Goal: Task Accomplishment & Management: Use online tool/utility

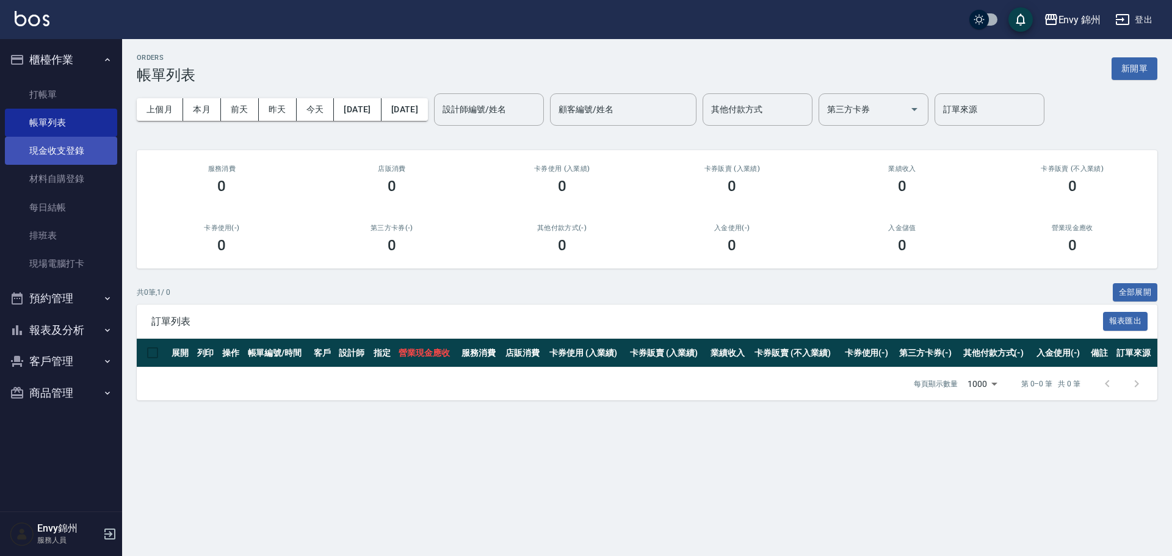
click at [73, 154] on link "現金收支登錄" at bounding box center [61, 151] width 112 height 28
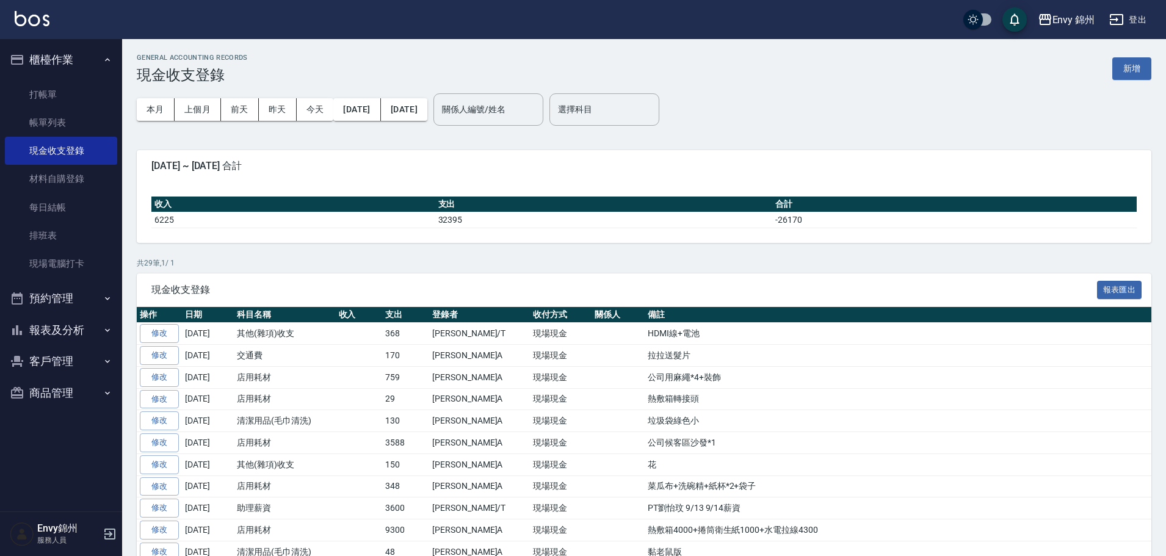
click at [1140, 66] on button "新增" at bounding box center [1131, 68] width 39 height 23
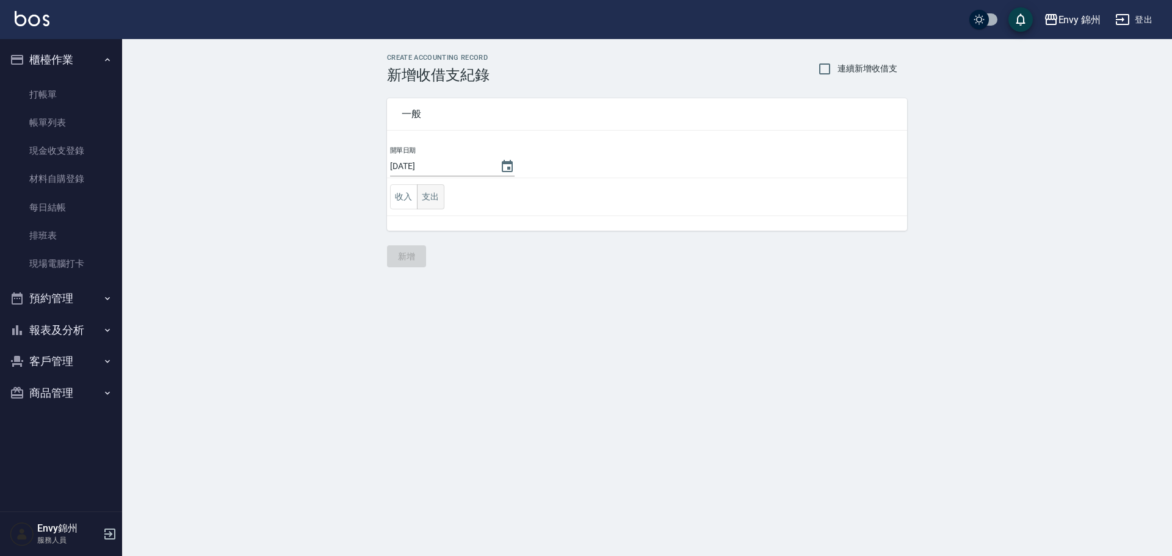
click at [437, 188] on button "支出" at bounding box center [430, 196] width 27 height 25
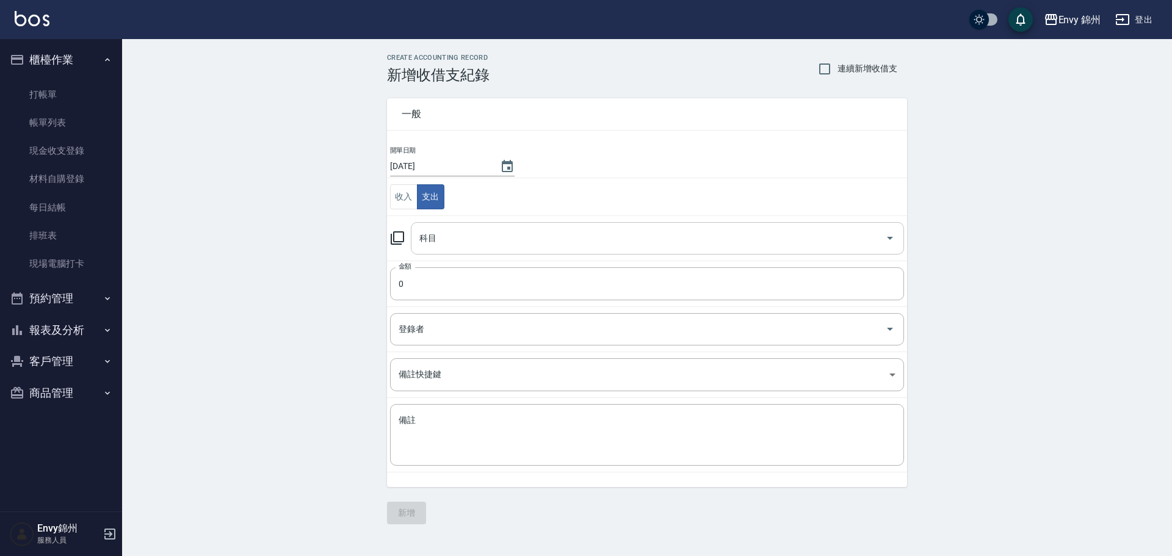
click at [506, 254] on div "科目" at bounding box center [657, 238] width 493 height 32
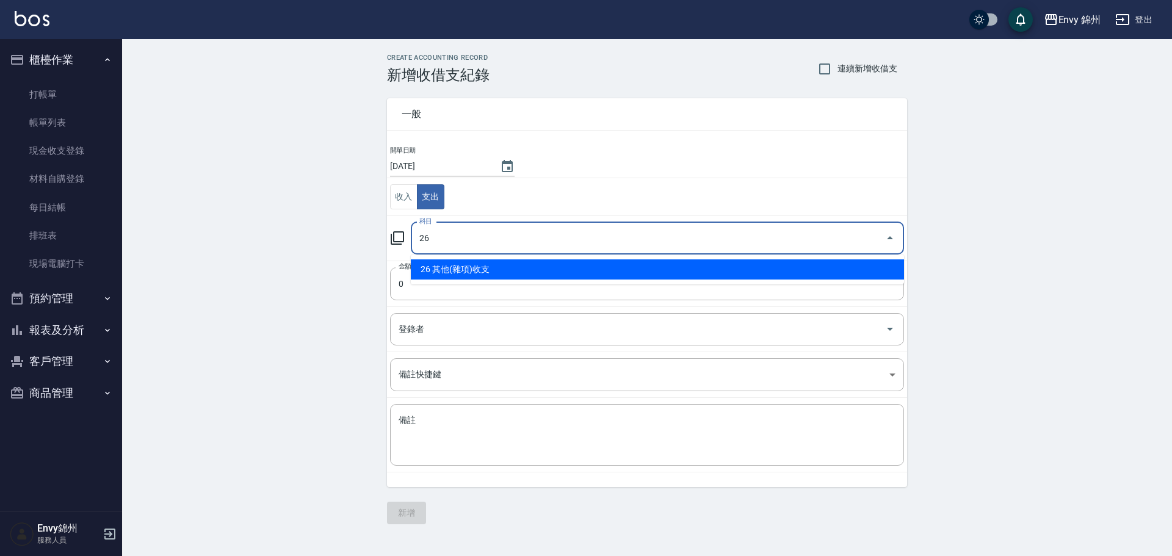
click at [446, 268] on li "26 其他(雜項)收支" at bounding box center [657, 269] width 493 height 20
type input "26 其他(雜項)收支"
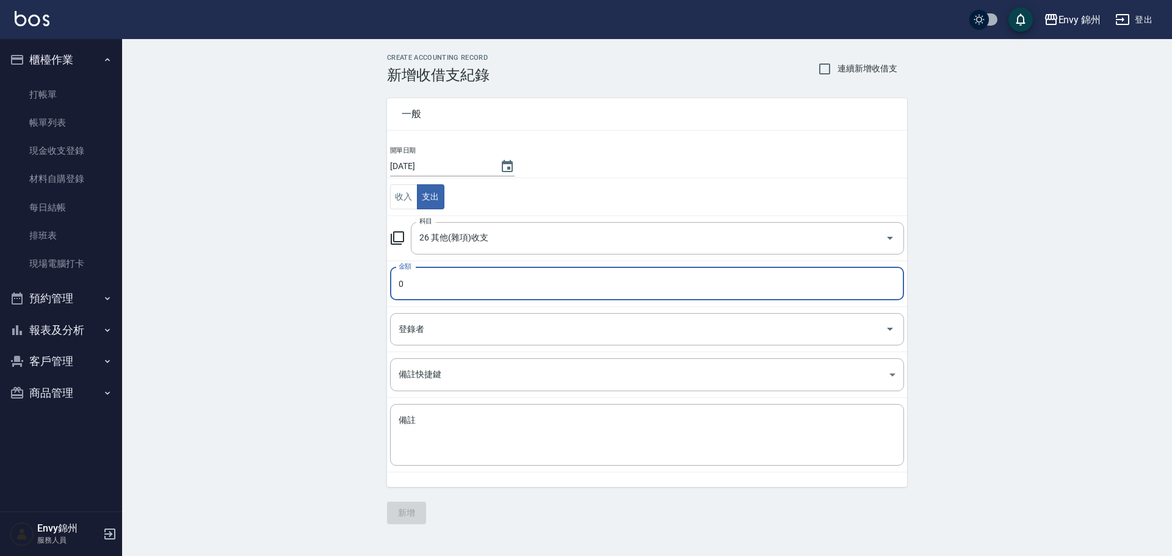
click at [422, 291] on input "0" at bounding box center [647, 283] width 514 height 33
drag, startPoint x: 422, startPoint y: 291, endPoint x: 385, endPoint y: 291, distance: 37.2
click at [385, 291] on div "一般 開單日期 [DATE] 收入 支出 科目 26 其他(雜項)收支 科目 金額 0 金額 登錄者 登錄者 備註快捷鍵 ​ 備註快捷鍵 備註 x 備註" at bounding box center [639, 286] width 535 height 404
type input "413"
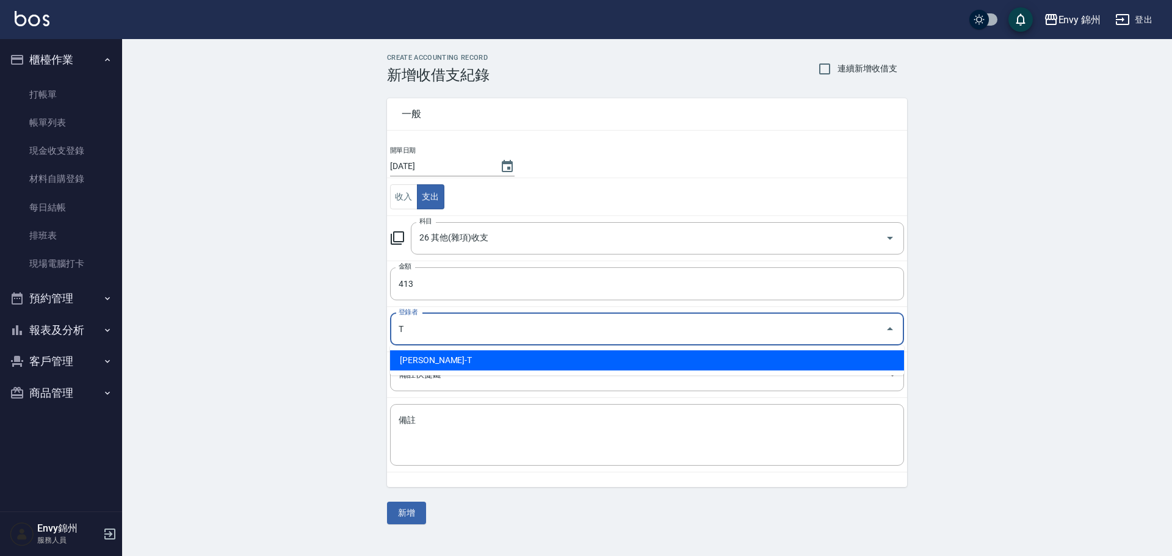
type input "[PERSON_NAME]-T"
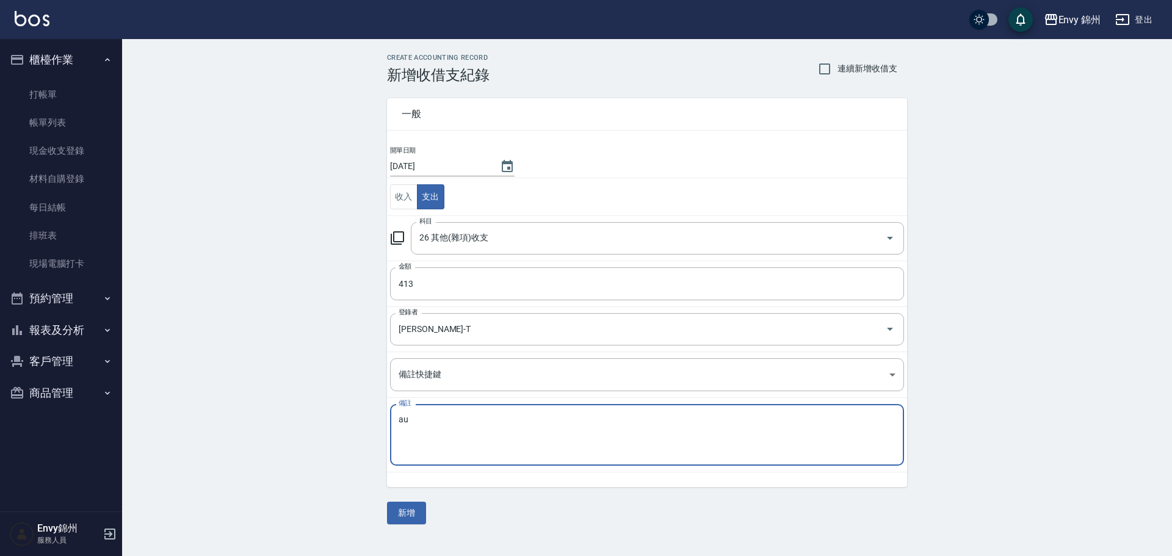
type textarea "a"
type textarea "[PERSON_NAME]"
type textarea "米+桌墊"
click at [427, 520] on div "一般 開單日期 [DATE] 收入 支出 科目 26 其他(雜項)收支 科目 金額 413 金額 登錄者 [PERSON_NAME]-T 登錄者 備註快捷鍵 …" at bounding box center [647, 304] width 520 height 441
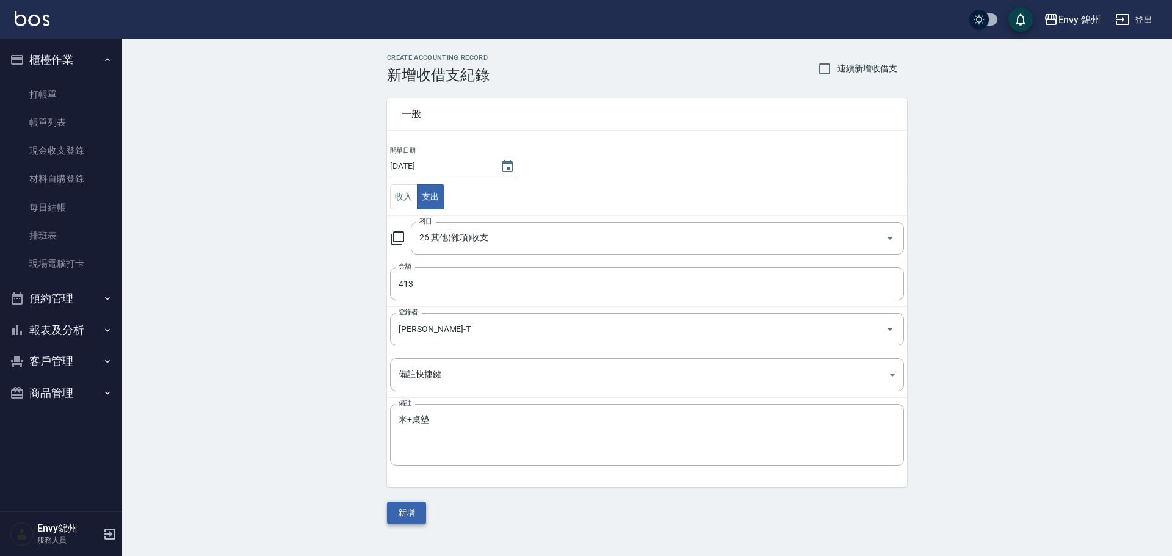
click at [419, 517] on button "新增" at bounding box center [406, 513] width 39 height 23
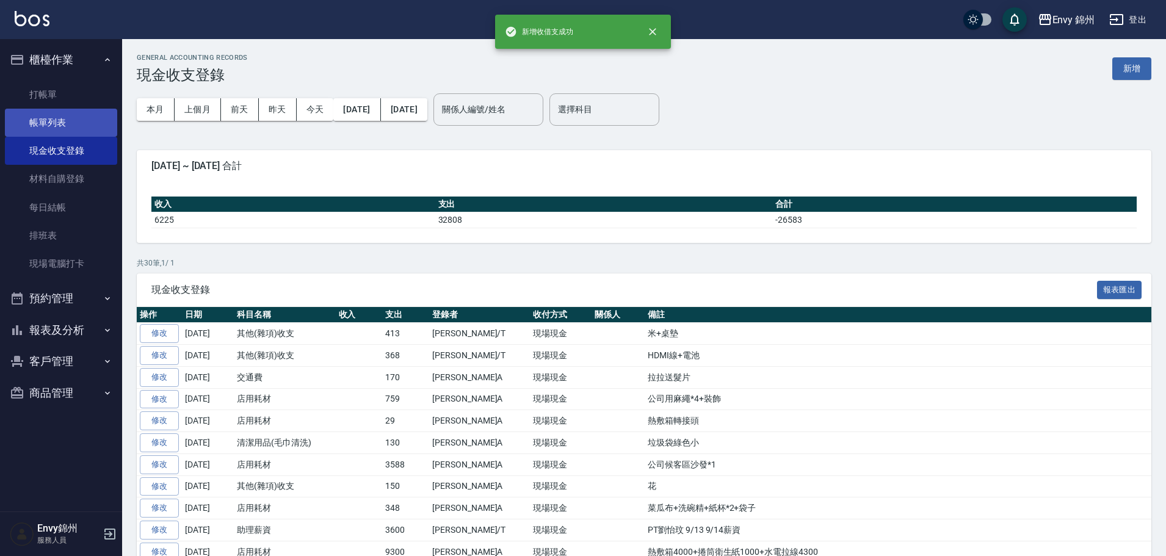
click at [73, 121] on link "帳單列表" at bounding box center [61, 123] width 112 height 28
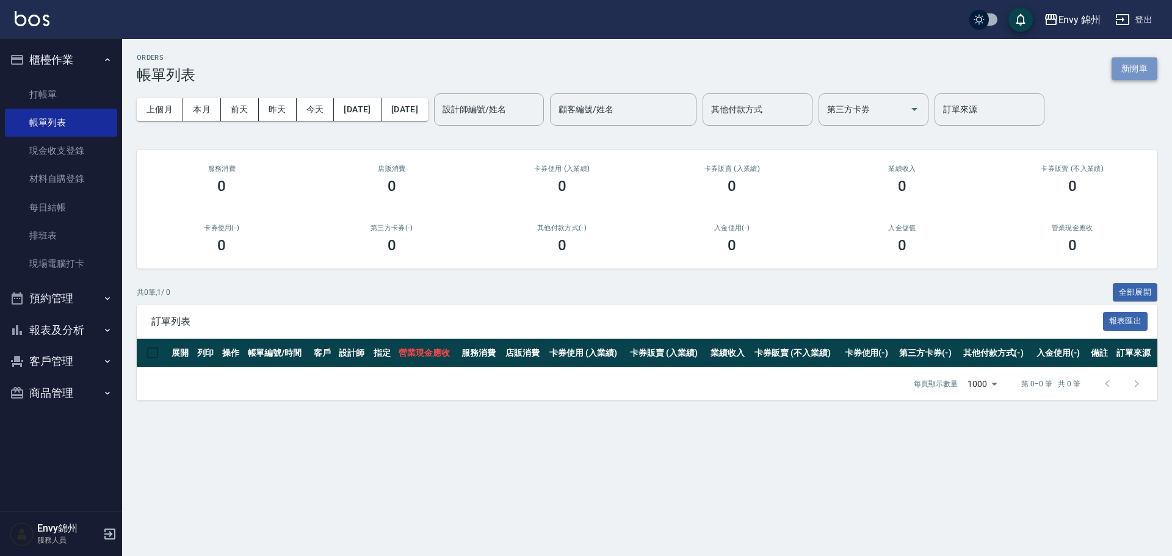
click at [1124, 62] on button "新開單" at bounding box center [1135, 68] width 46 height 23
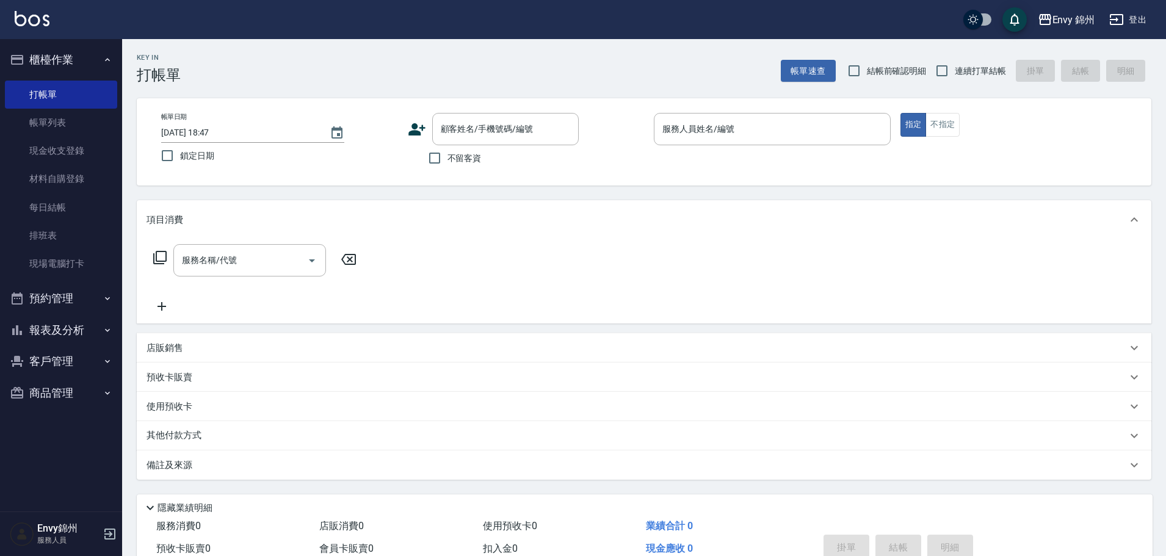
click at [454, 157] on span "不留客資" at bounding box center [465, 158] width 34 height 13
click at [448, 157] on input "不留客資" at bounding box center [435, 158] width 26 height 26
checkbox input "true"
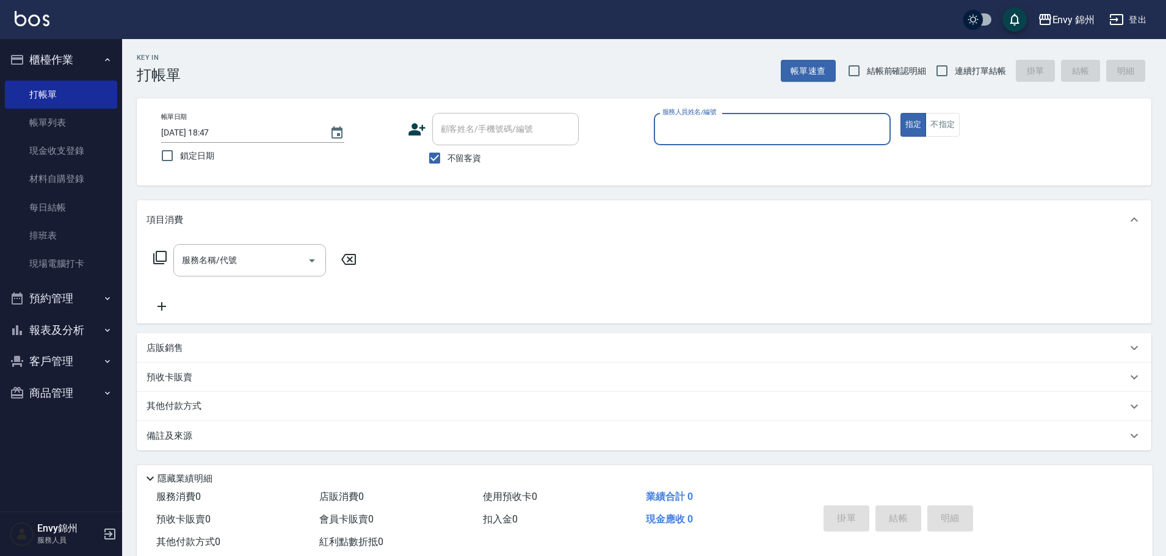
click at [712, 138] on input "服務人員姓名/編號" at bounding box center [772, 128] width 226 height 21
click at [712, 156] on div "Ting -T" at bounding box center [772, 160] width 237 height 20
type input "Ting-T"
click at [256, 250] on input "服務名稱/代號" at bounding box center [240, 260] width 123 height 21
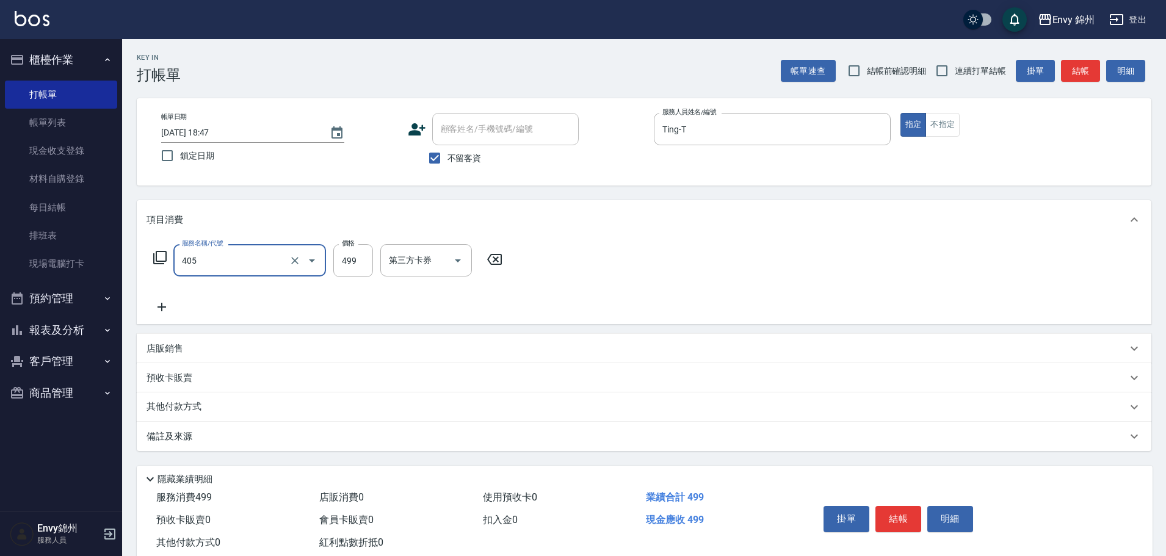
type input "MOYO頭皮clean系列499(405)"
type input "599"
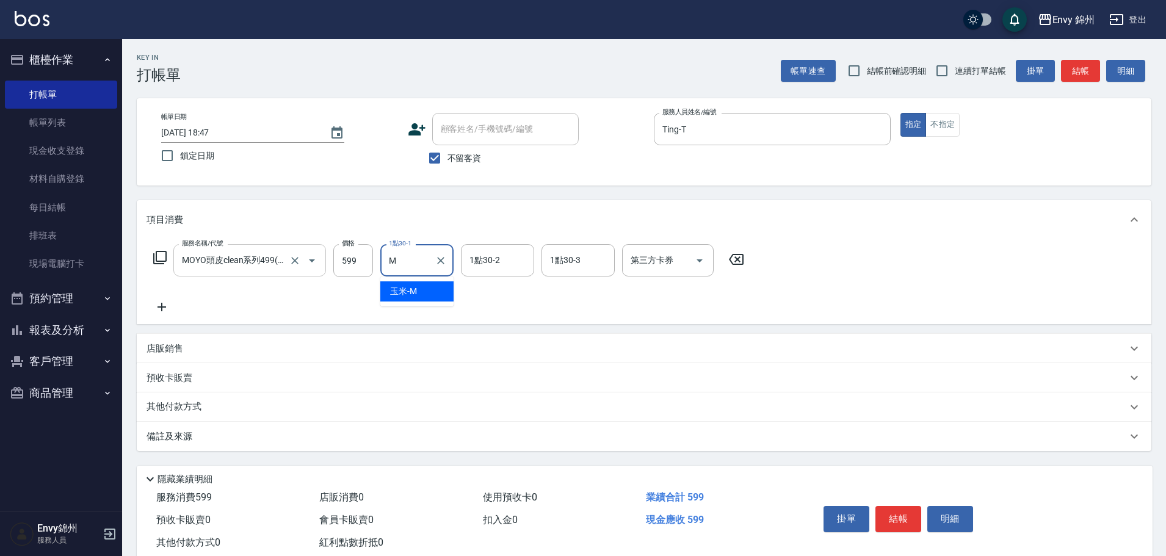
type input "玉米-M"
click at [236, 436] on div "備註及來源" at bounding box center [637, 436] width 981 height 13
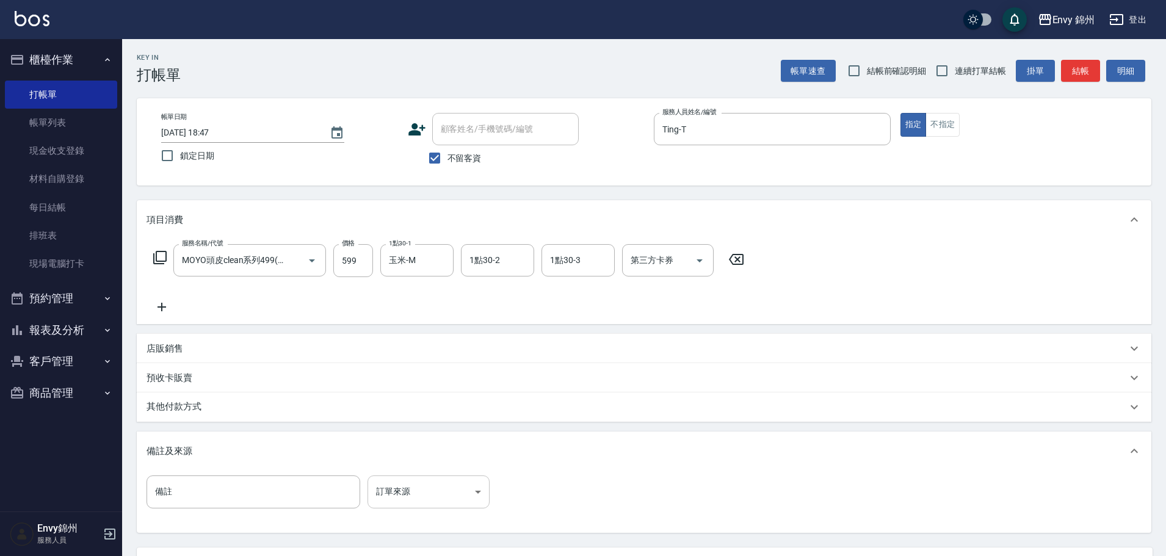
click at [415, 498] on body "Envy 錦州 登出 櫃檯作業 打帳單 帳單列表 現金收支登錄 材料自購登錄 每日結帳 排班表 現場電腦打卡 預約管理 預約管理 單日預約紀錄 單週預約紀錄 …" at bounding box center [583, 332] width 1166 height 665
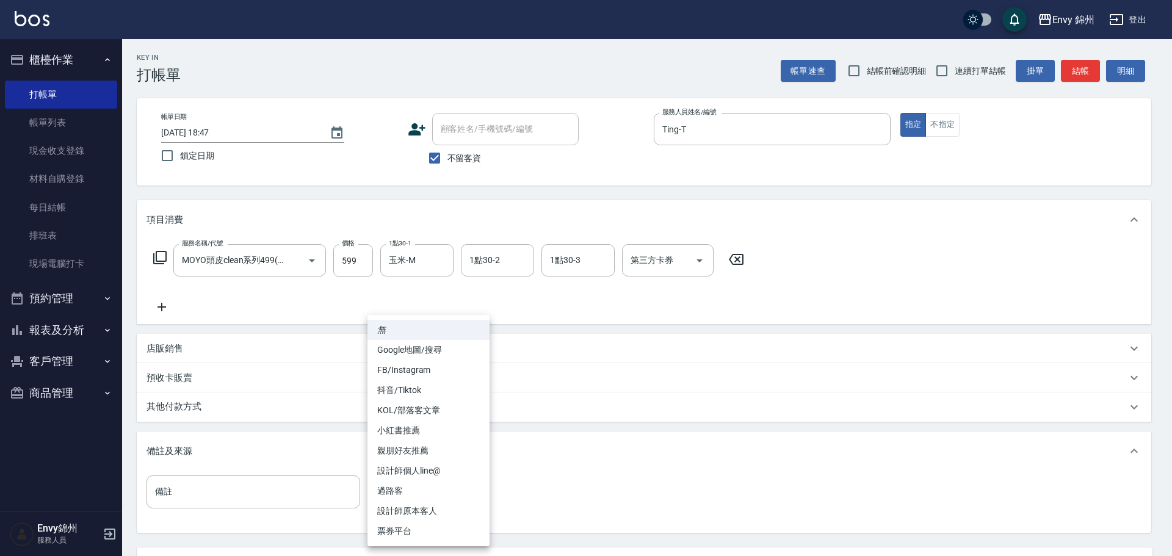
click at [430, 493] on li "過路客" at bounding box center [429, 491] width 122 height 20
type input "過路客"
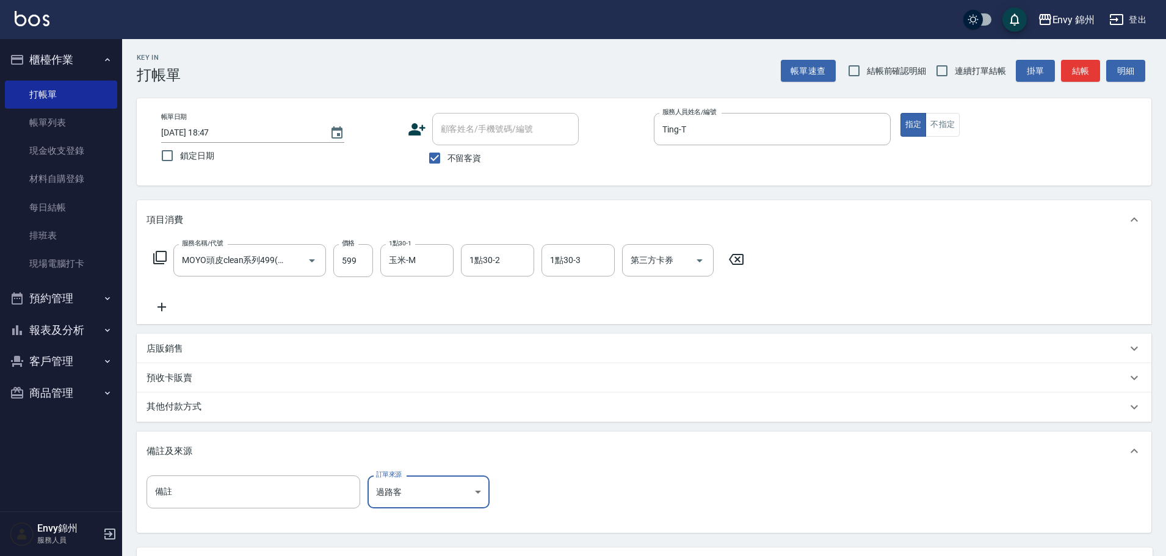
scroll to position [115, 0]
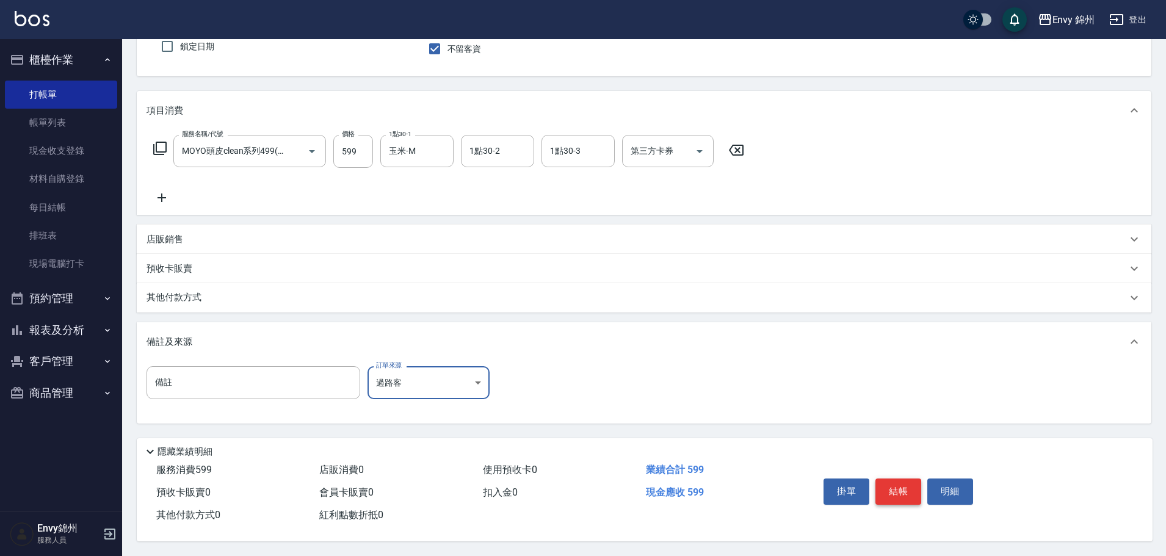
click at [910, 484] on button "結帳" at bounding box center [898, 492] width 46 height 26
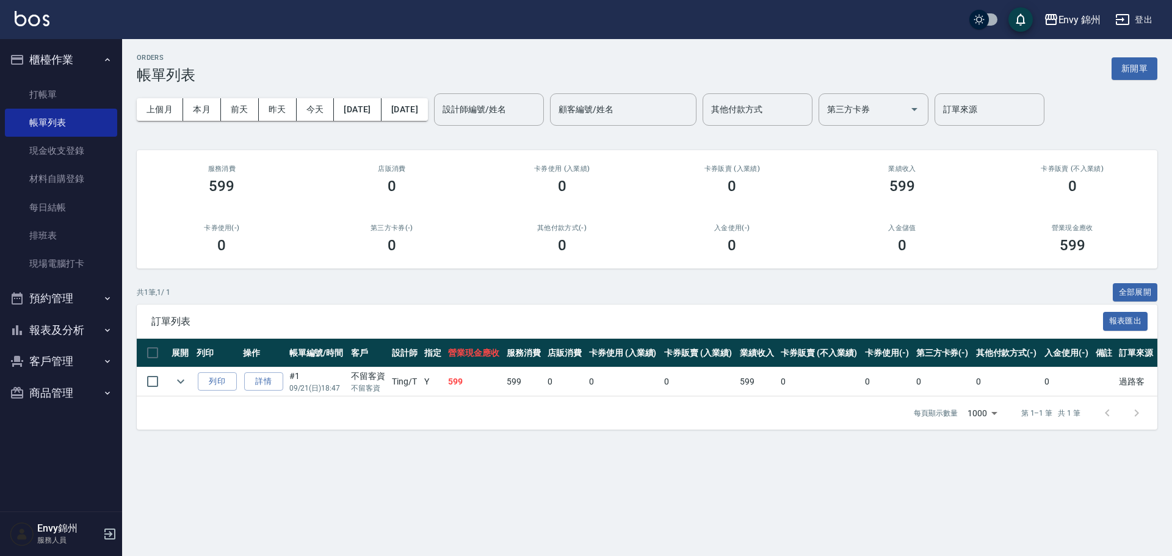
click at [1139, 73] on button "新開單" at bounding box center [1135, 68] width 46 height 23
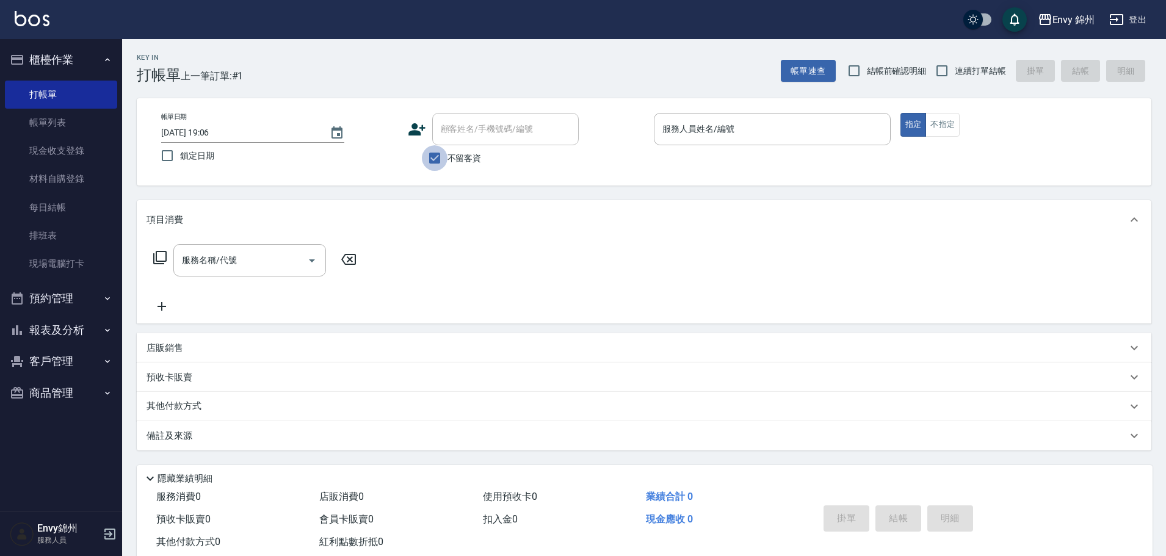
click at [437, 154] on input "不留客資" at bounding box center [435, 158] width 26 height 26
checkbox input "false"
click at [500, 134] on div "顧客姓名/手機號碼/編號 顧客姓名/手機號碼/編號" at bounding box center [505, 129] width 147 height 32
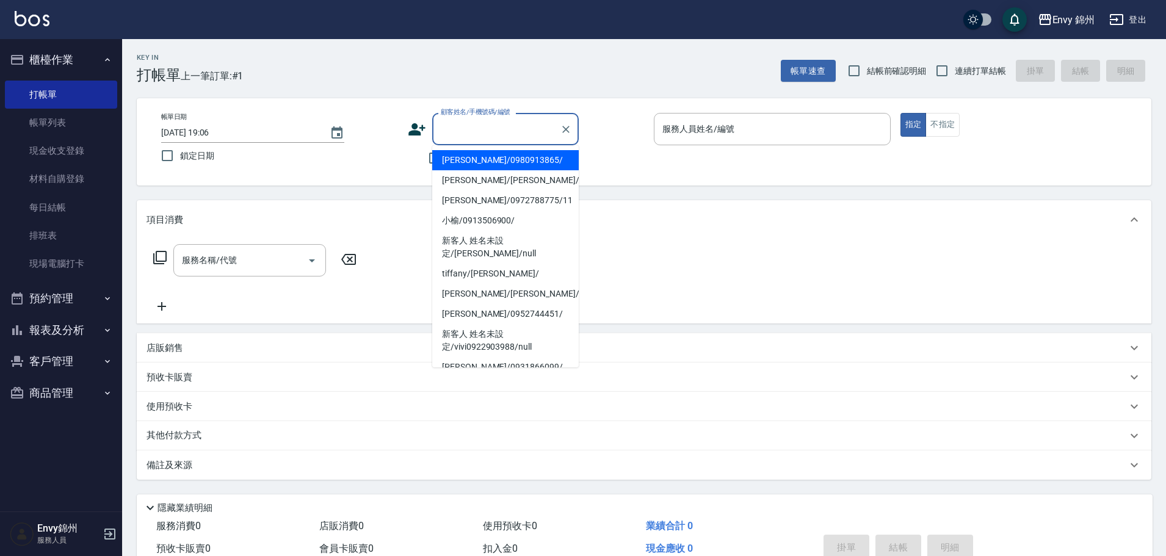
click at [427, 129] on div "顧客姓名/手機號碼/編號 顧客姓名/手機號碼/編號" at bounding box center [526, 129] width 237 height 32
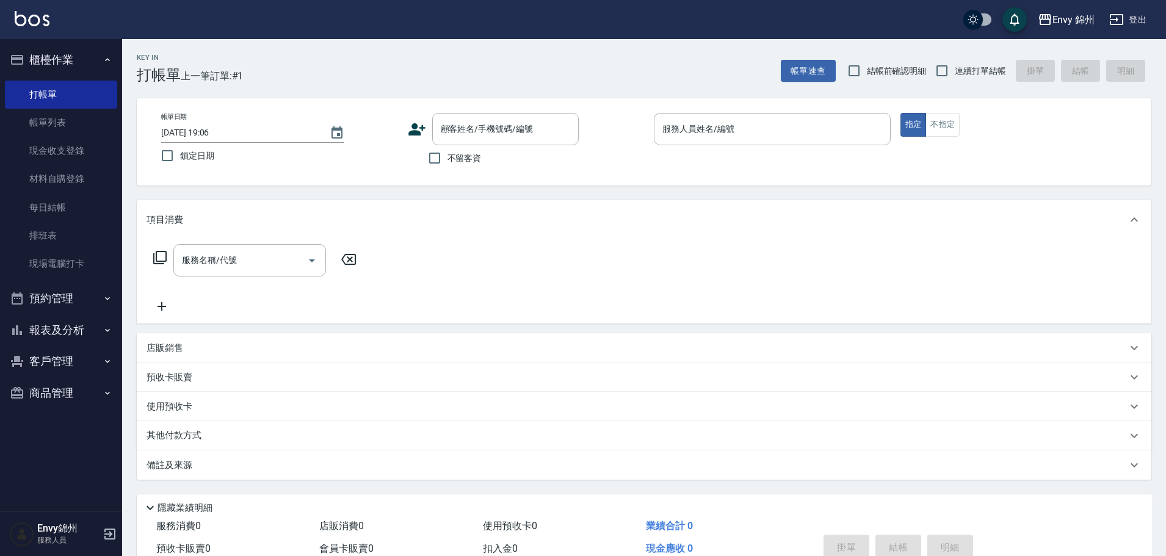
click at [421, 139] on div "顧客姓名/手機號碼/編號 顧客姓名/手機號碼/編號" at bounding box center [526, 129] width 237 height 32
click at [419, 138] on div "顧客姓名/手機號碼/編號 顧客姓名/手機號碼/編號" at bounding box center [526, 129] width 237 height 32
click at [419, 128] on icon at bounding box center [417, 129] width 18 height 18
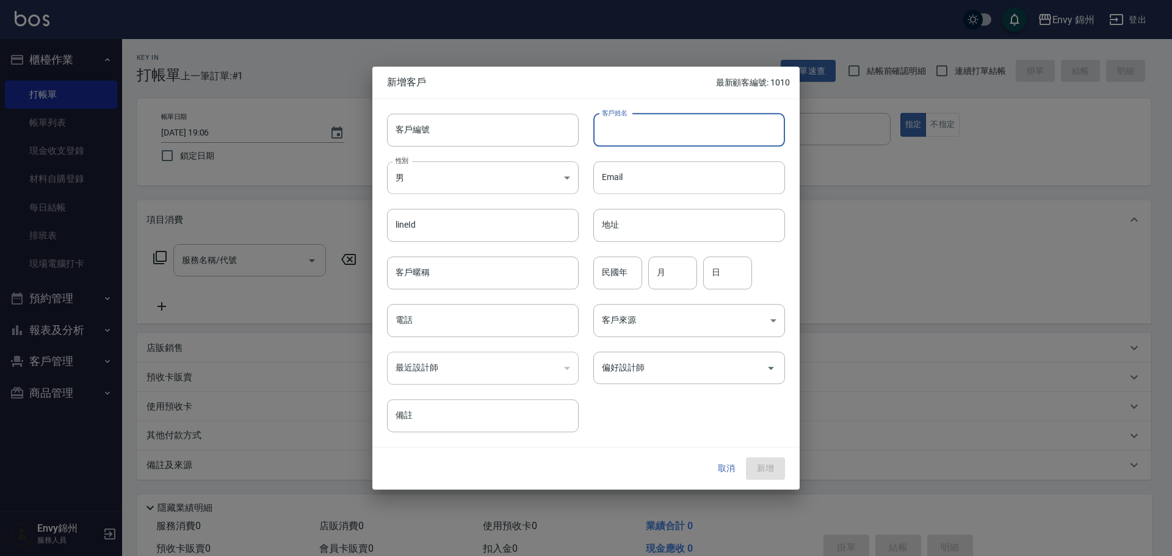
click at [673, 123] on input "客戶姓名" at bounding box center [689, 130] width 192 height 33
type input "陳怡君"
click at [405, 187] on body "Envy 錦州 登出 櫃檯作業 打帳單 帳單列表 現金收支登錄 材料自購登錄 每日結帳 排班表 現場電腦打卡 預約管理 預約管理 單日預約紀錄 單週預約紀錄 …" at bounding box center [586, 306] width 1172 height 612
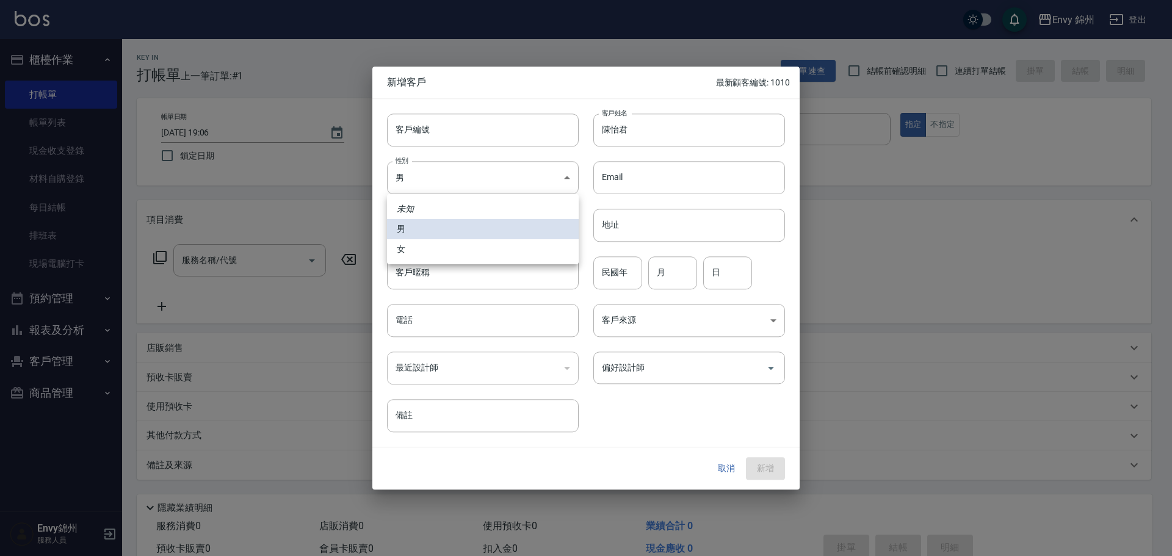
click at [435, 248] on li "女" at bounding box center [483, 249] width 192 height 20
type input "FEMALE"
click at [449, 325] on input "電話" at bounding box center [483, 320] width 192 height 33
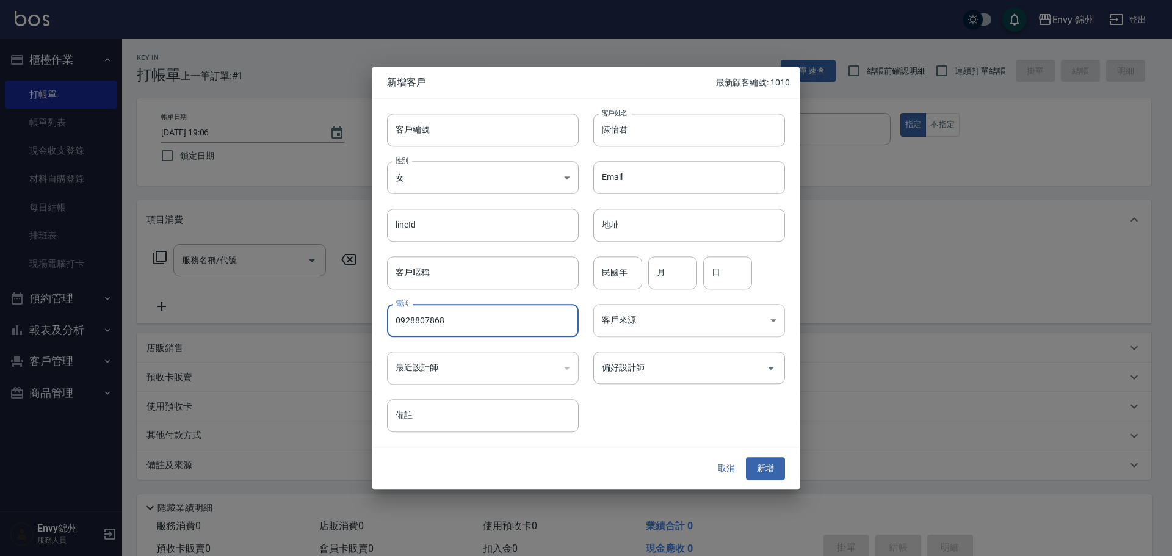
type input "0928807868"
click at [625, 313] on body "Envy 錦州 登出 櫃檯作業 打帳單 帳單列表 現金收支登錄 材料自購登錄 每日結帳 排班表 現場電腦打卡 預約管理 預約管理 單日預約紀錄 單週預約紀錄 …" at bounding box center [586, 306] width 1172 height 612
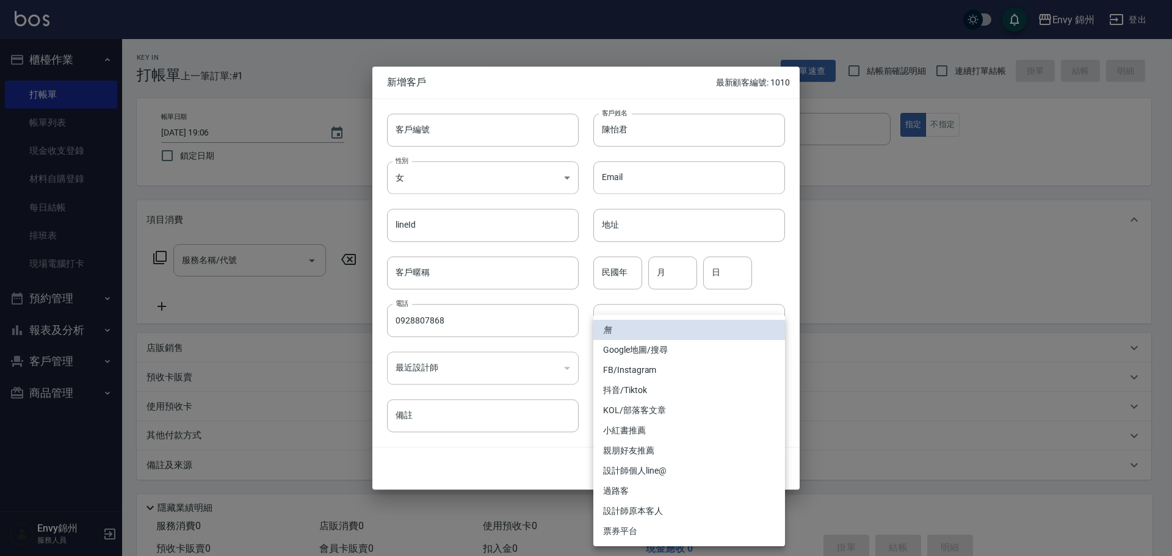
click at [652, 479] on li "設計師個人line@" at bounding box center [689, 471] width 192 height 20
click at [648, 319] on body "Envy 錦州 登出 櫃檯作業 打帳單 帳單列表 現金收支登錄 材料自購登錄 每日結帳 排班表 現場電腦打卡 預約管理 預約管理 單日預約紀錄 單週預約紀錄 …" at bounding box center [586, 306] width 1172 height 612
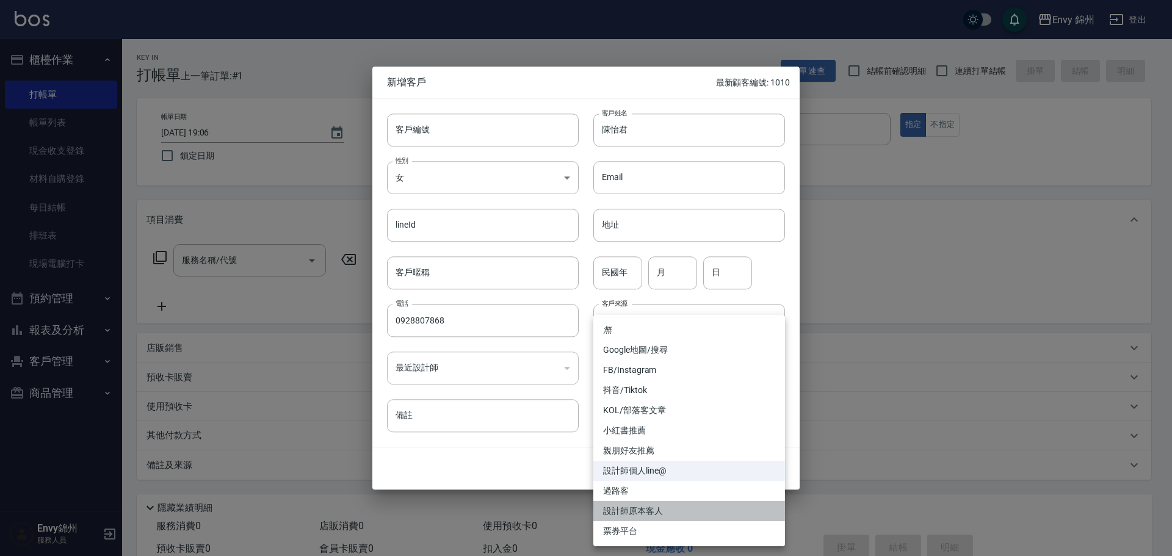
drag, startPoint x: 634, startPoint y: 504, endPoint x: 639, endPoint y: 492, distance: 13.2
click at [639, 492] on ul "無 Google地圖/搜尋 FB/Instagram 抖音/Tiktok KOL/部落客文章 小紅書推薦 親朋好友推薦 設計師個人line@ 過路客 設計師原…" at bounding box center [689, 430] width 192 height 231
click at [639, 492] on li "過路客" at bounding box center [689, 491] width 192 height 20
type input "過路客"
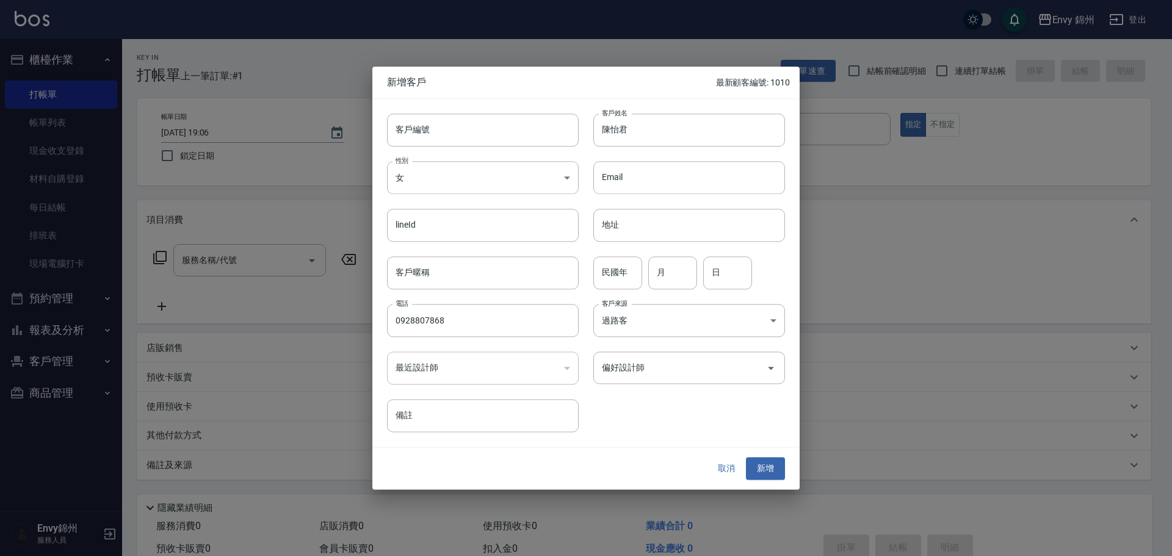
click at [672, 385] on div "偏好設計師 偏好設計師" at bounding box center [682, 361] width 206 height 48
click at [682, 375] on input "偏好設計師" at bounding box center [680, 367] width 162 height 21
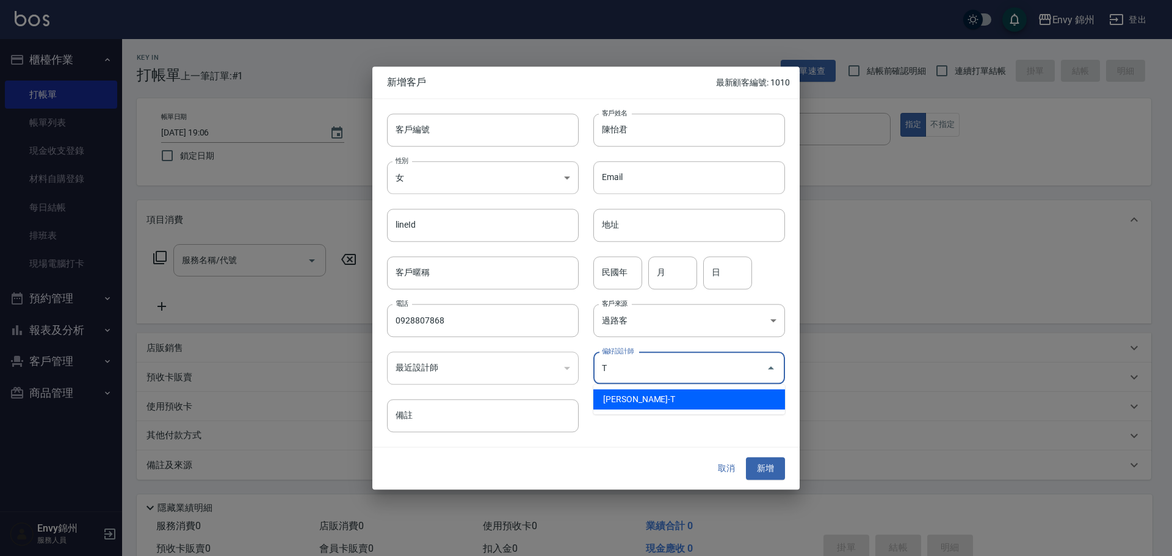
click at [694, 407] on li "潘昀廷-T" at bounding box center [689, 400] width 192 height 20
type input "潘昀廷"
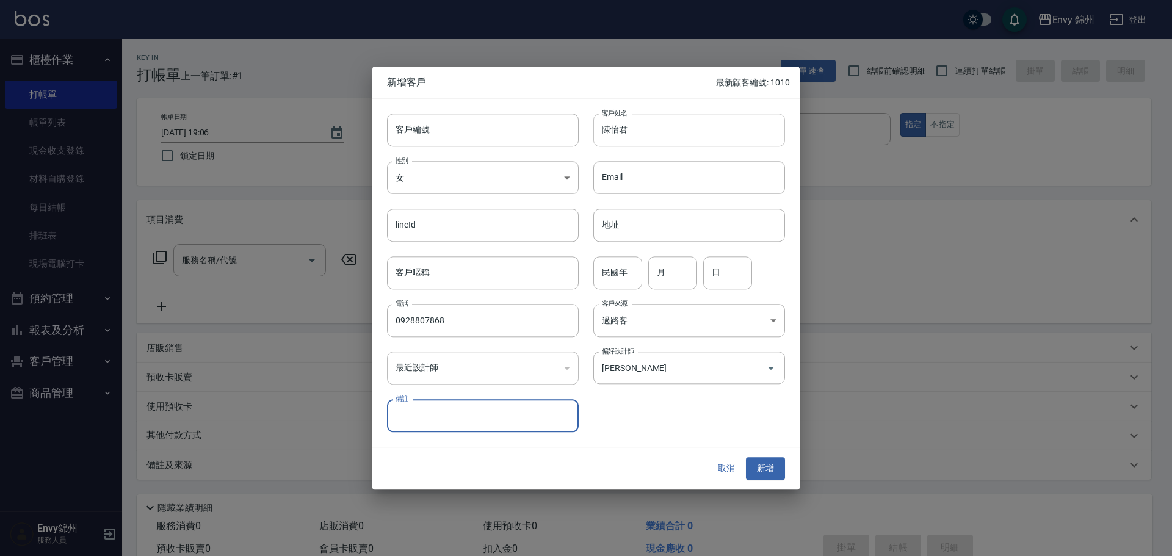
click at [649, 117] on input "陳怡君" at bounding box center [689, 130] width 192 height 33
click at [761, 463] on button "新增" at bounding box center [765, 469] width 39 height 23
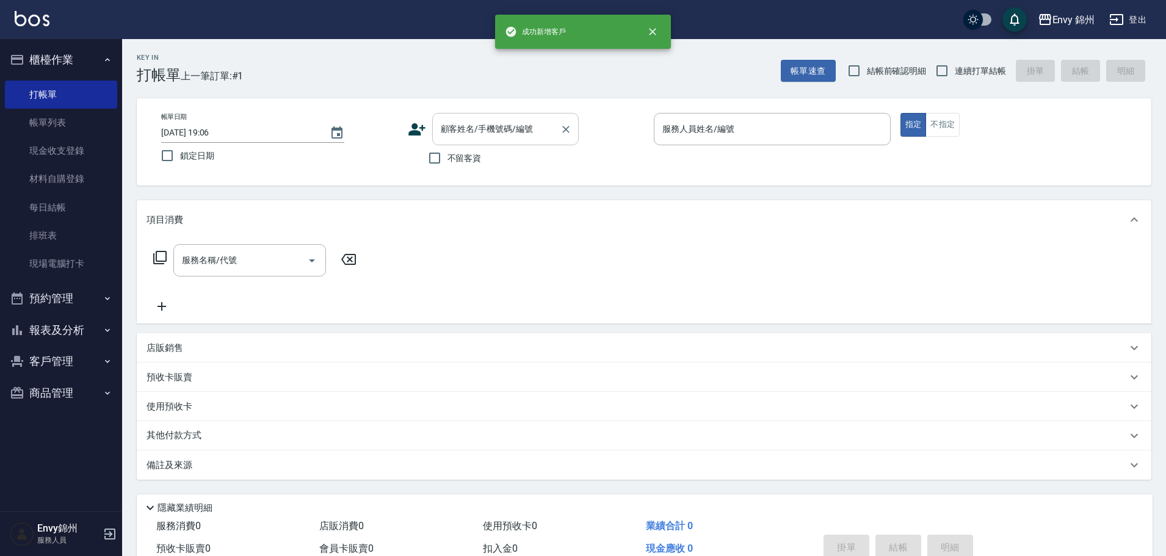
click at [485, 125] on input "顧客姓名/手機號碼/編號" at bounding box center [496, 128] width 117 height 21
paste input "陳怡君"
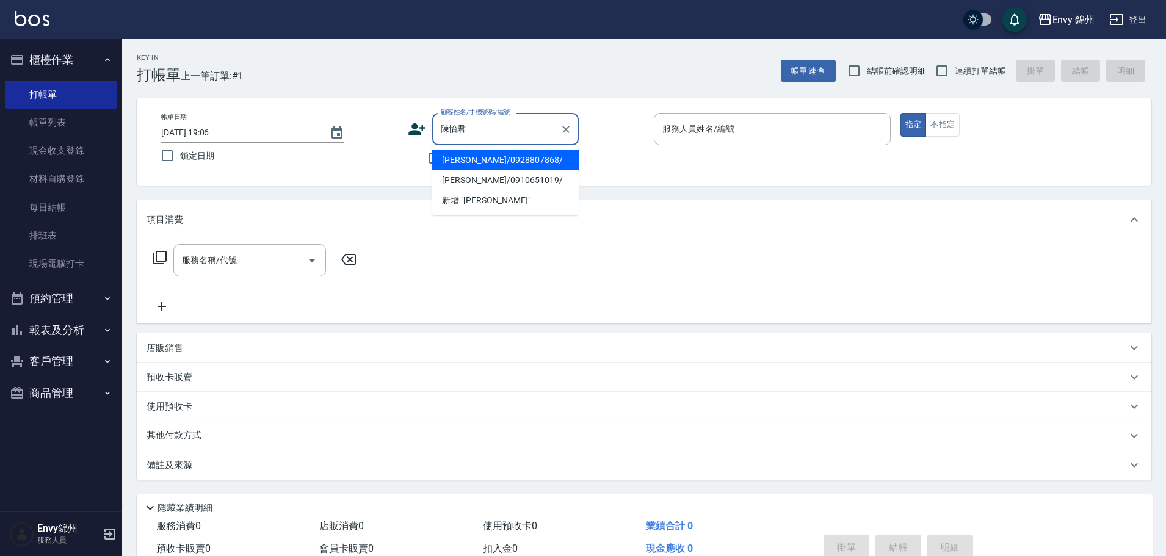
click at [517, 154] on li "陳怡君/0928807868/" at bounding box center [505, 160] width 147 height 20
type input "陳怡君/0928807868/"
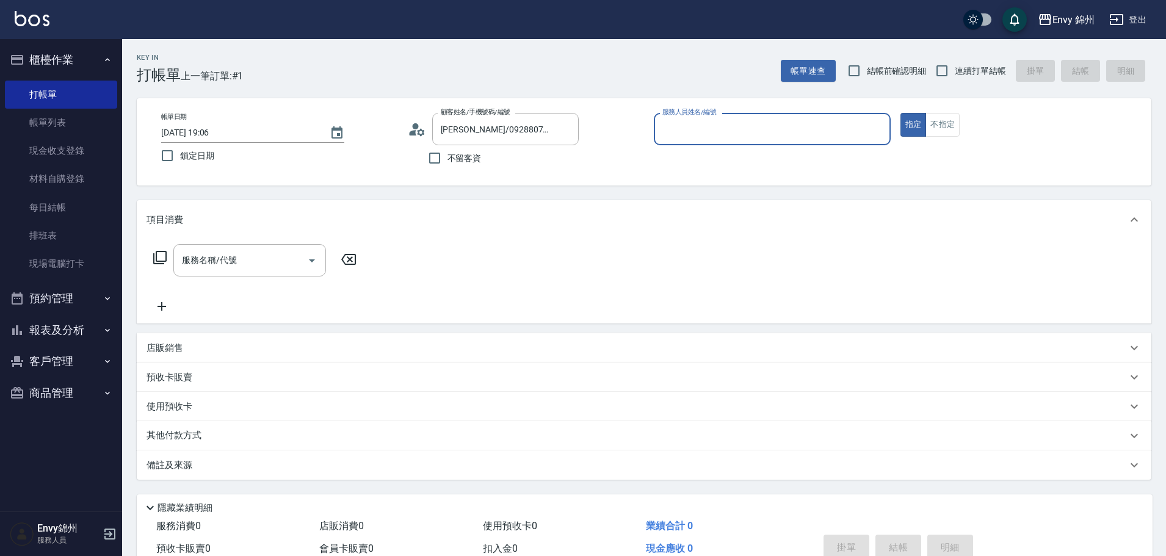
type input "Ting-T"
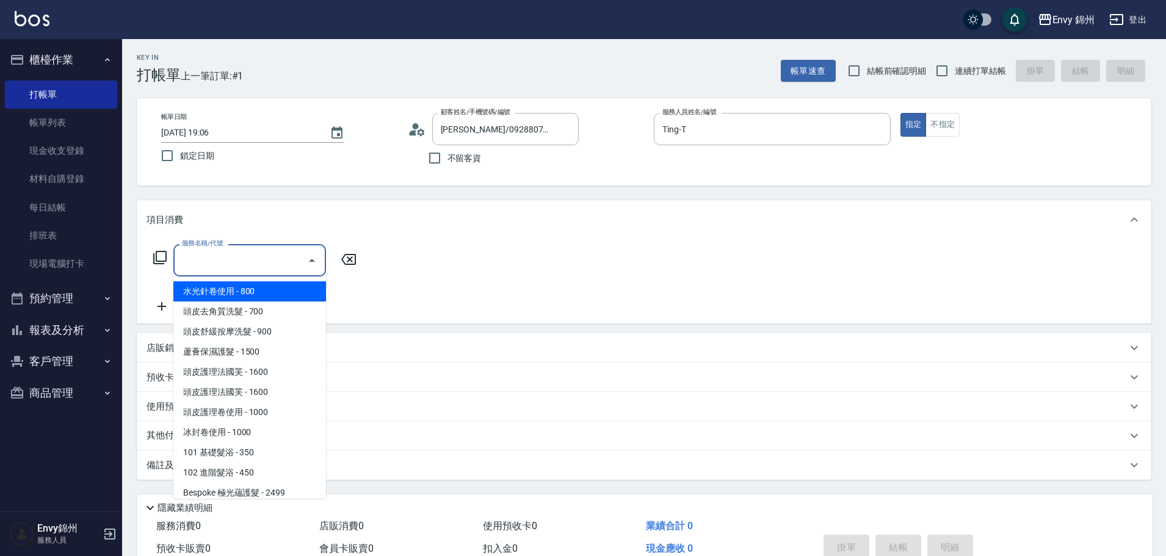
click at [230, 263] on input "服務名稱/代號" at bounding box center [240, 260] width 123 height 21
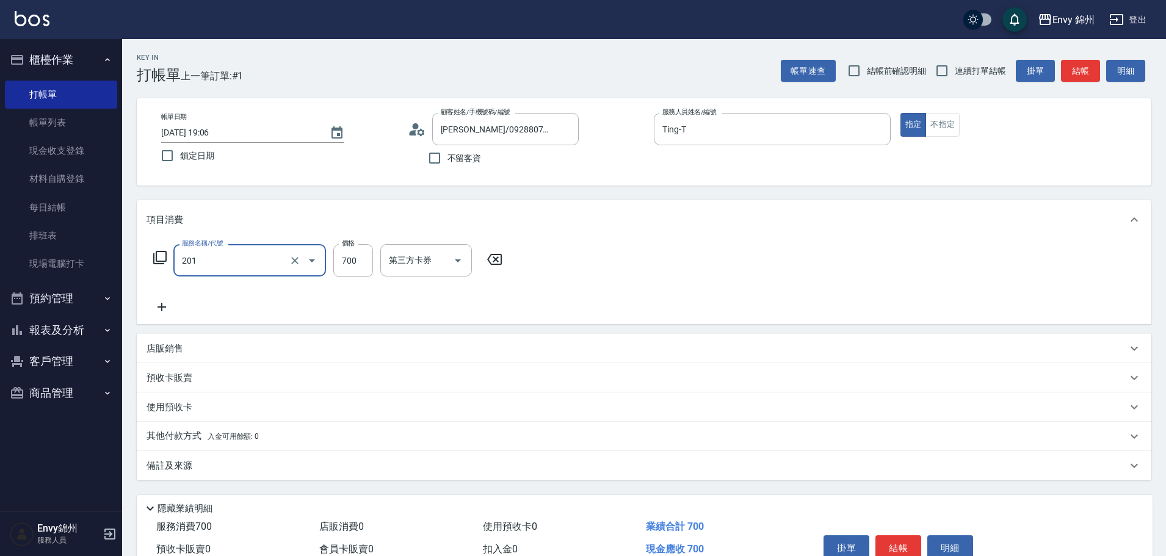
type input "201 剪髮(201)"
type input "200"
click at [161, 303] on icon at bounding box center [162, 307] width 31 height 15
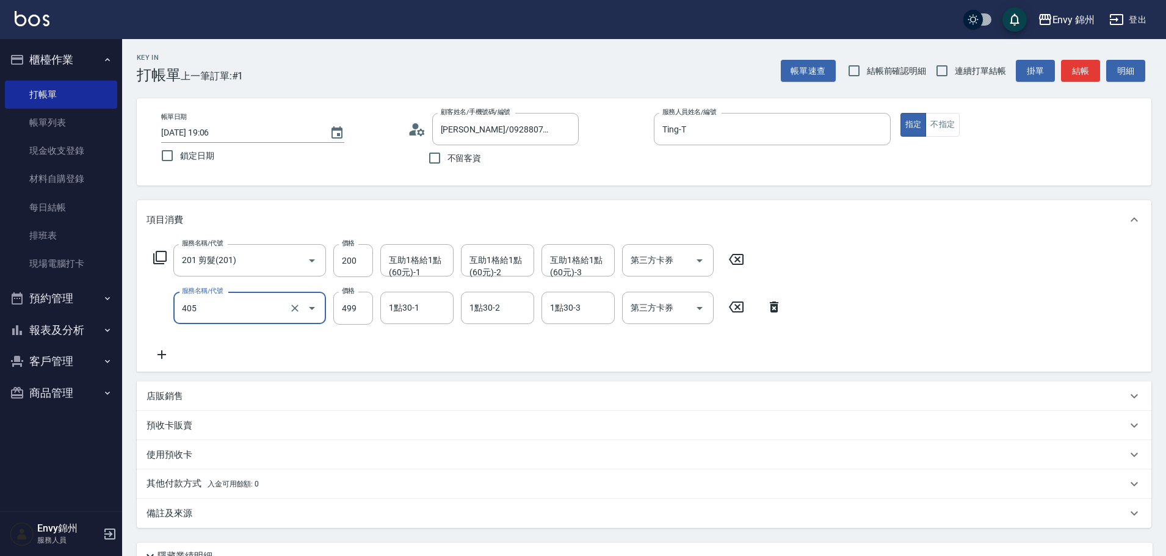
type input "MOYO頭皮clean系列499(405)"
type input "599"
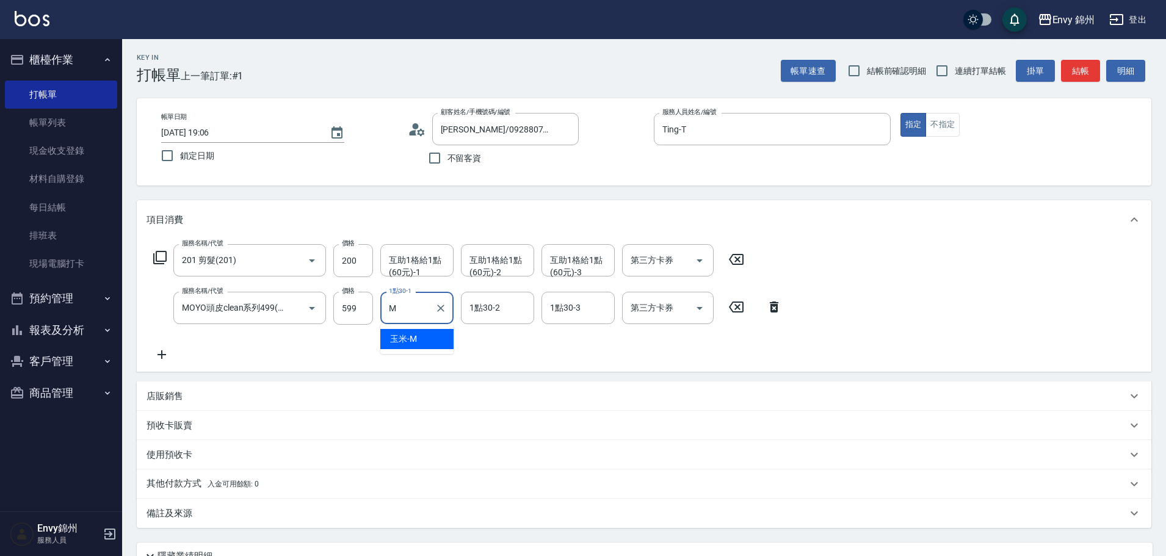
type input "玉米-M"
click at [162, 344] on div "服務名稱/代號 201 剪髮(201) 服務名稱/代號 價格 200 價格 互助1格給1點(60元)-1 互助1格給1點(60元)-1 互助1格給1點(60元…" at bounding box center [468, 303] width 643 height 118
click at [164, 352] on icon at bounding box center [162, 354] width 31 height 15
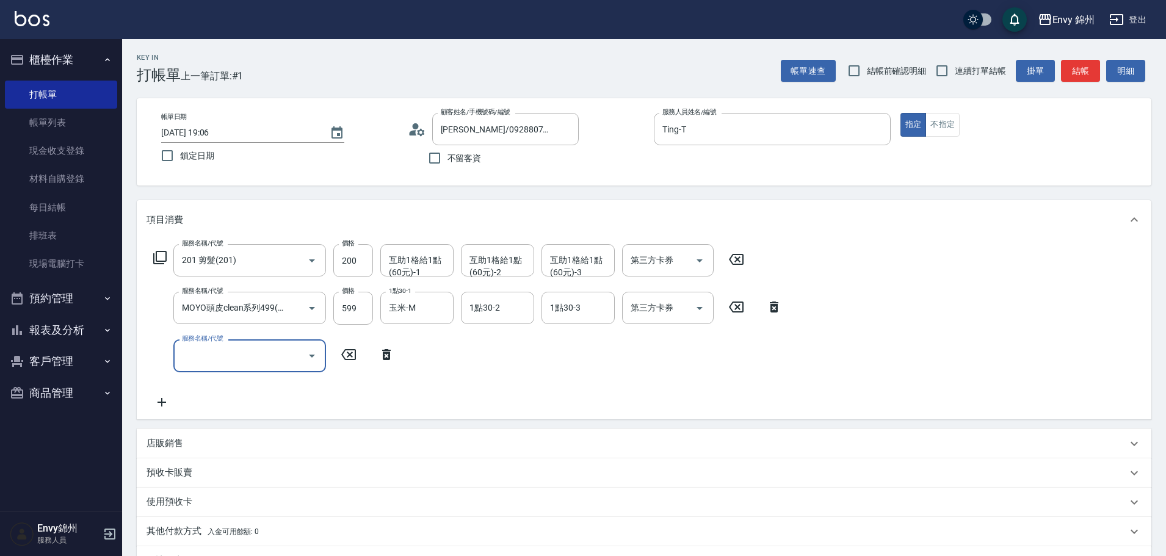
type input "6"
type input "507 髮根燙(507)"
click at [361, 361] on input "1500" at bounding box center [353, 355] width 40 height 33
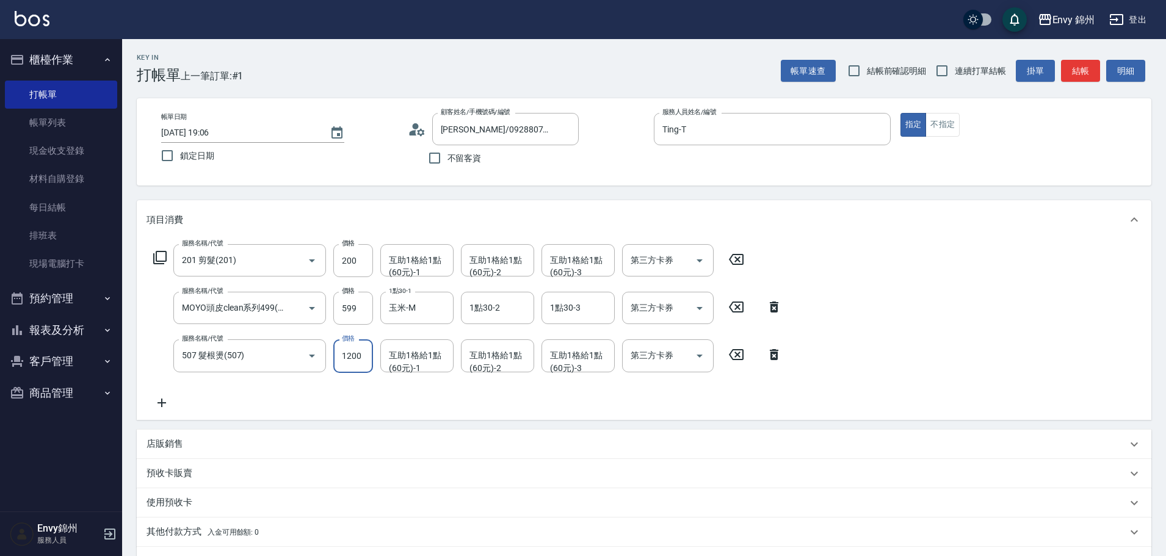
scroll to position [61, 0]
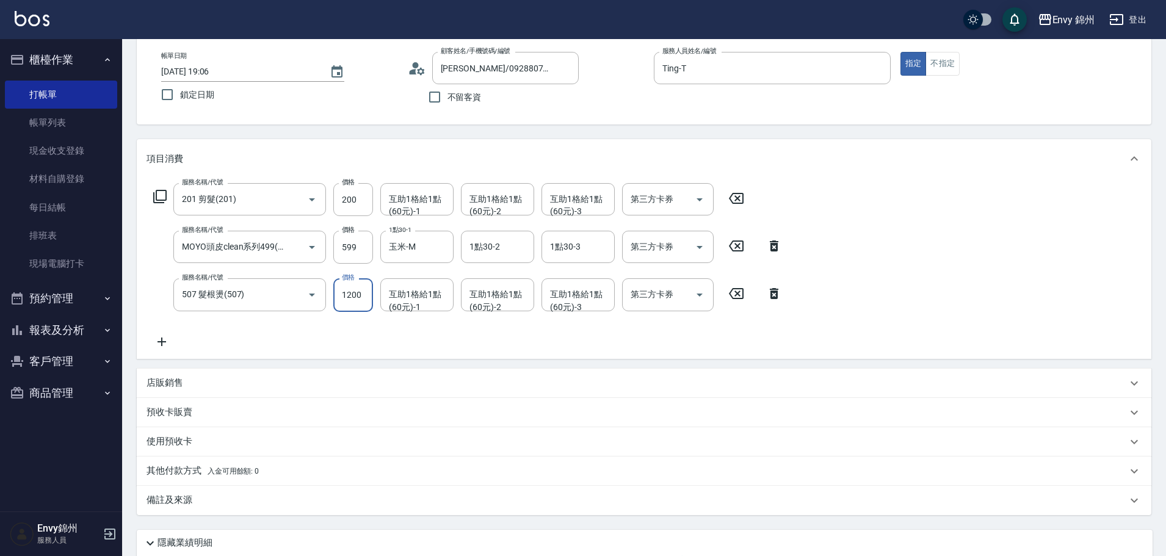
type input "1200"
click at [201, 484] on div "其他付款方式 入金可用餘額: 0" at bounding box center [644, 471] width 1015 height 29
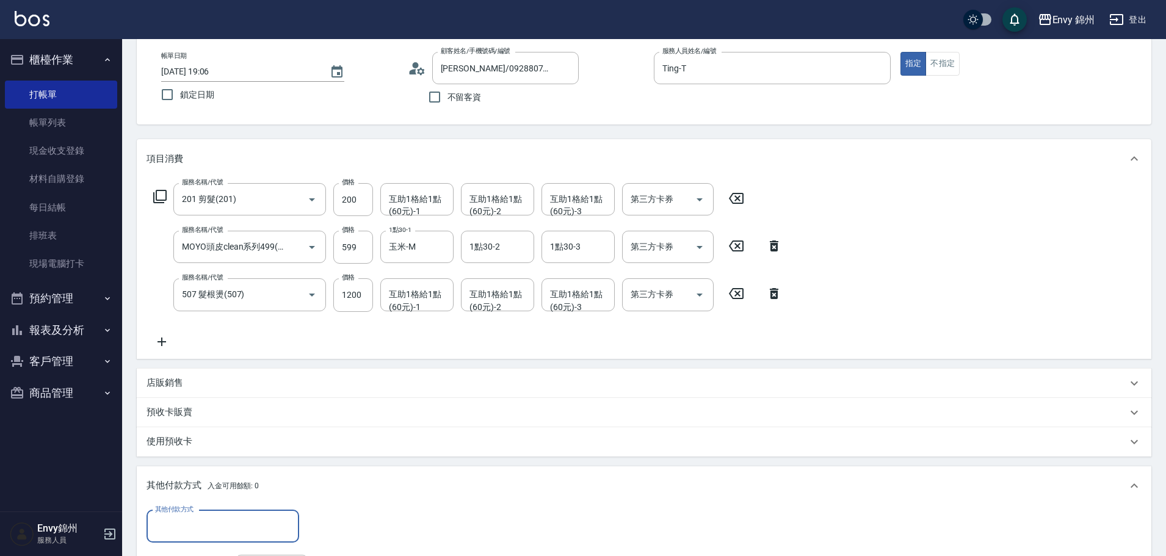
scroll to position [0, 0]
click at [195, 483] on p "其他付款方式 入金可用餘額: 0" at bounding box center [203, 485] width 112 height 13
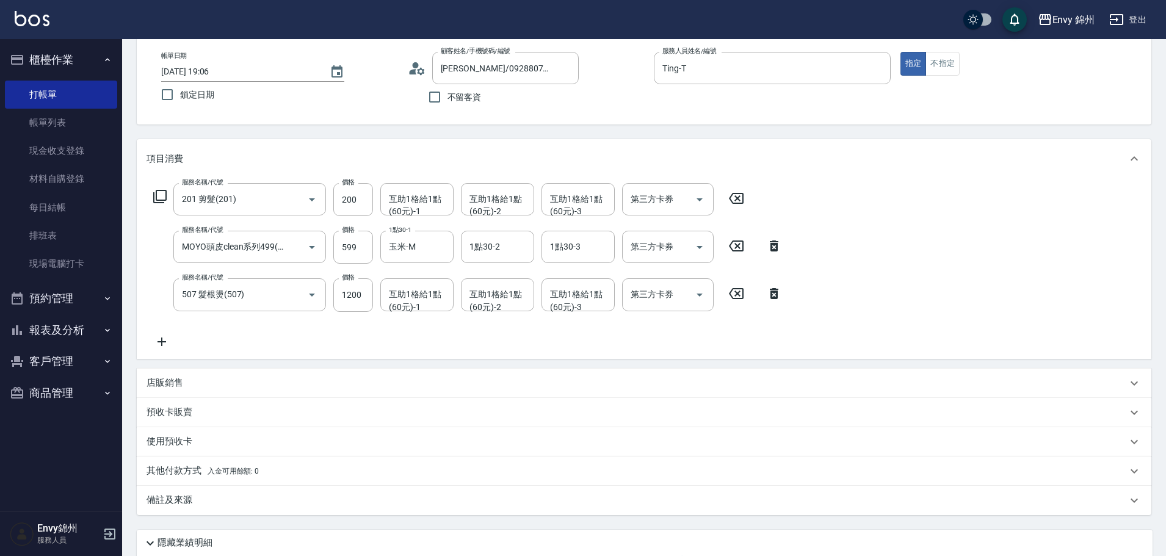
click at [205, 504] on div "備註及來源" at bounding box center [637, 500] width 981 height 13
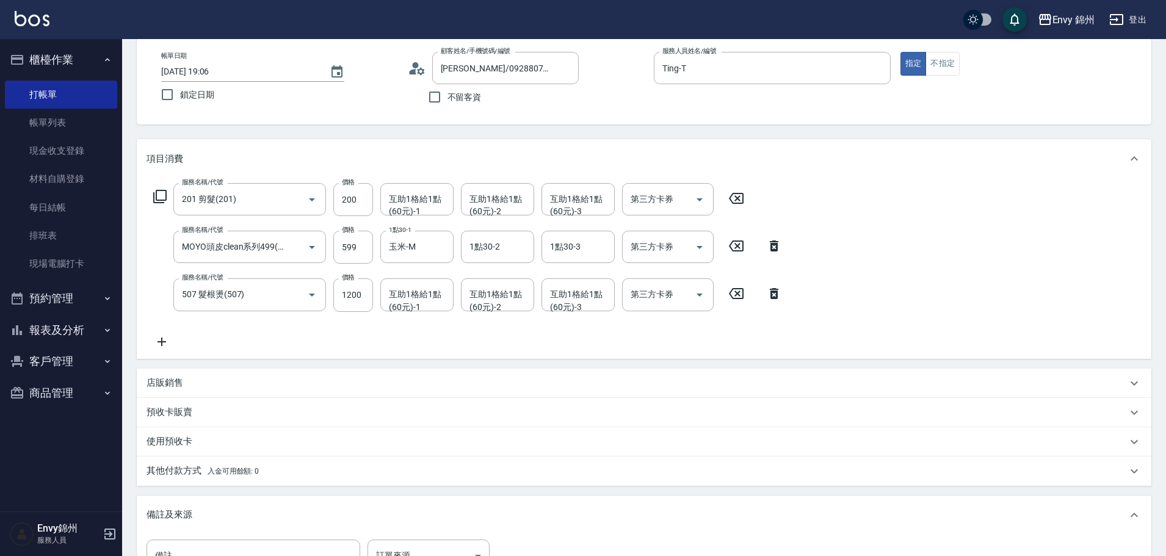
scroll to position [183, 0]
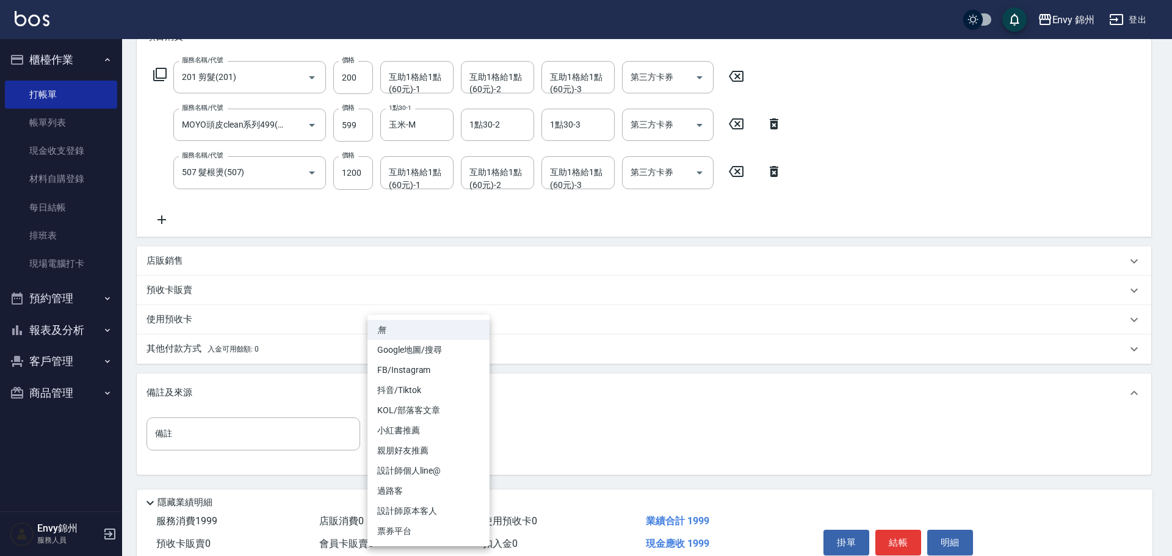
click at [428, 434] on body "Envy 錦州 登出 櫃檯作業 打帳單 帳單列表 現金收支登錄 材料自購登錄 每日結帳 排班表 現場電腦打卡 預約管理 預約管理 單日預約紀錄 單週預約紀錄 …" at bounding box center [586, 212] width 1172 height 791
click at [419, 494] on li "過路客" at bounding box center [429, 491] width 122 height 20
type input "過路客"
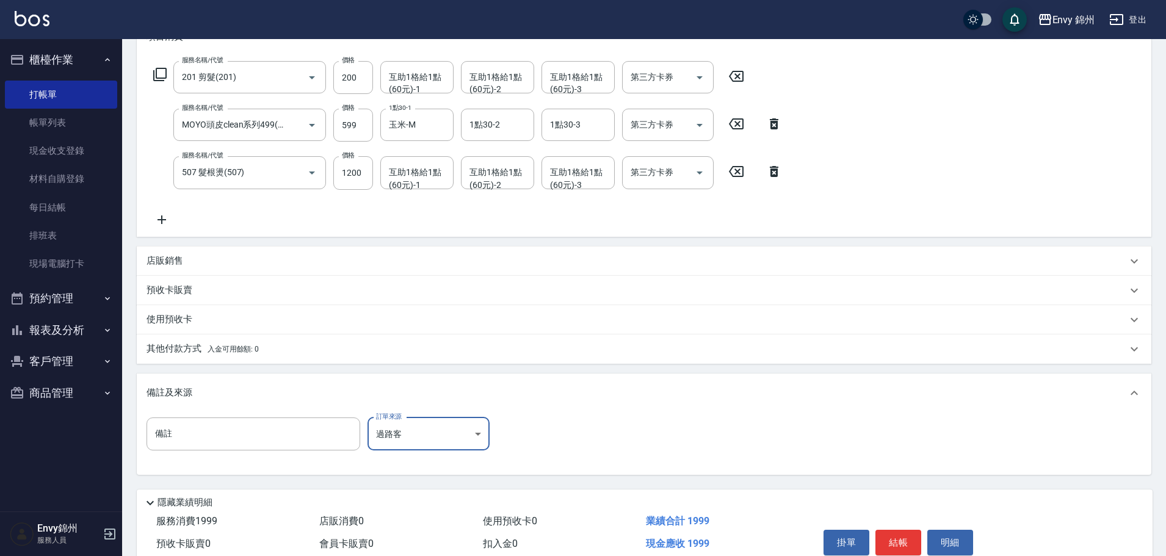
scroll to position [240, 0]
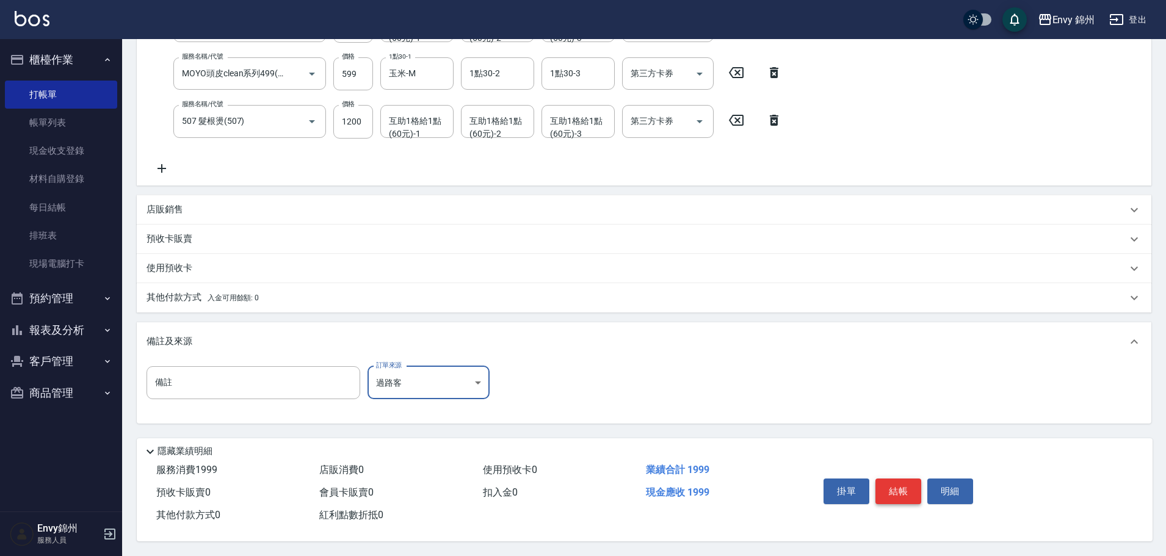
click at [891, 483] on button "結帳" at bounding box center [898, 492] width 46 height 26
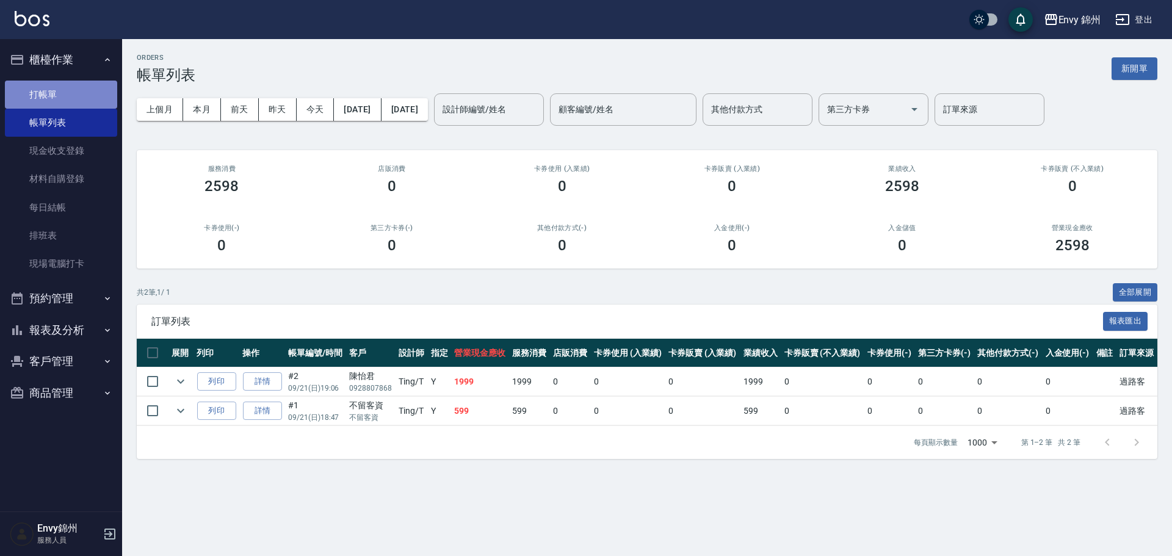
click at [54, 86] on link "打帳單" at bounding box center [61, 95] width 112 height 28
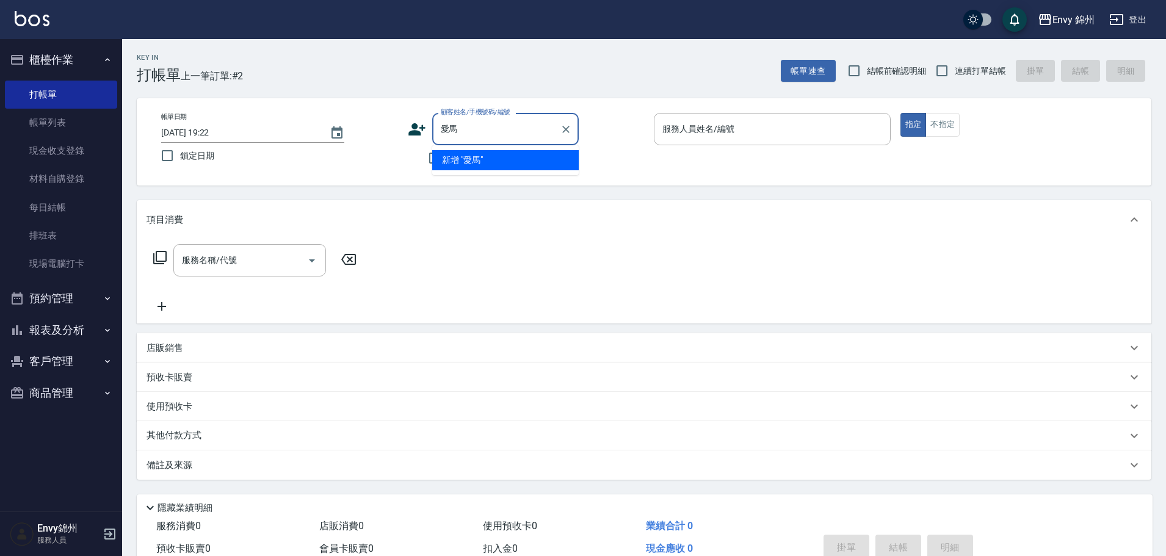
type input "馬"
click at [512, 162] on li "新客人 姓名未設定/Mia/null" at bounding box center [505, 166] width 147 height 33
type input "新客人 姓名未設定/Mia/null"
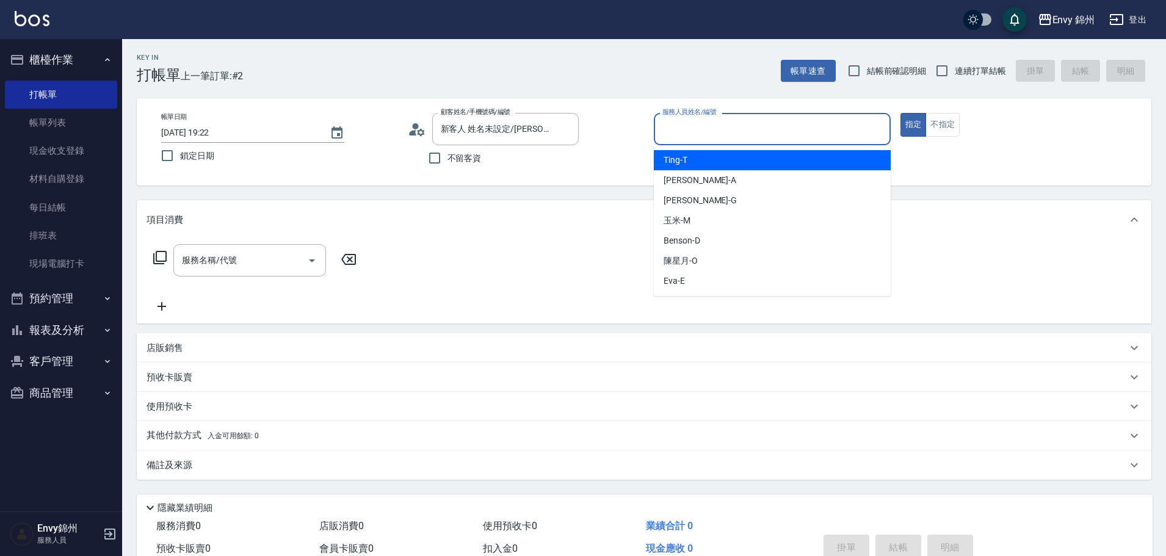
click at [690, 132] on input "服務人員姓名/編號" at bounding box center [772, 128] width 226 height 21
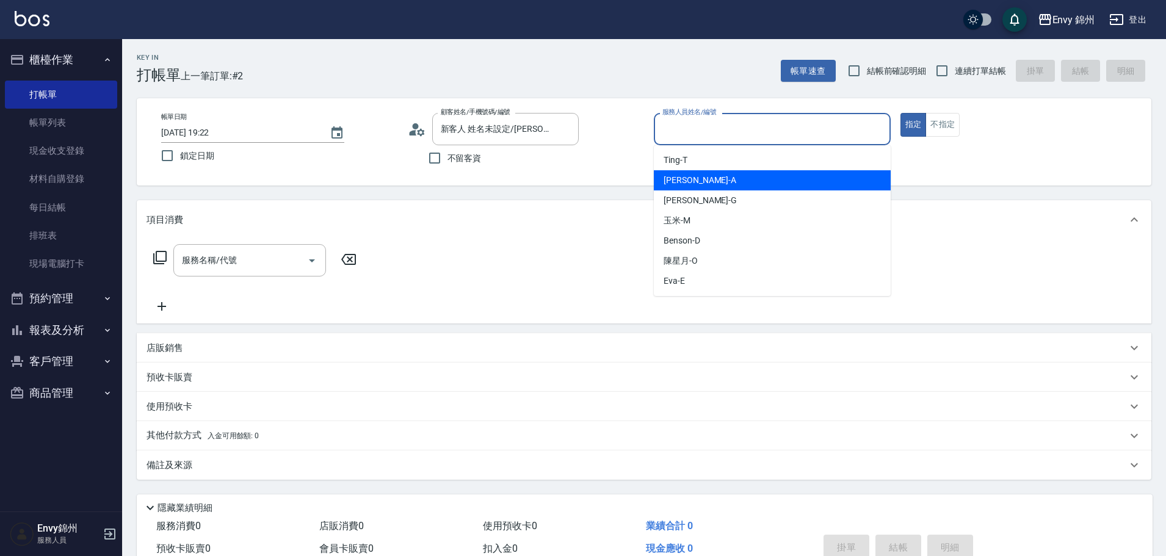
click at [697, 175] on div "Annie -A" at bounding box center [772, 180] width 237 height 20
type input "Annie-A"
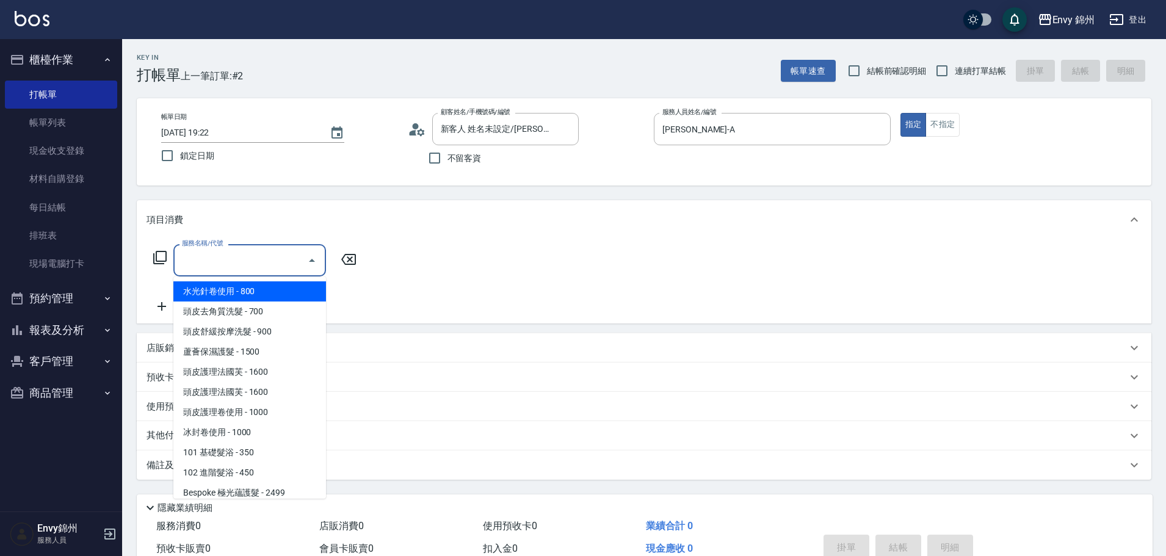
click at [255, 265] on input "服務名稱/代號" at bounding box center [240, 260] width 123 height 21
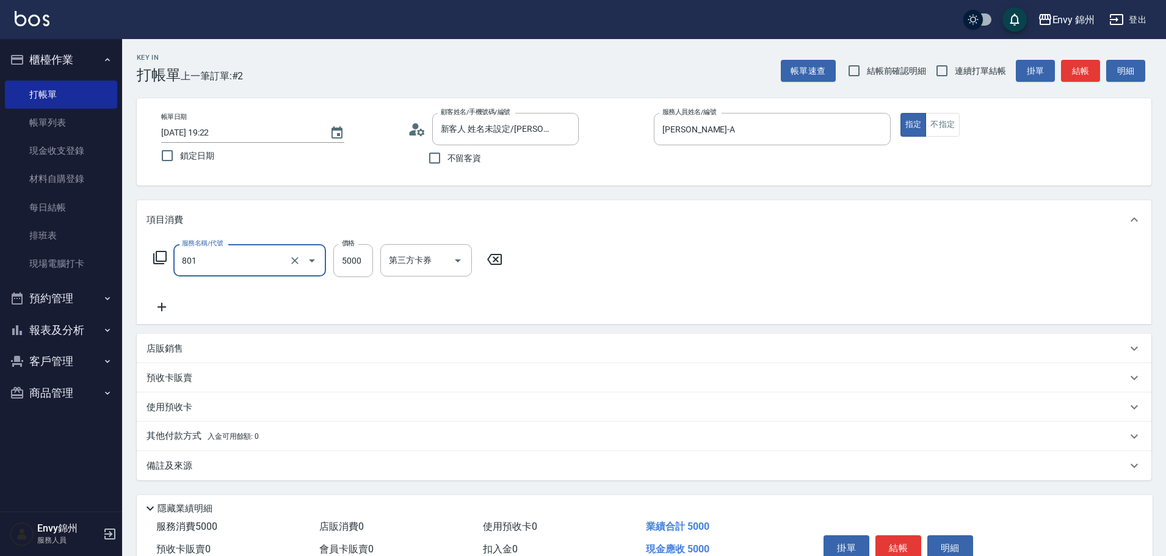
type input "801 接髮(801)"
type input "8599"
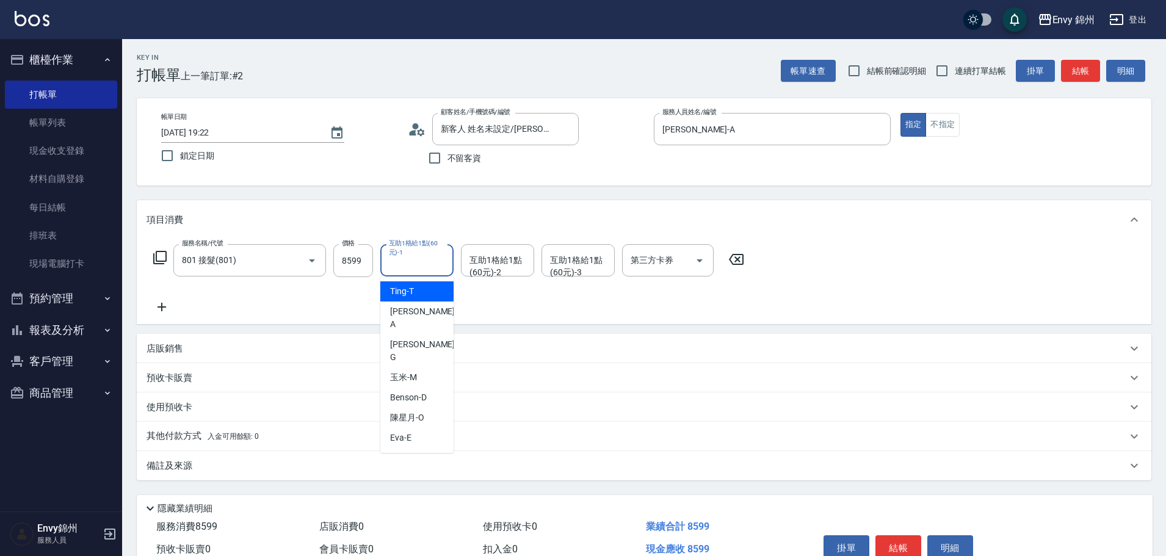
click at [431, 253] on div "互助1格給1點(60元)-1 互助1格給1點(60元)-1" at bounding box center [416, 260] width 73 height 32
click at [426, 368] on div "玉米 -M" at bounding box center [416, 378] width 73 height 20
type input "玉米-M"
click at [494, 266] on div "互助1格給1點(60元)-2 互助1格給1點(60元)-2" at bounding box center [497, 260] width 73 height 32
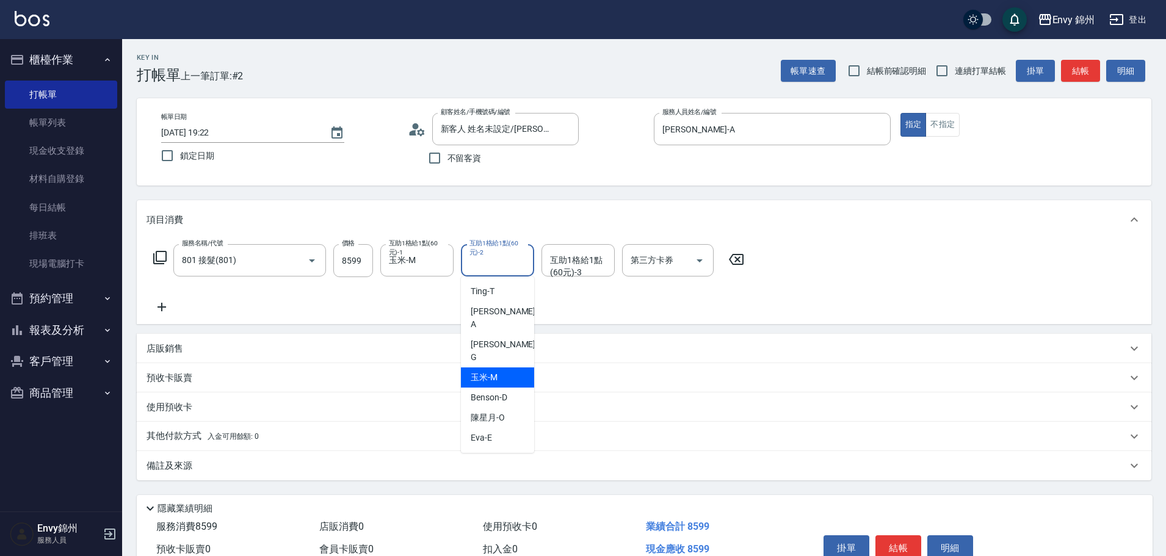
click at [501, 368] on div "玉米 -M" at bounding box center [497, 378] width 73 height 20
type input "玉米-M"
click at [560, 256] on div "互助1格給1點(60元)-3 互助1格給1點(60元)-3" at bounding box center [578, 260] width 73 height 32
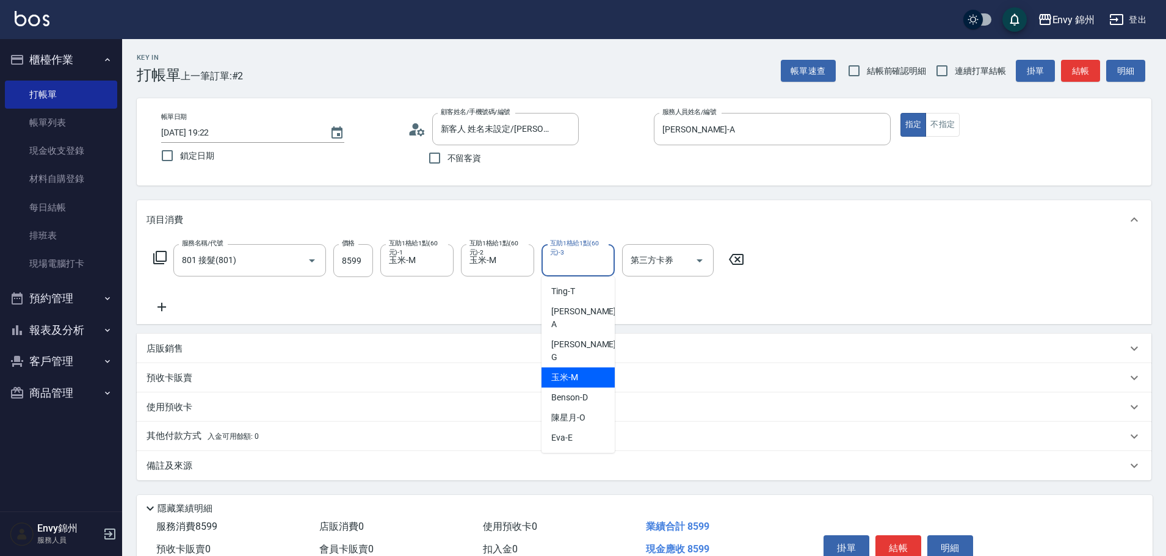
click at [582, 368] on div "玉米 -M" at bounding box center [578, 378] width 73 height 20
type input "玉米-M"
click at [371, 474] on div "備註及來源" at bounding box center [644, 465] width 1015 height 29
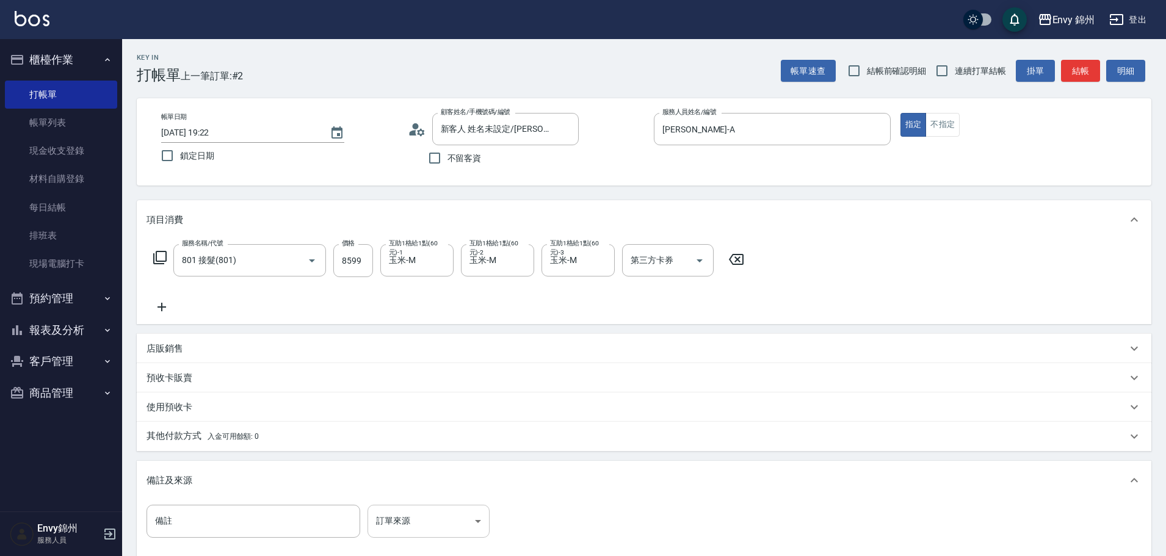
click at [449, 523] on body "Envy 錦州 登出 櫃檯作業 打帳單 帳單列表 現金收支登錄 材料自購登錄 每日結帳 排班表 現場電腦打卡 預約管理 預約管理 單日預約紀錄 單週預約紀錄 …" at bounding box center [583, 347] width 1166 height 695
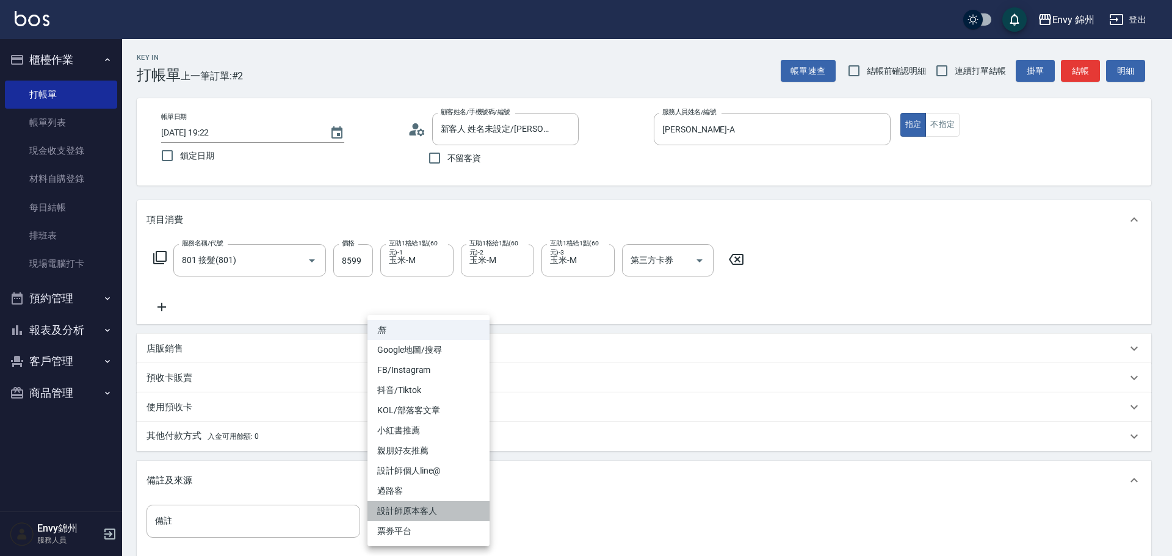
click at [451, 510] on li "設計師原本客人" at bounding box center [429, 511] width 122 height 20
type input "設計師原本客人"
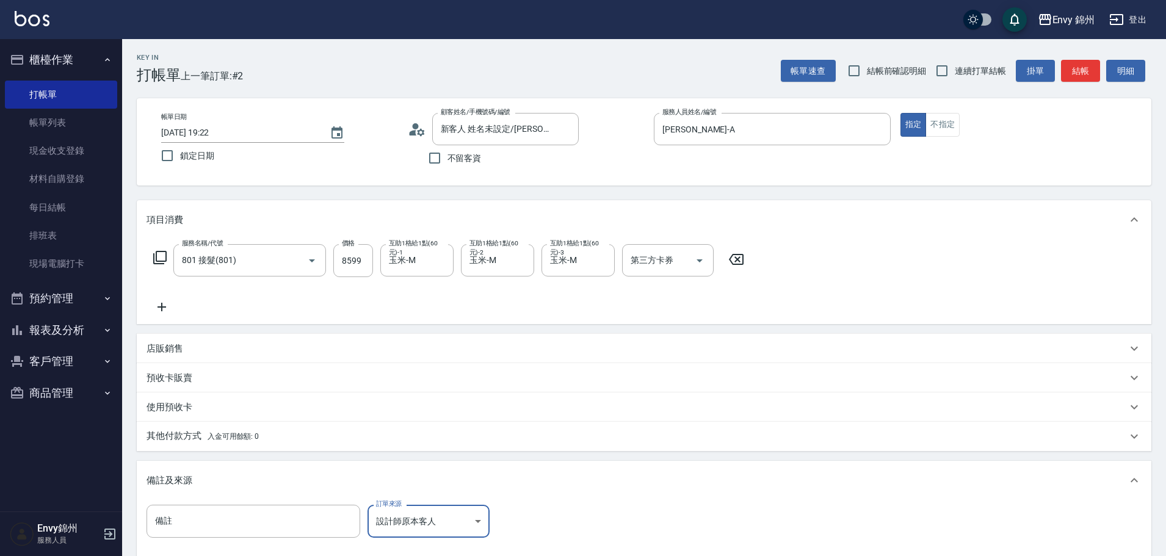
scroll to position [144, 0]
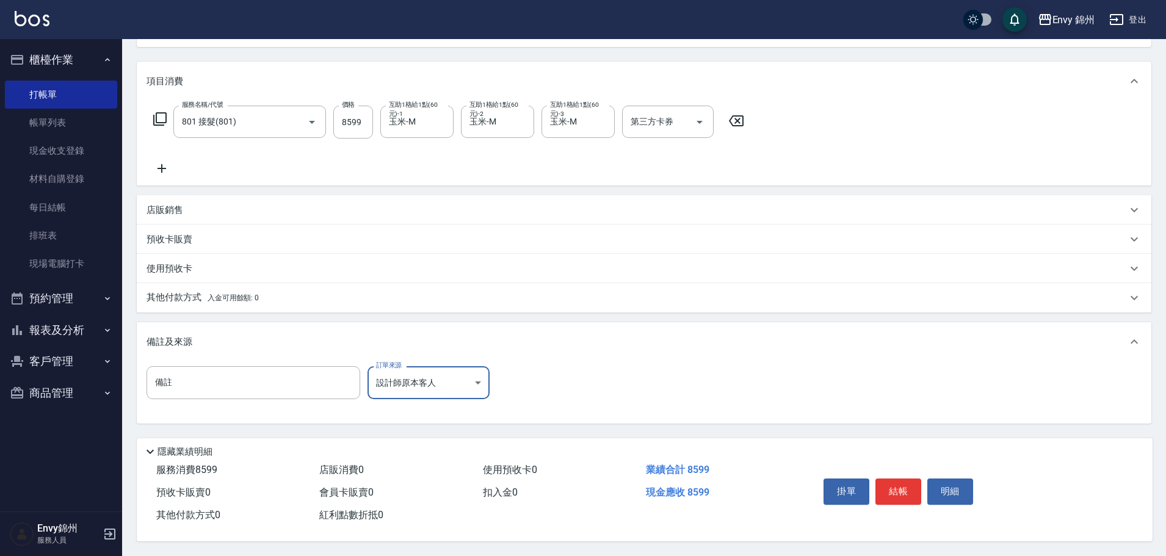
click at [233, 294] on span "入金可用餘額: 0" at bounding box center [234, 298] width 52 height 9
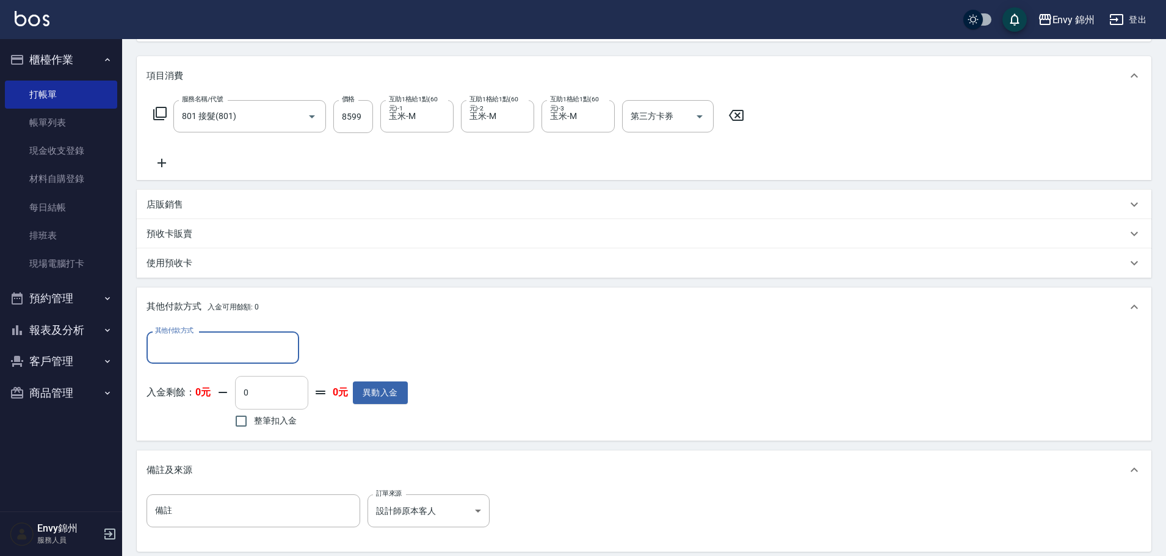
scroll to position [0, 0]
click at [233, 340] on input "其他付款方式" at bounding box center [223, 347] width 142 height 21
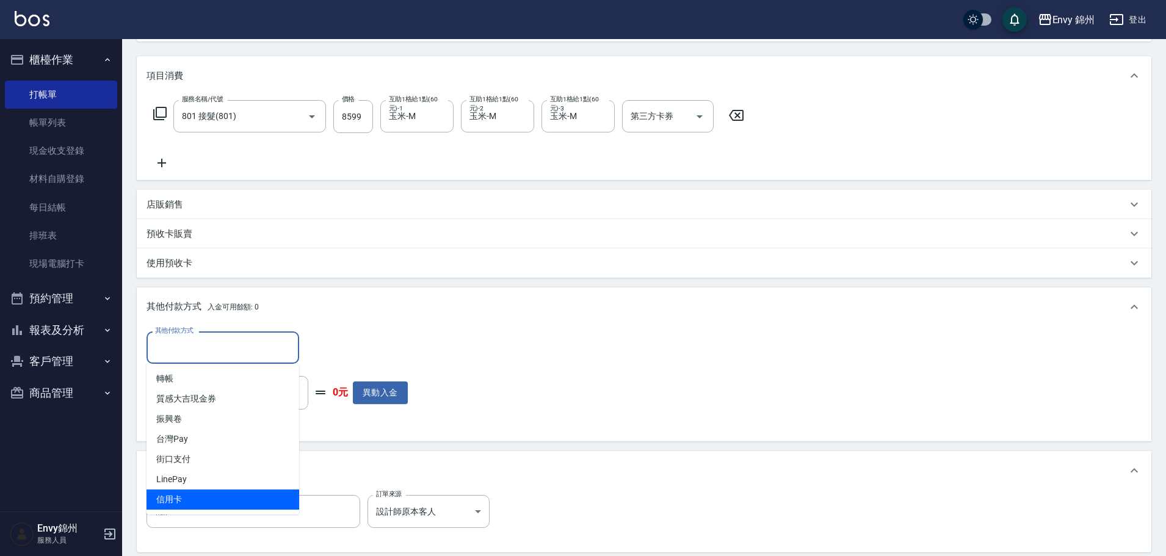
click at [211, 510] on ul "轉帳 質感大吉現金券 振興卷 台灣Pay 街口支付 LinePay 信用卡" at bounding box center [223, 439] width 153 height 151
click at [218, 500] on span "信用卡" at bounding box center [223, 500] width 153 height 20
type input "信用卡"
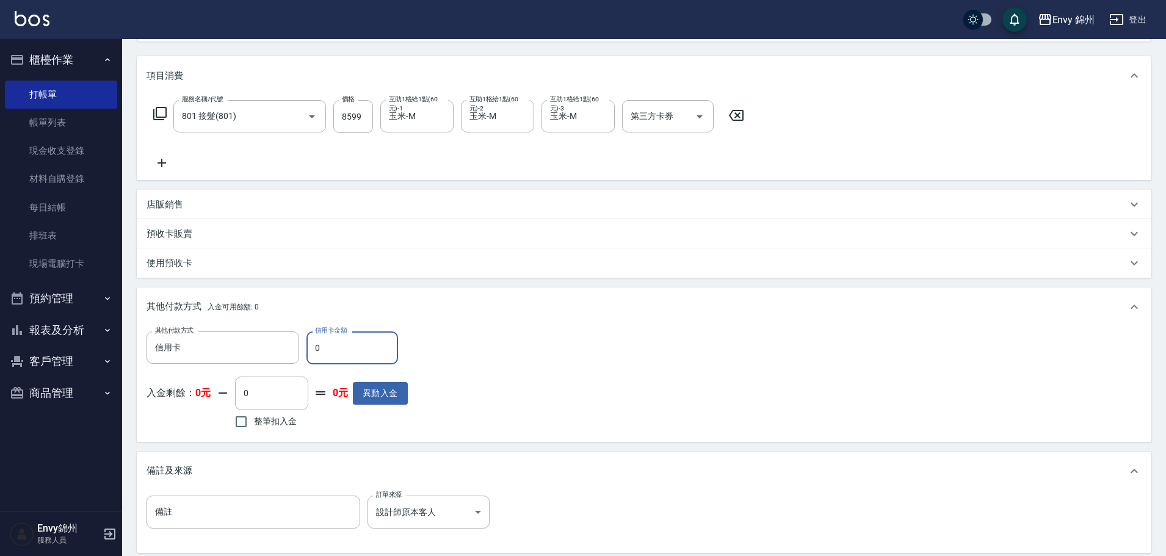
drag, startPoint x: 340, startPoint y: 349, endPoint x: 312, endPoint y: 349, distance: 28.1
click at [312, 349] on input "0" at bounding box center [352, 348] width 92 height 33
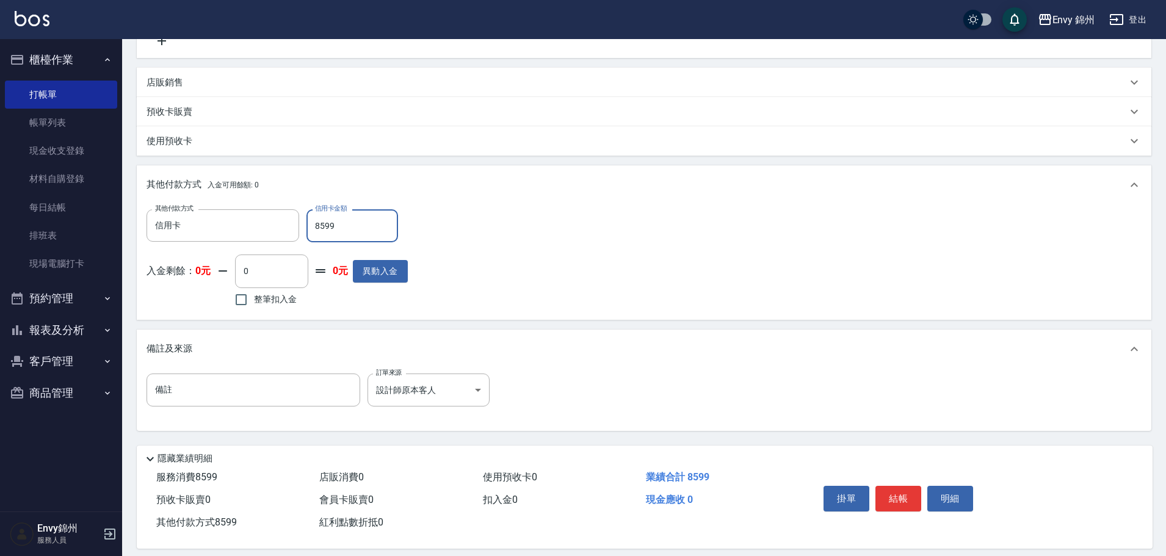
scroll to position [279, 0]
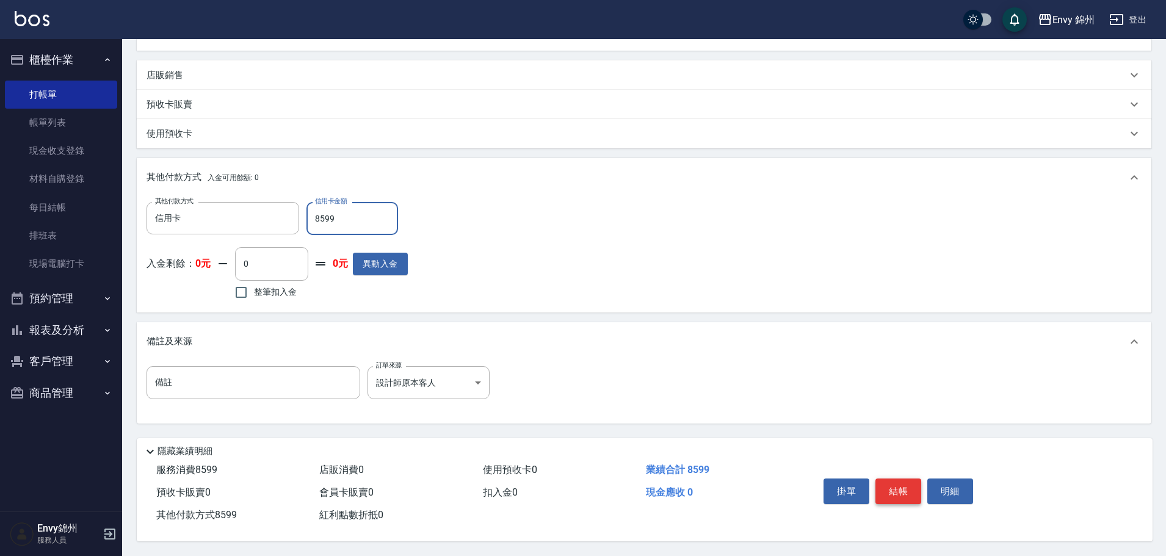
type input "8599"
click at [905, 479] on button "結帳" at bounding box center [898, 492] width 46 height 26
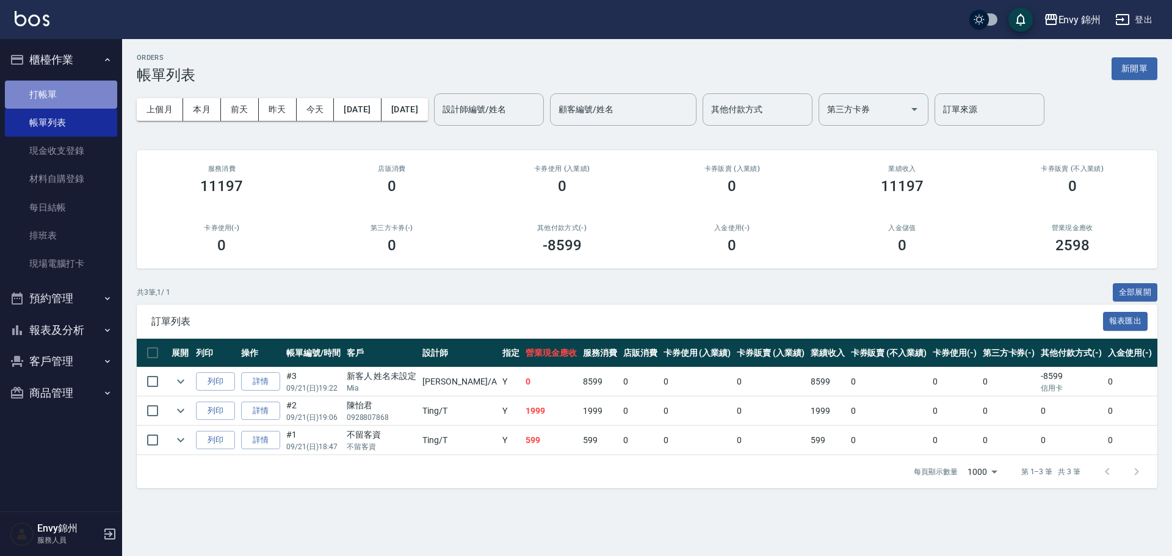
click at [54, 96] on link "打帳單" at bounding box center [61, 95] width 112 height 28
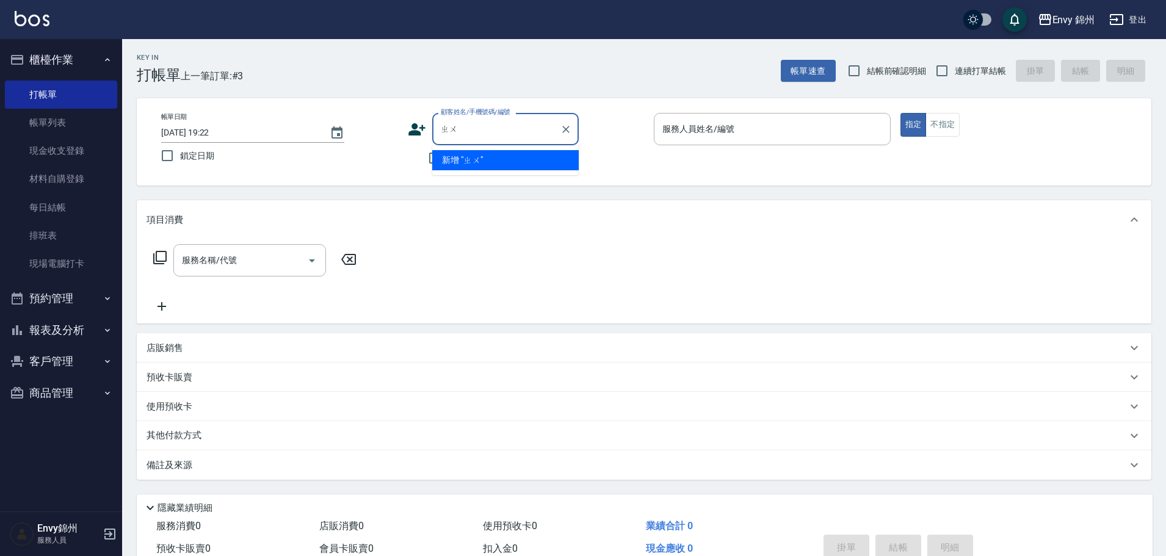
type input "ㄓ"
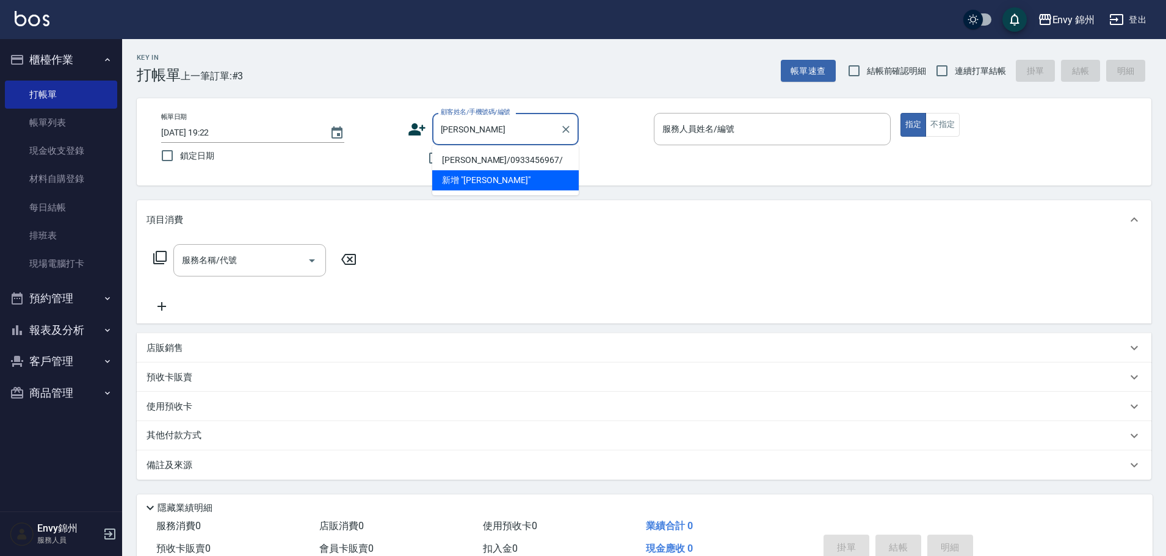
click at [472, 156] on li "吳俐廷/0933456967/" at bounding box center [505, 160] width 147 height 20
type input "吳俐廷/0933456967/"
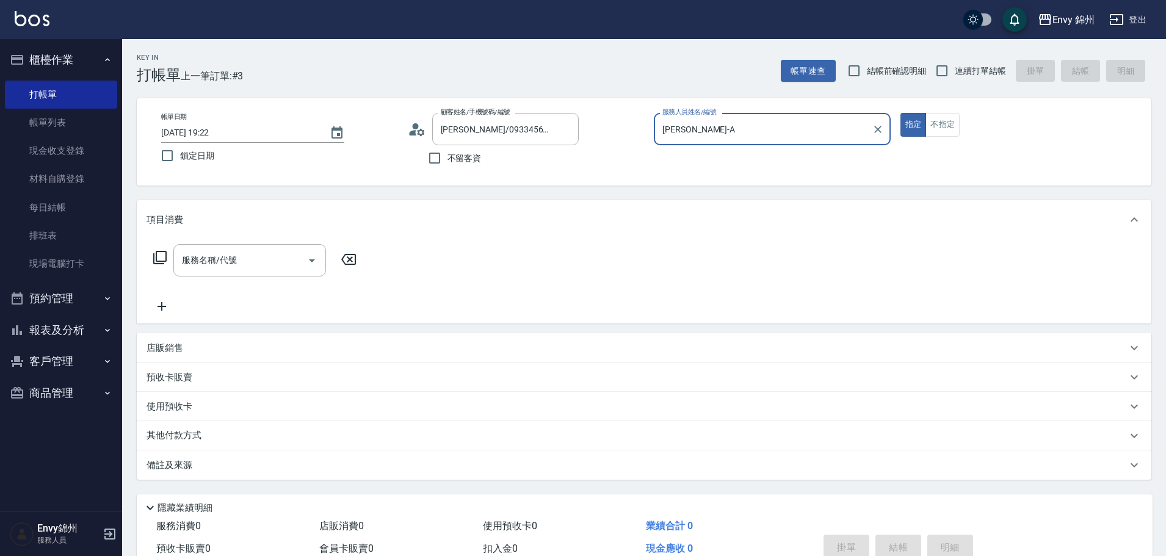
type input "Annie-A"
click at [236, 267] on input "服務名稱/代號" at bounding box center [240, 260] width 123 height 21
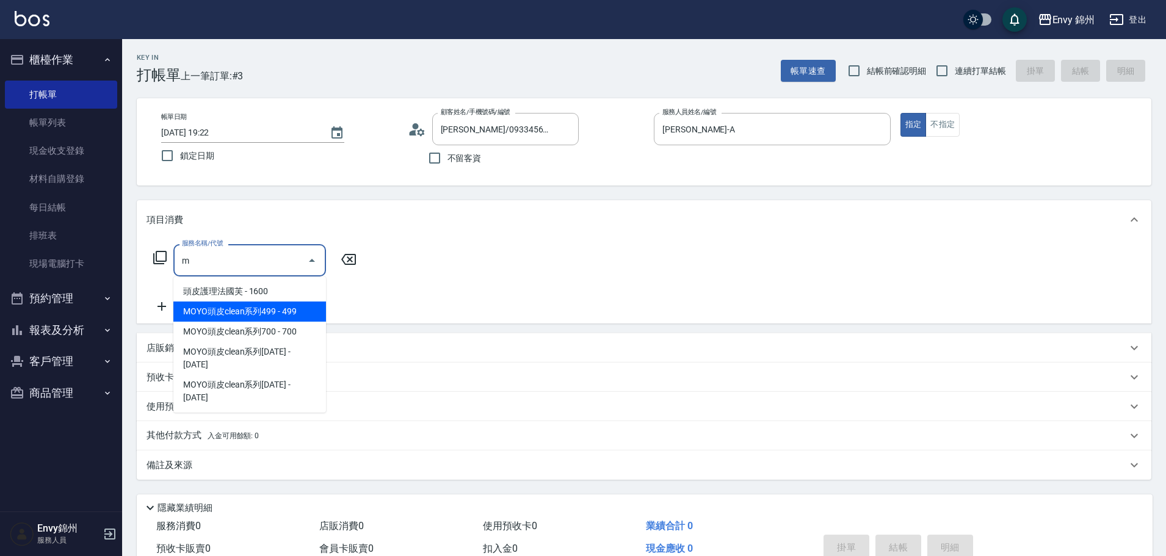
click at [256, 306] on span "MOYO頭皮clean系列499 - 499" at bounding box center [249, 312] width 153 height 20
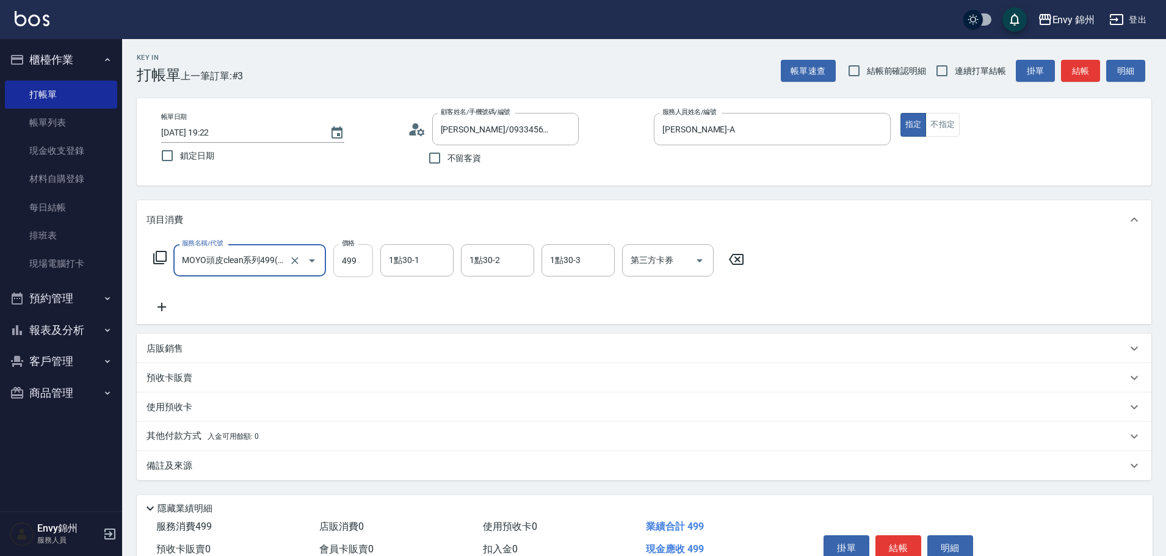
type input "MOYO頭皮clean系列499(405)"
click at [350, 256] on input "499" at bounding box center [353, 260] width 40 height 33
type input "599"
click at [416, 268] on input "1點30-1" at bounding box center [417, 260] width 62 height 21
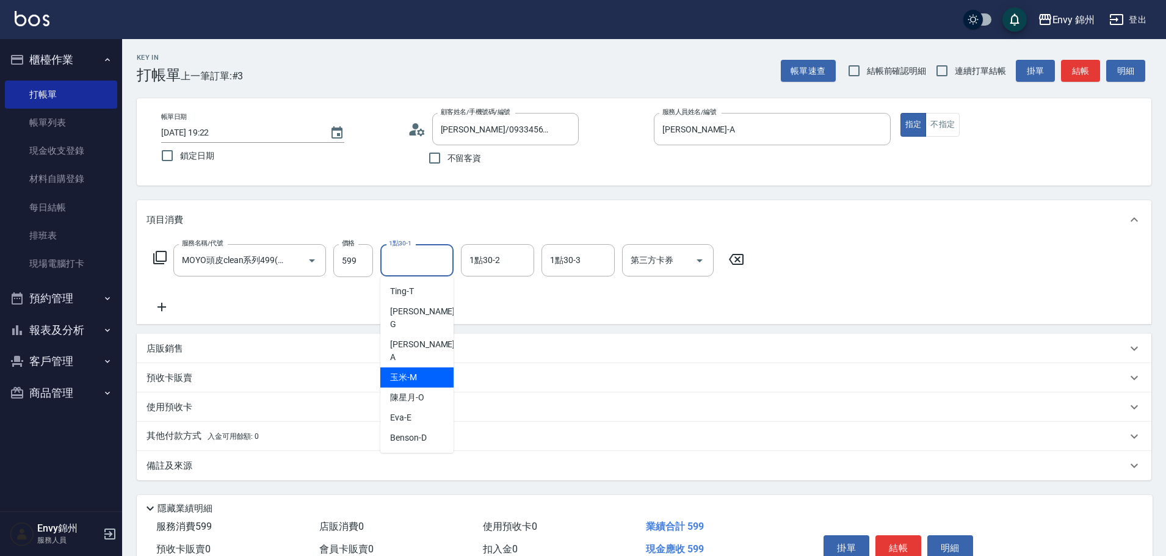
click at [320, 303] on div "服務名稱/代號 MOYO頭皮clean系列499(405) 服務名稱/代號 價格 599 價格 1點30-1 1點30-1 1點30-2 1點30-2 1點3…" at bounding box center [449, 279] width 605 height 70
click at [177, 470] on p "備註及來源" at bounding box center [170, 466] width 46 height 13
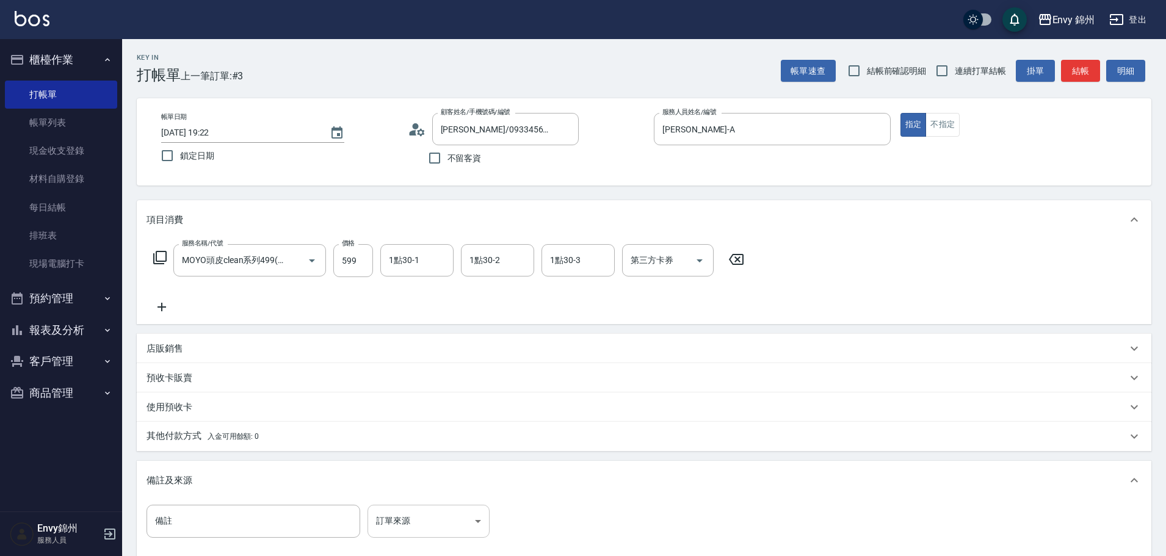
click at [424, 513] on body "Envy 錦州 登出 櫃檯作業 打帳單 帳單列表 現金收支登錄 材料自購登錄 每日結帳 排班表 現場電腦打卡 預約管理 預約管理 單日預約紀錄 單週預約紀錄 …" at bounding box center [583, 347] width 1166 height 695
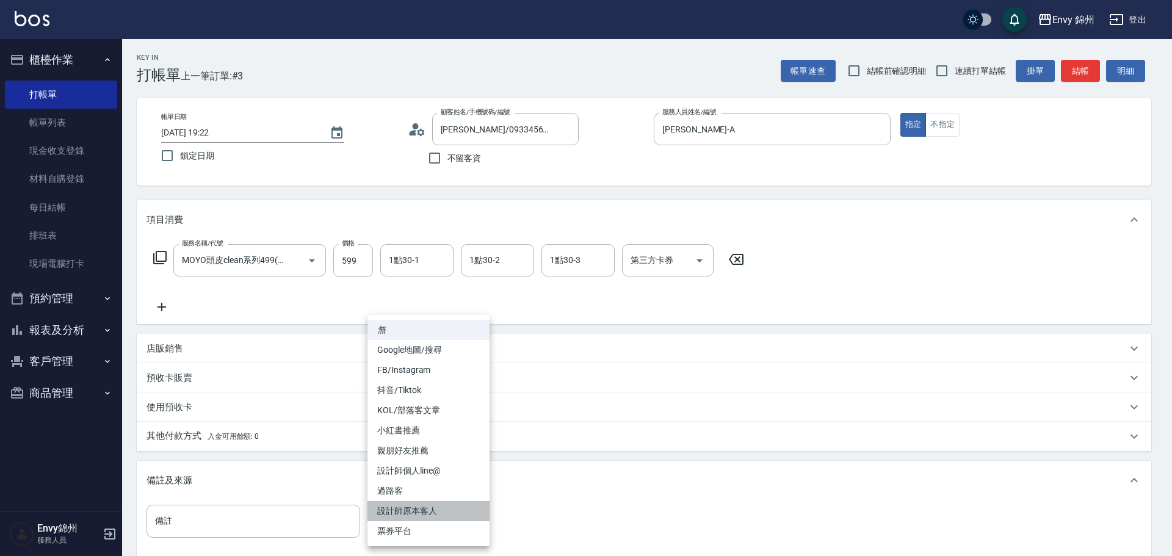
click at [425, 515] on li "設計師原本客人" at bounding box center [429, 511] width 122 height 20
type input "設計師原本客人"
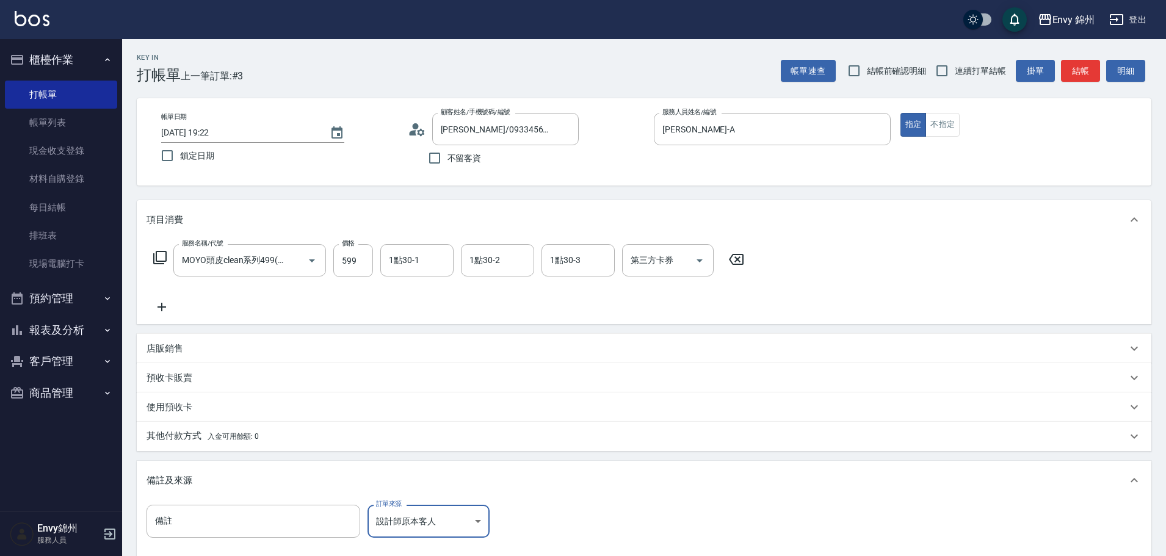
click at [157, 443] on p "其他付款方式 入金可用餘額: 0" at bounding box center [203, 436] width 112 height 13
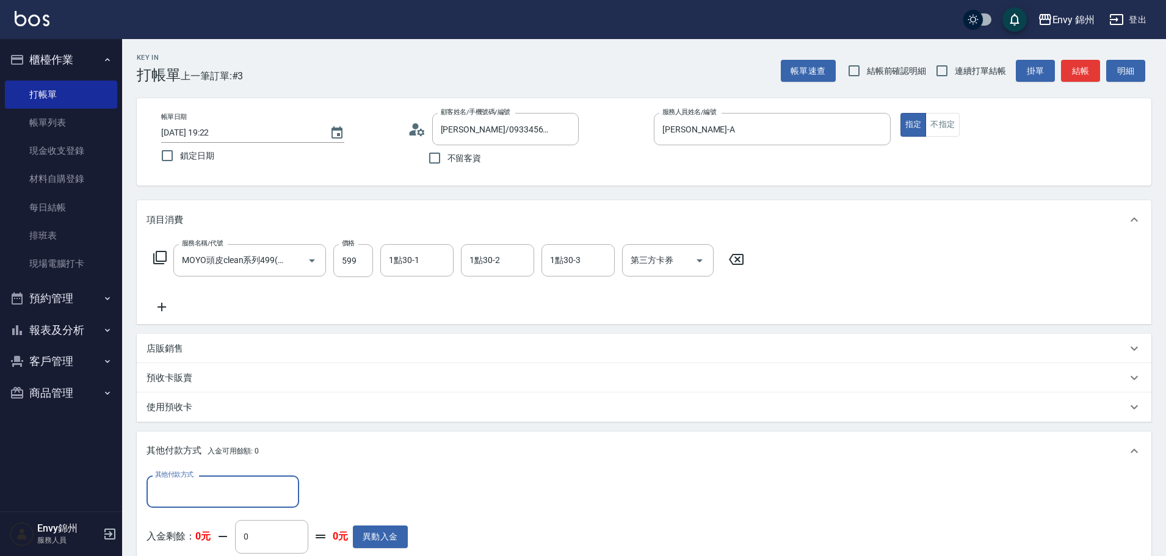
click at [198, 471] on div "其他付款方式 入金可用餘額: 0" at bounding box center [644, 451] width 1015 height 39
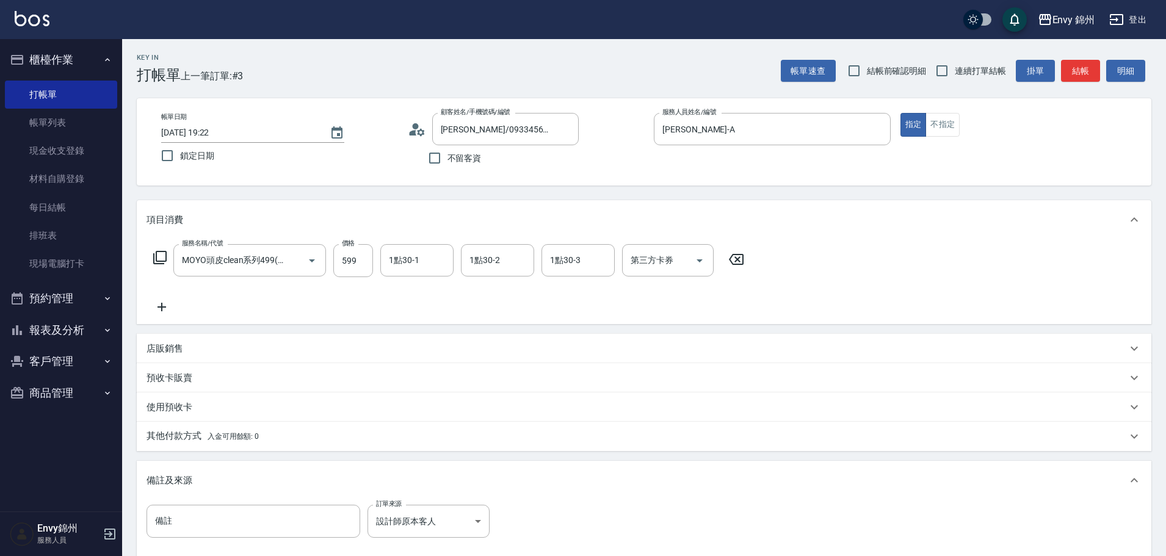
click at [192, 492] on div "備註及來源" at bounding box center [644, 480] width 1015 height 39
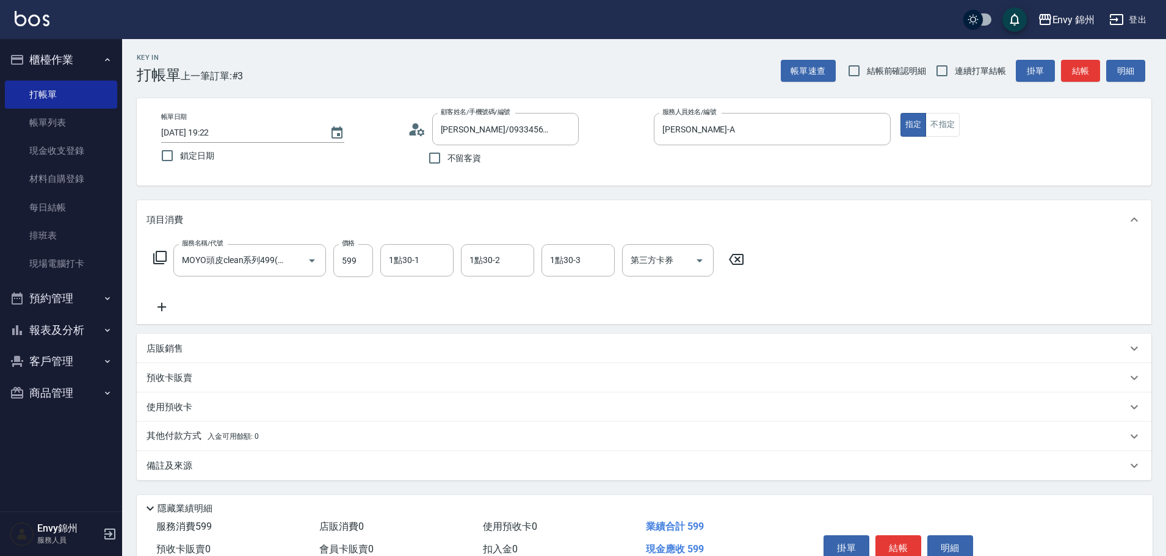
click at [202, 437] on p "其他付款方式 入金可用餘額: 0" at bounding box center [203, 436] width 112 height 13
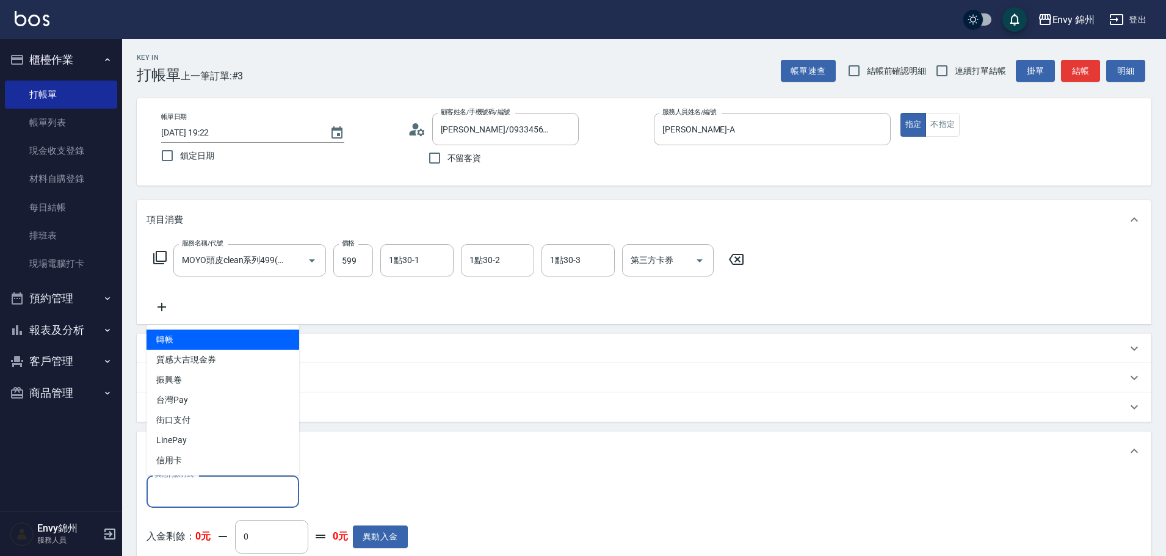
click at [186, 493] on input "其他付款方式" at bounding box center [223, 491] width 142 height 21
click at [214, 342] on span "轉帳" at bounding box center [223, 340] width 153 height 20
type input "轉帳"
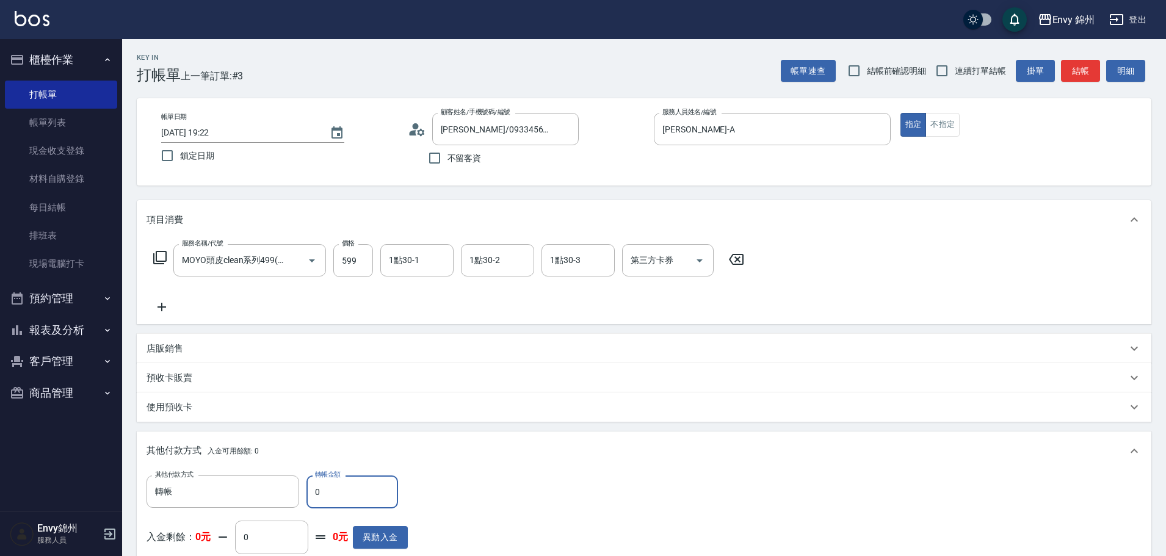
drag, startPoint x: 329, startPoint y: 482, endPoint x: 303, endPoint y: 485, distance: 26.4
click at [303, 485] on div "其他付款方式 轉帳 其他付款方式 轉帳金額 0 轉帳金額" at bounding box center [277, 492] width 261 height 33
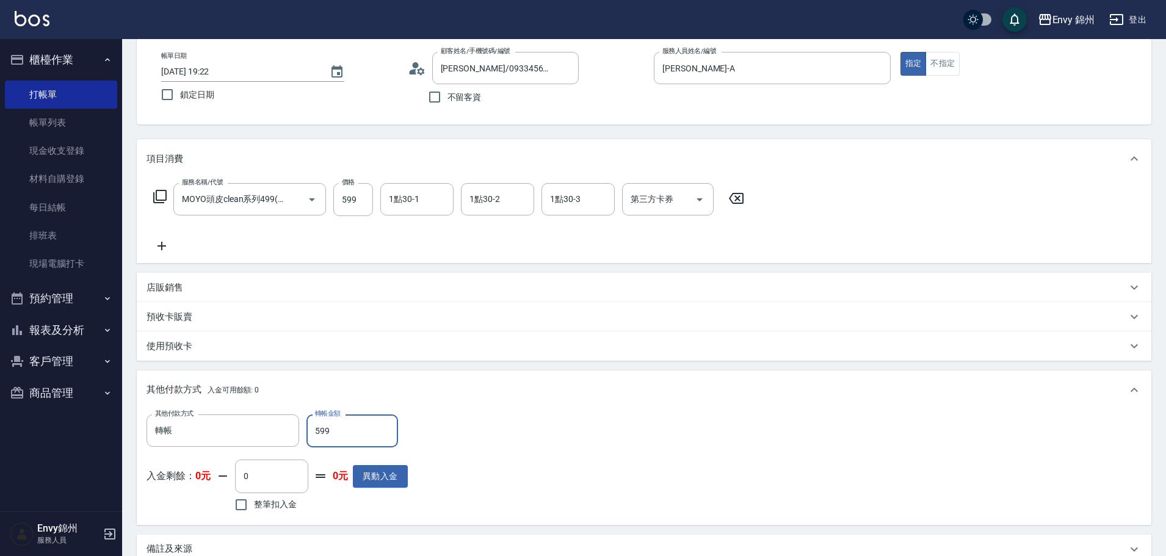
scroll to position [207, 0]
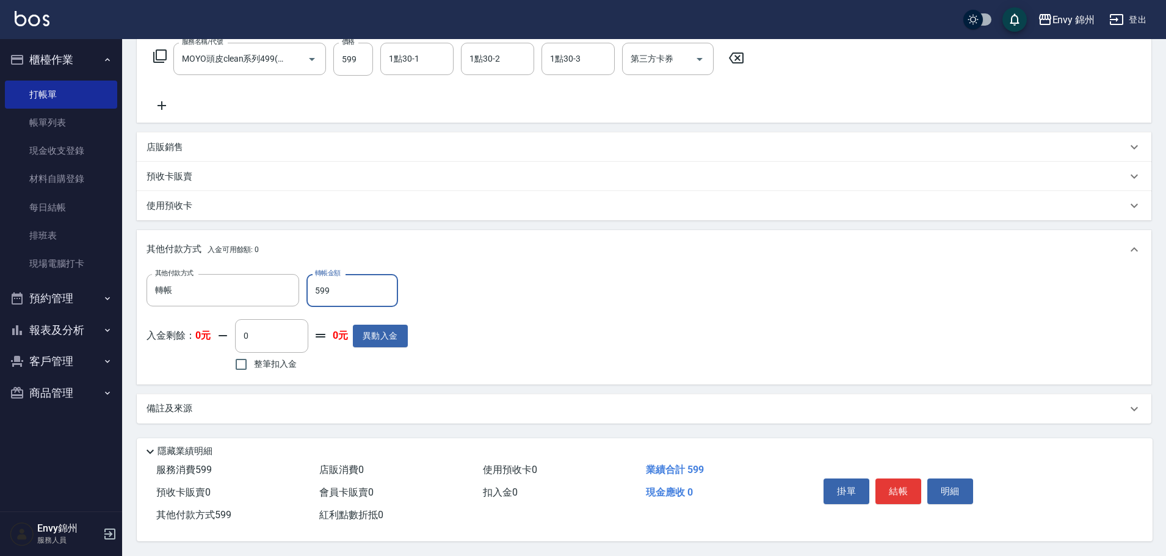
type input "599"
click at [184, 416] on div "備註及來源" at bounding box center [644, 408] width 1015 height 29
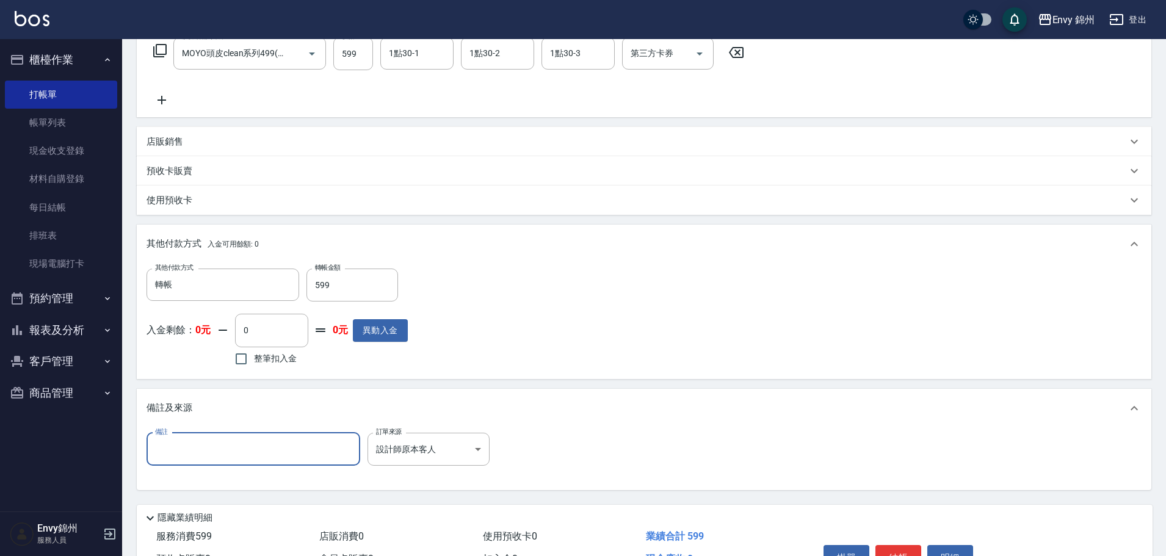
click at [189, 452] on input "備註" at bounding box center [254, 449] width 214 height 33
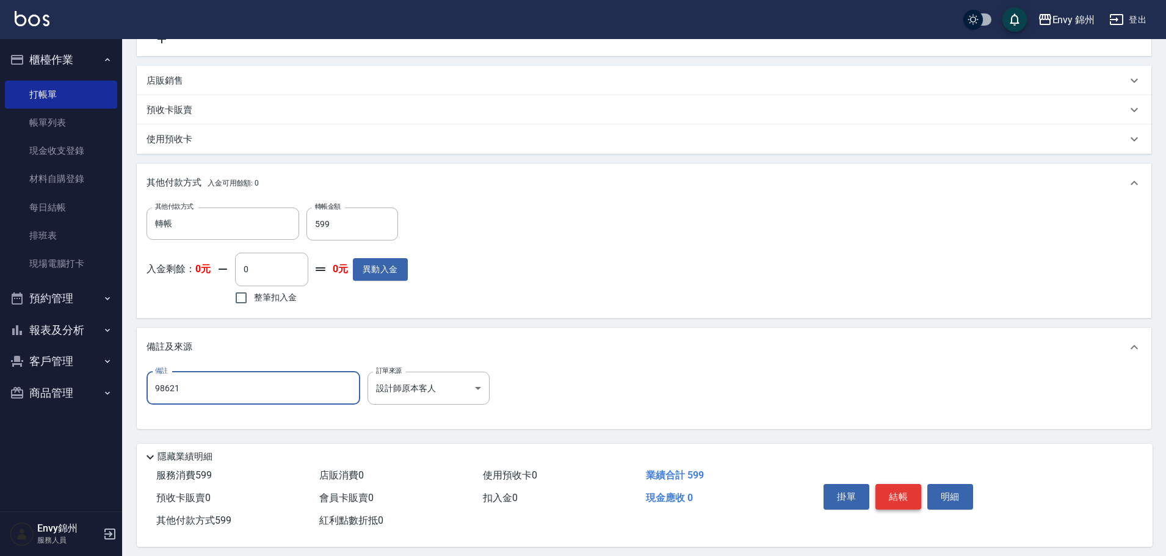
type input "98621"
click at [897, 494] on button "結帳" at bounding box center [898, 497] width 46 height 26
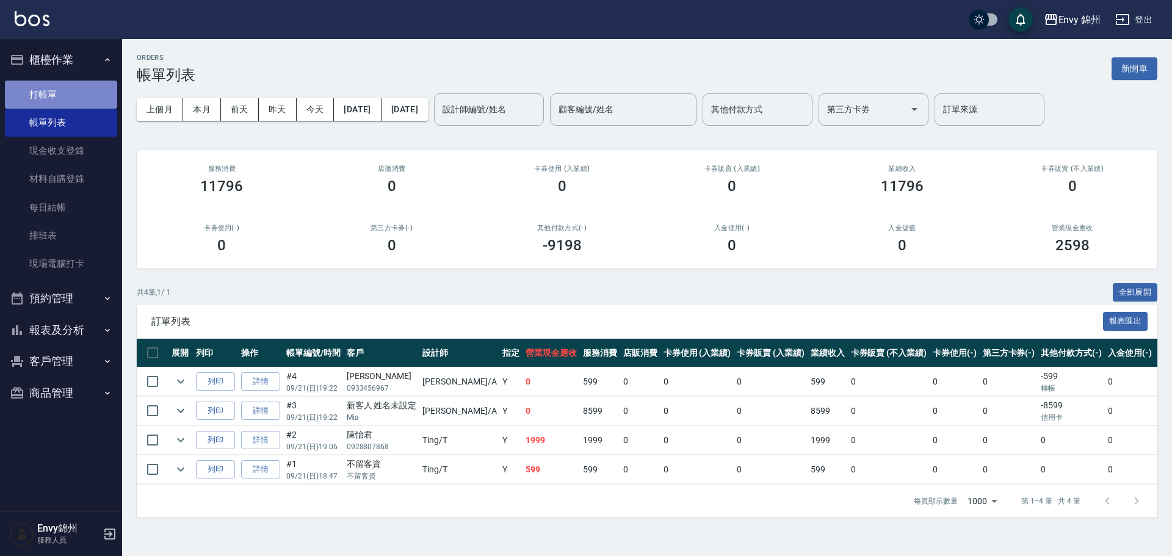
click at [46, 101] on link "打帳單" at bounding box center [61, 95] width 112 height 28
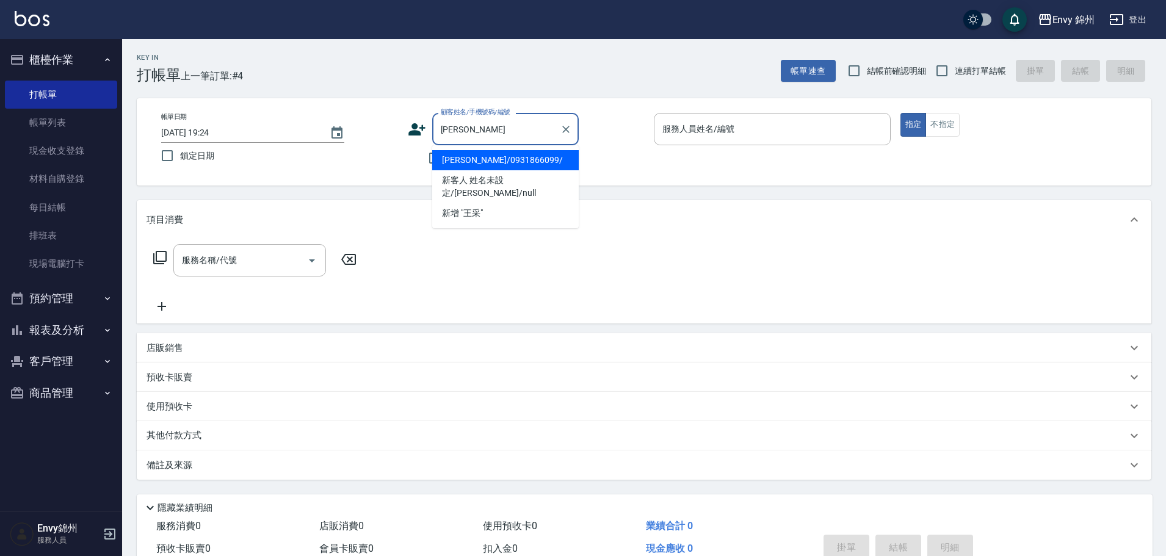
click at [536, 166] on li "王采綺/0931866099/" at bounding box center [505, 160] width 147 height 20
type input "王采綺/0931866099/"
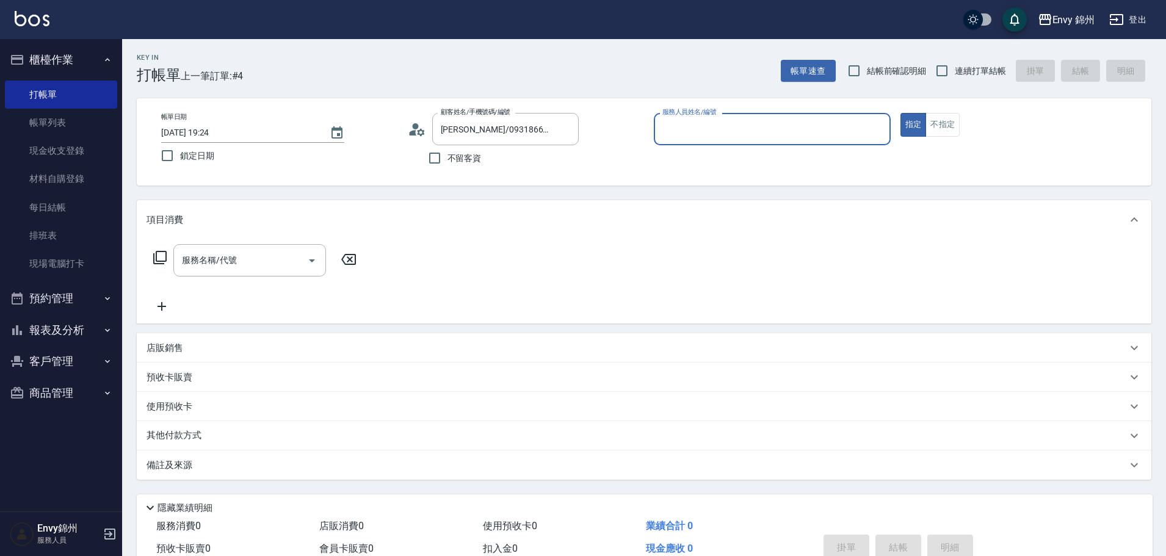
type input "Annie-A"
click at [271, 262] on input "服務名稱/代號" at bounding box center [240, 260] width 123 height 21
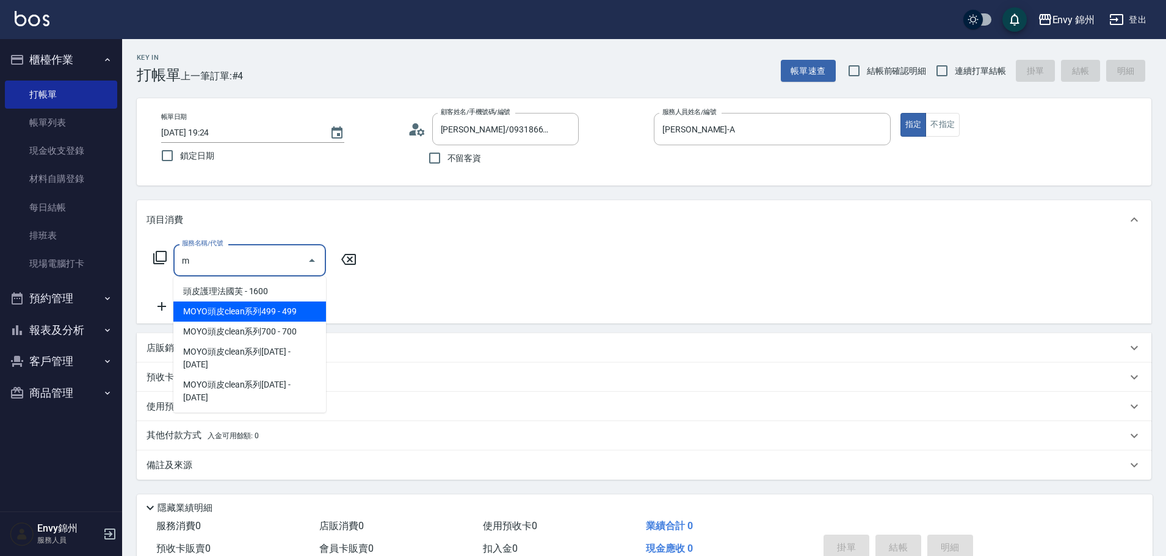
click at [284, 317] on span "MOYO頭皮clean系列499 - 499" at bounding box center [249, 312] width 153 height 20
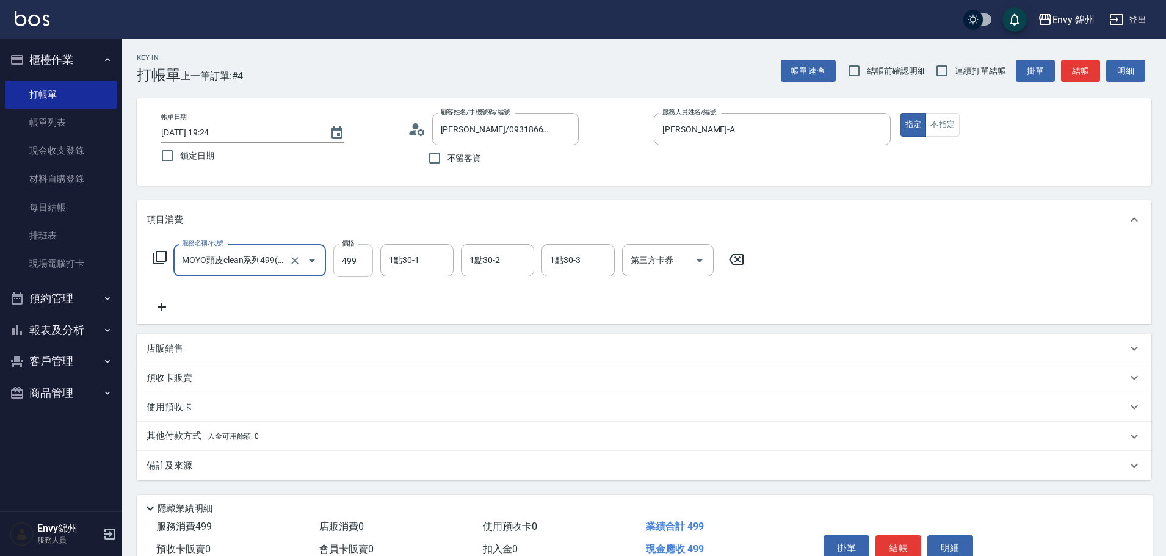
type input "MOYO頭皮clean系列499(405)"
click at [343, 261] on input "499" at bounding box center [353, 260] width 40 height 33
type input "699"
click at [311, 462] on div "備註及來源" at bounding box center [637, 466] width 981 height 13
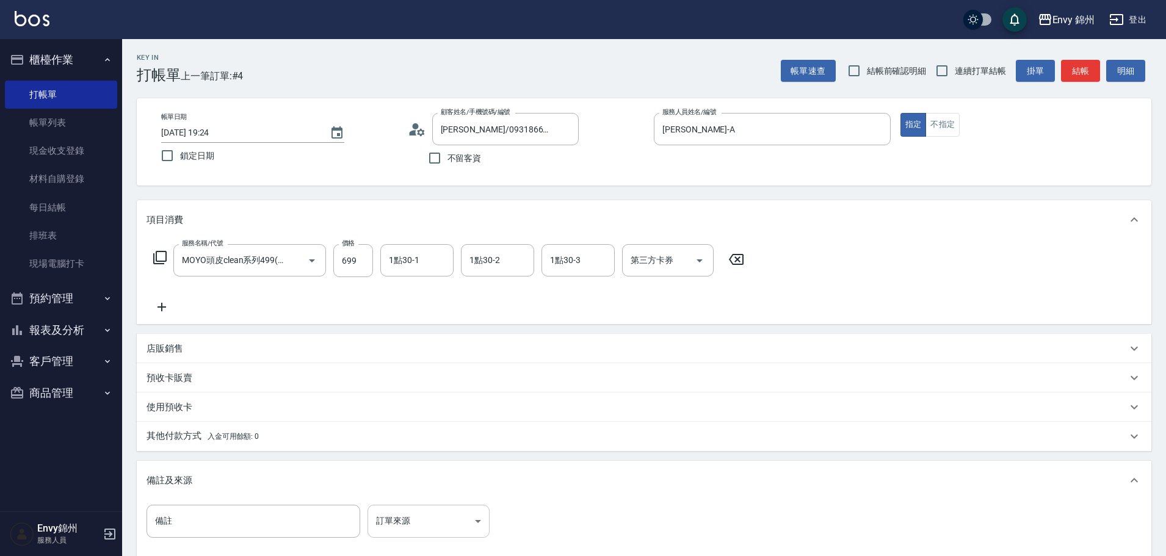
click at [437, 524] on body "Envy 錦州 登出 櫃檯作業 打帳單 帳單列表 現金收支登錄 材料自購登錄 每日結帳 排班表 現場電腦打卡 預約管理 預約管理 單日預約紀錄 單週預約紀錄 …" at bounding box center [583, 347] width 1166 height 695
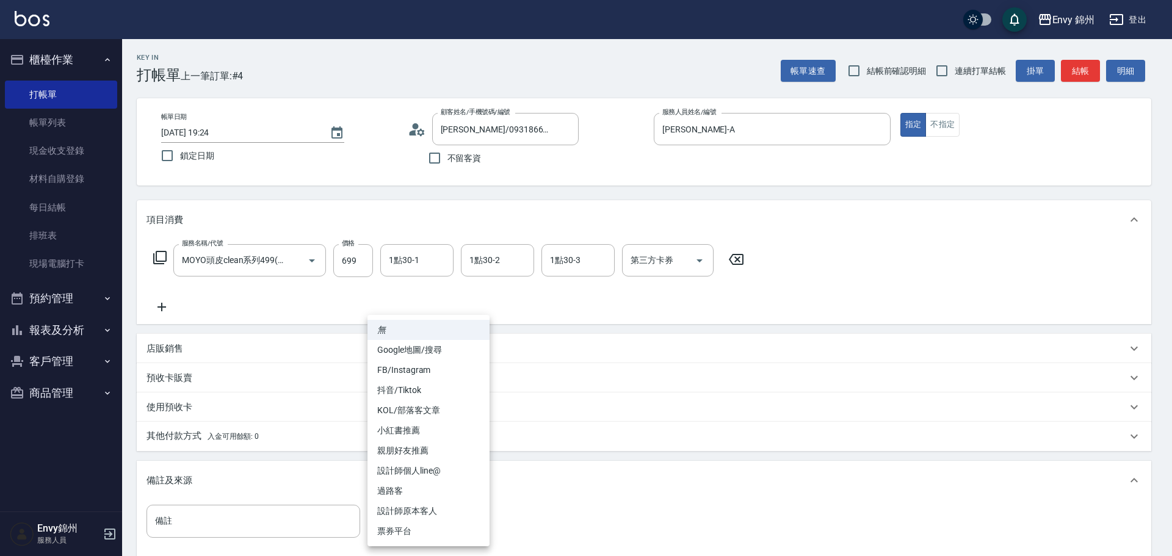
click at [438, 515] on li "設計師原本客人" at bounding box center [429, 511] width 122 height 20
type input "設計師原本客人"
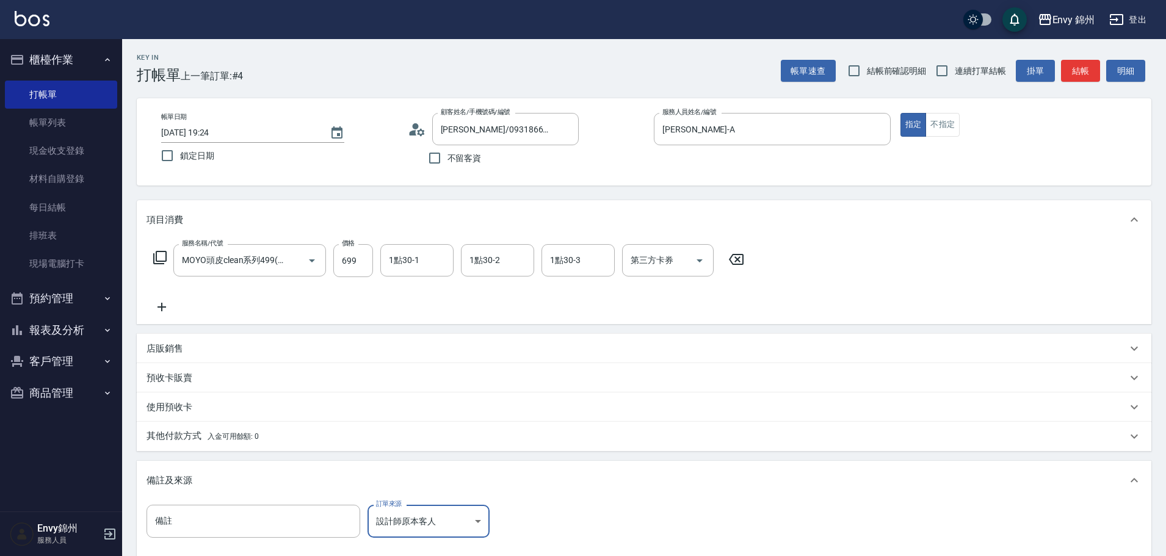
scroll to position [144, 0]
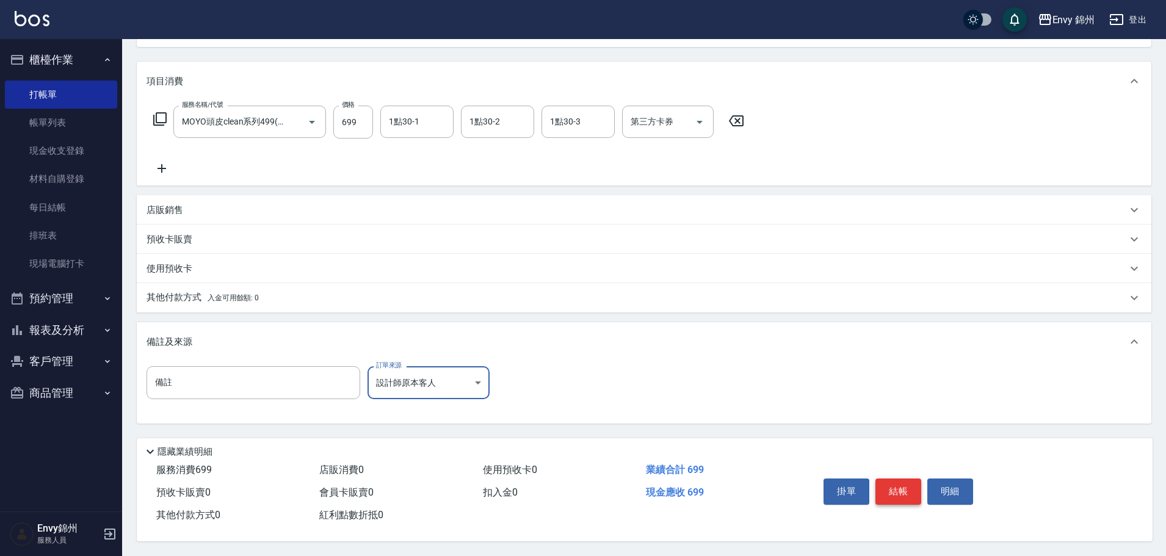
click at [893, 487] on button "結帳" at bounding box center [898, 492] width 46 height 26
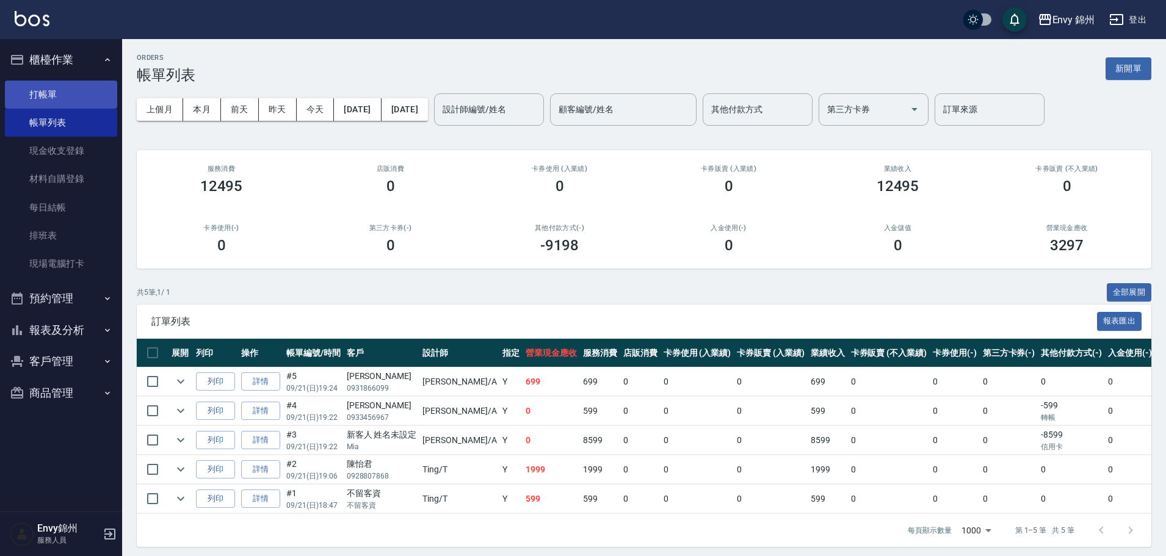
click at [60, 90] on link "打帳單" at bounding box center [61, 95] width 112 height 28
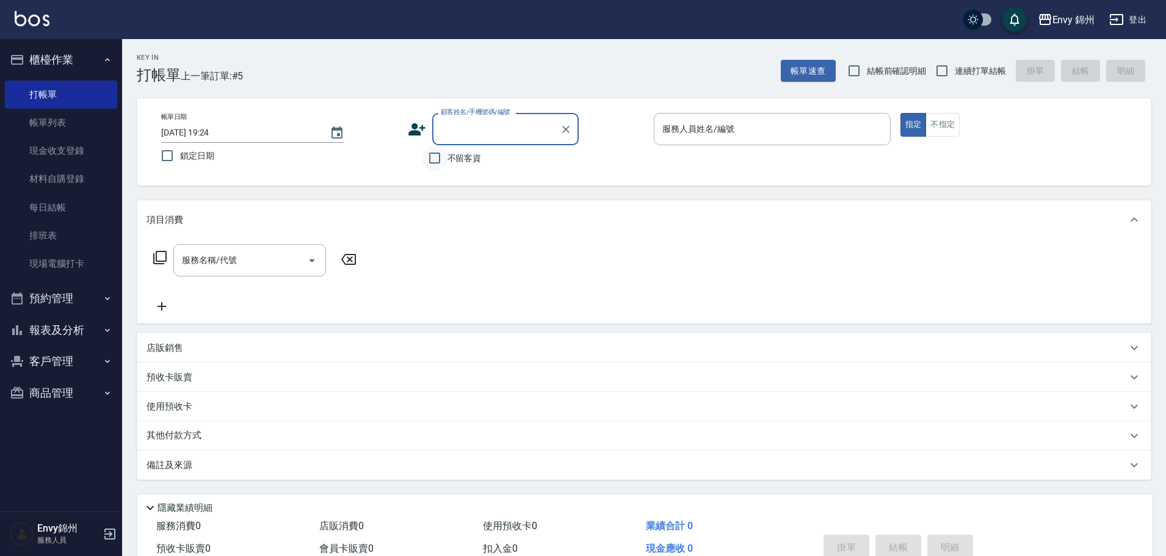
click at [445, 155] on input "不留客資" at bounding box center [435, 158] width 26 height 26
checkbox input "true"
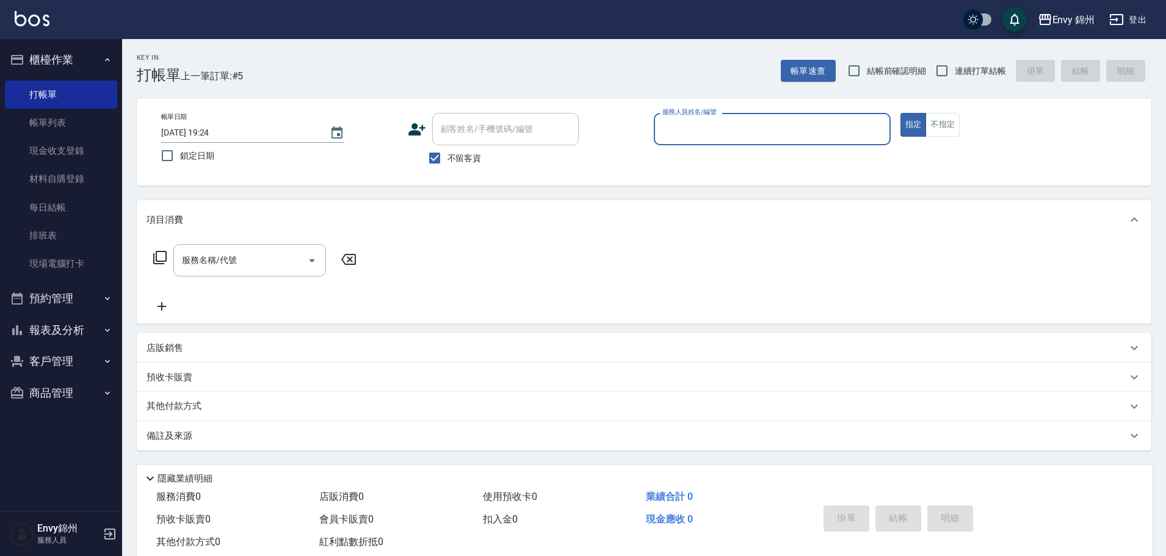
click at [722, 126] on input "服務人員姓名/編號" at bounding box center [772, 128] width 226 height 21
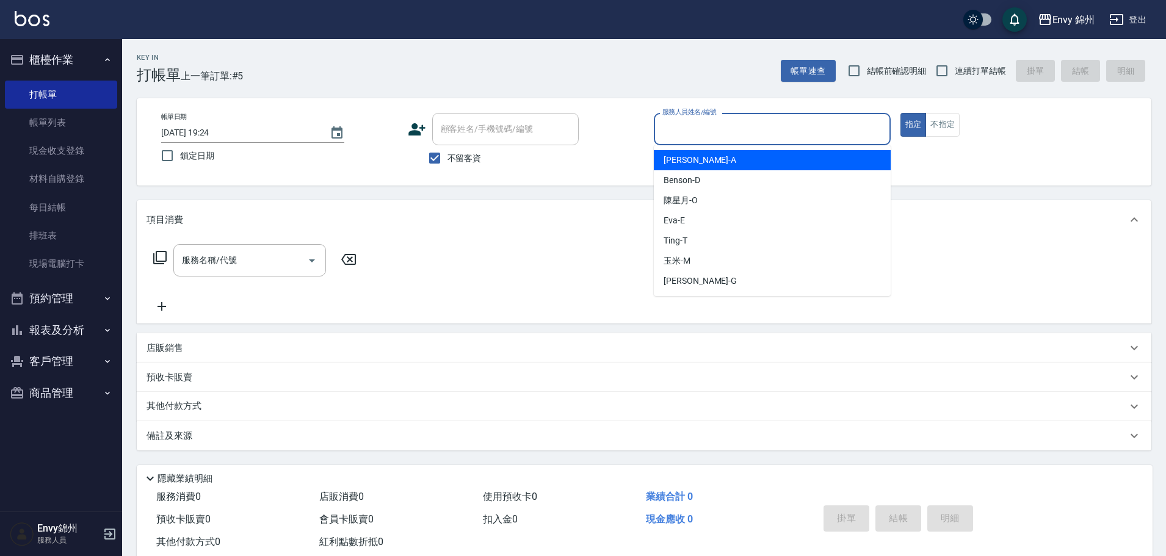
click at [712, 164] on div "Annie -A" at bounding box center [772, 160] width 237 height 20
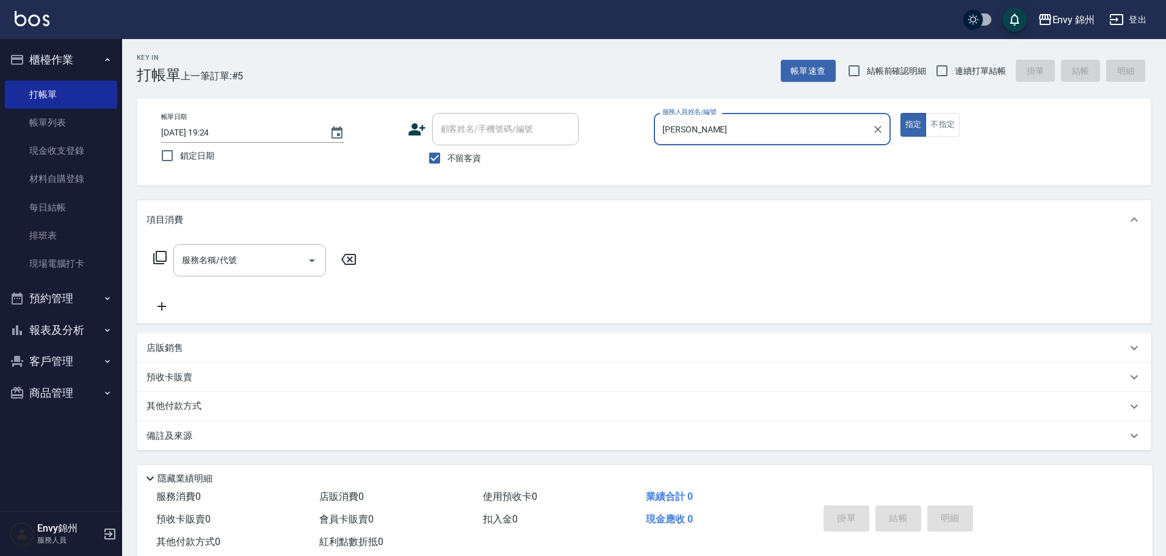
type input "Annie-A"
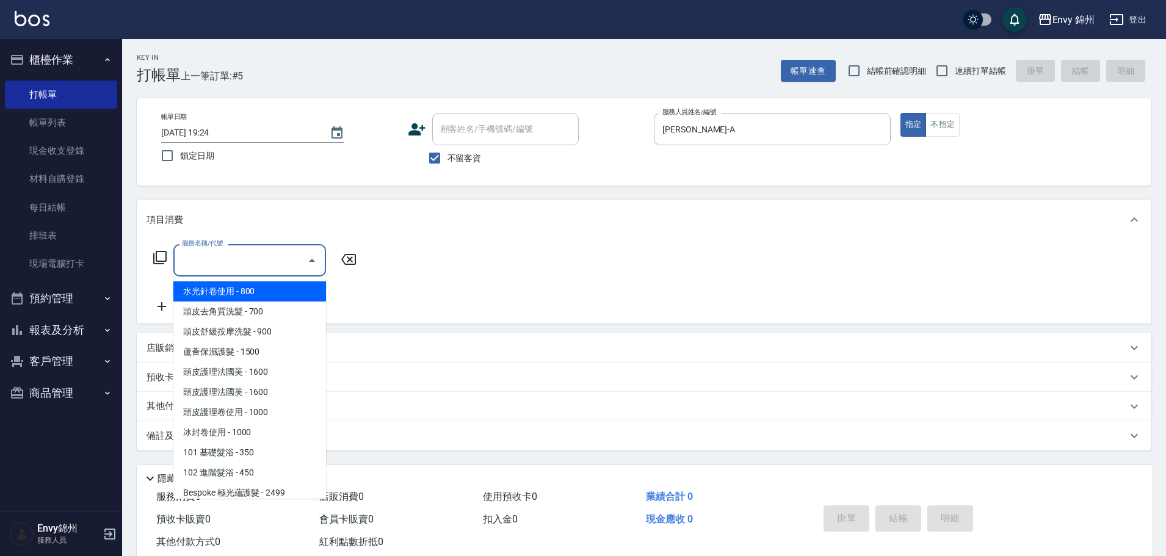
click at [208, 263] on input "服務名稱/代號" at bounding box center [240, 260] width 123 height 21
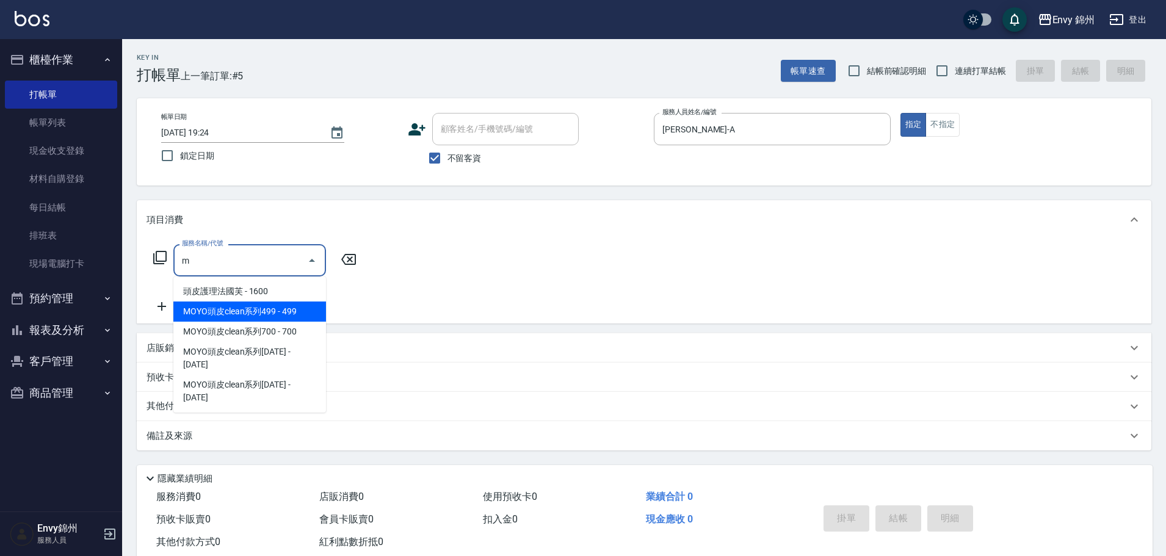
click at [289, 308] on span "MOYO頭皮clean系列499 - 499" at bounding box center [249, 312] width 153 height 20
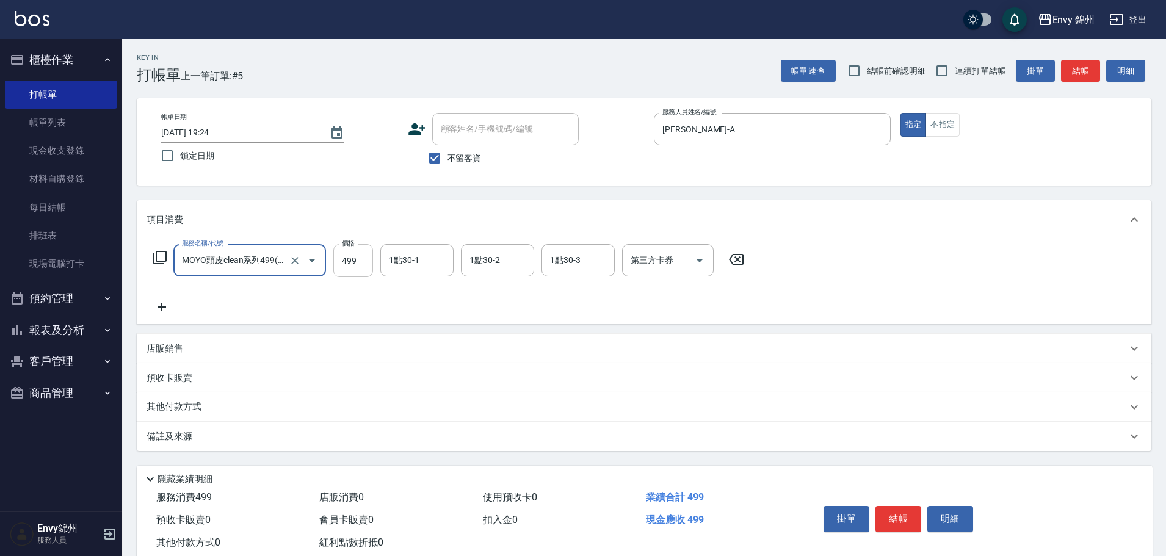
type input "MOYO頭皮clean系列499(405)"
click at [350, 265] on input "499" at bounding box center [353, 260] width 40 height 33
type input "599"
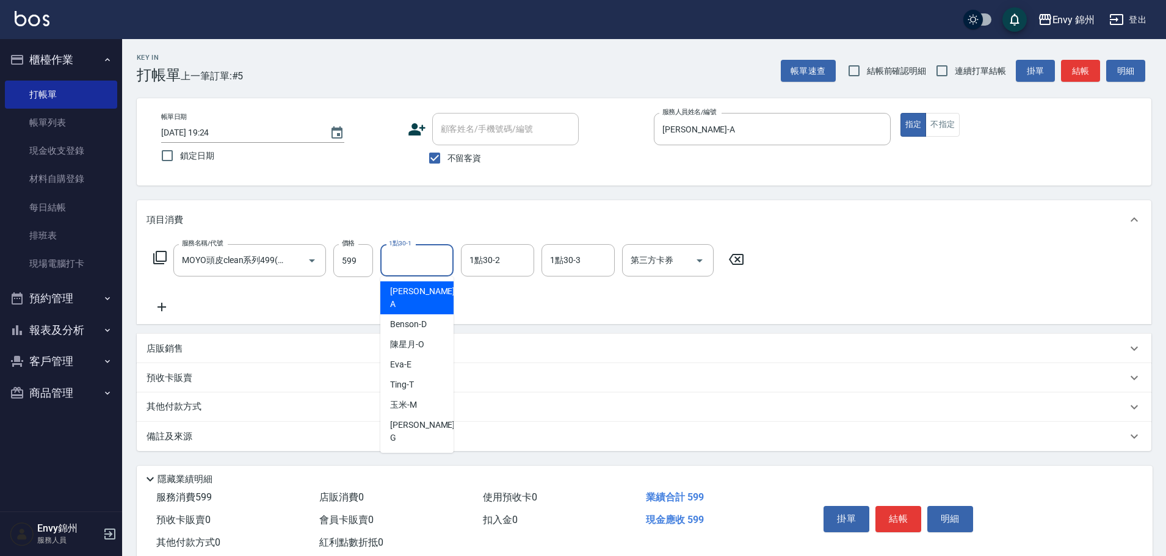
click at [418, 258] on input "1點30-1" at bounding box center [417, 260] width 62 height 21
click at [414, 399] on span "玉米 -M" at bounding box center [403, 405] width 27 height 13
type input "玉米-M"
click at [380, 428] on div "備註及來源" at bounding box center [644, 436] width 1015 height 29
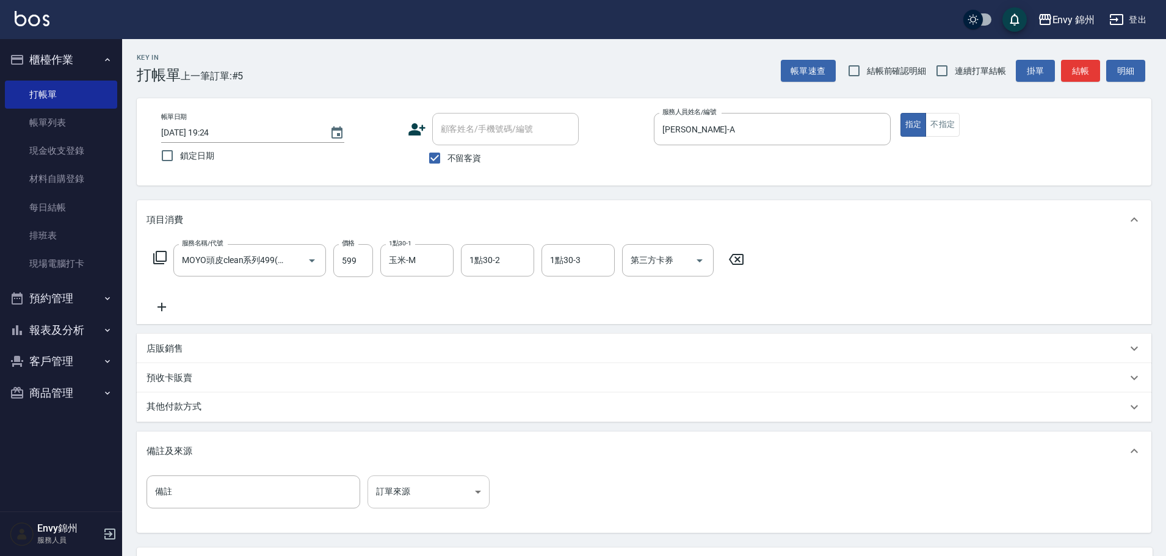
click at [422, 481] on body "Envy 錦州 登出 櫃檯作業 打帳單 帳單列表 現金收支登錄 材料自購登錄 每日結帳 排班表 現場電腦打卡 預約管理 預約管理 單日預約紀錄 單週預約紀錄 …" at bounding box center [583, 332] width 1166 height 665
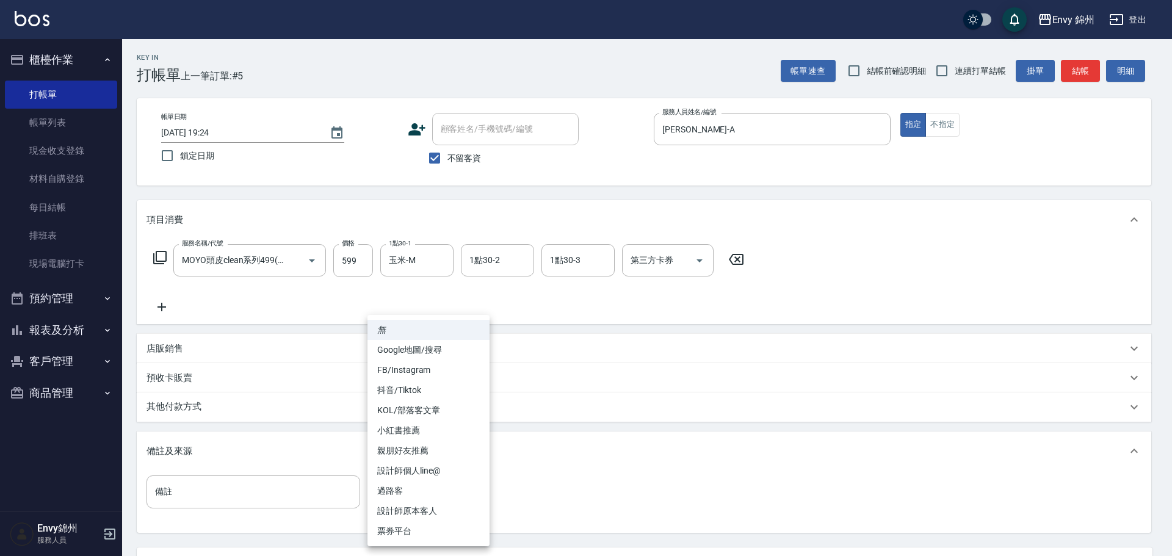
click at [431, 509] on li "設計師原本客人" at bounding box center [429, 511] width 122 height 20
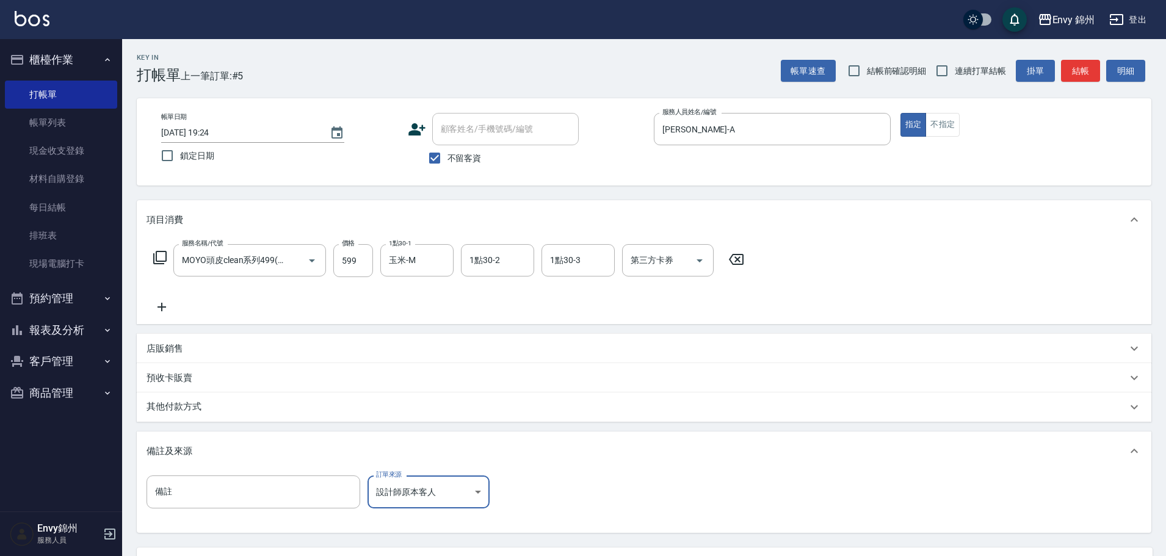
scroll to position [115, 0]
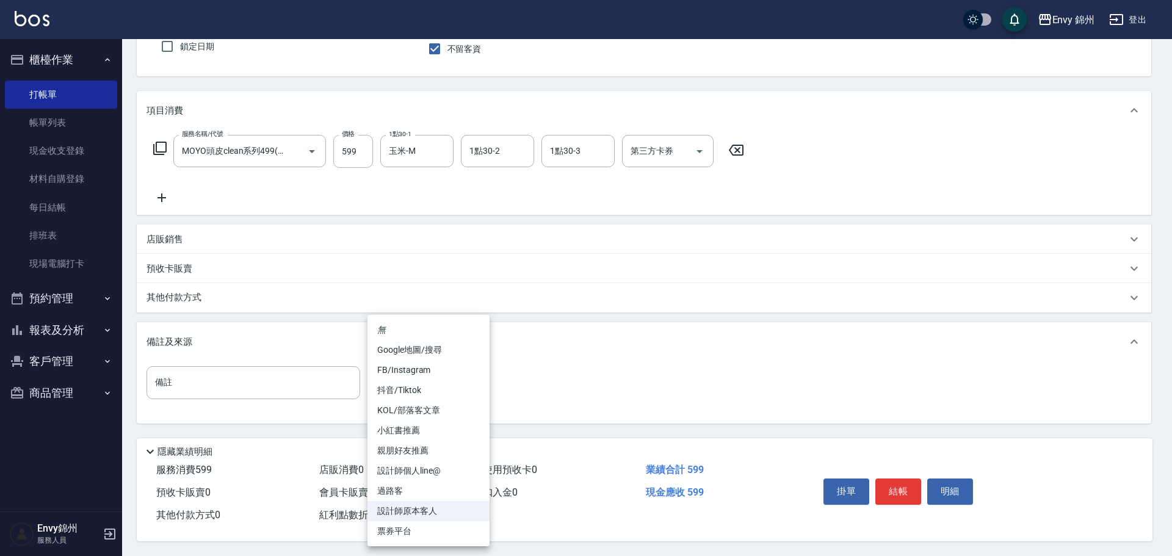
click at [441, 388] on body "Envy 錦州 登出 櫃檯作業 打帳單 帳單列表 現金收支登錄 材料自購登錄 每日結帳 排班表 現場電腦打卡 預約管理 預約管理 單日預約紀錄 單週預約紀錄 …" at bounding box center [586, 223] width 1172 height 665
click at [422, 491] on li "過路客" at bounding box center [429, 491] width 122 height 20
type input "過路客"
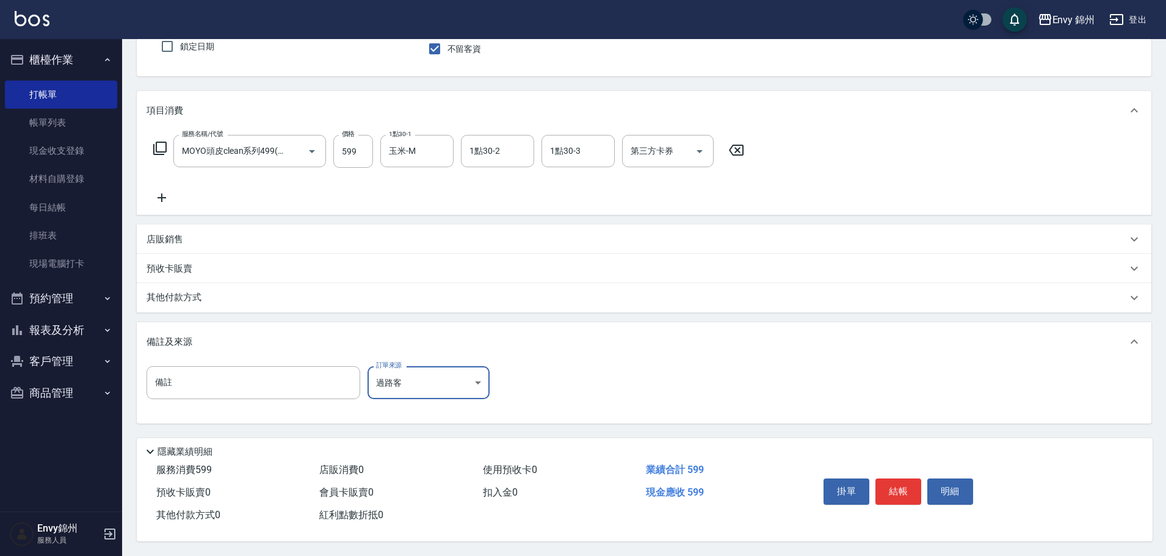
scroll to position [0, 0]
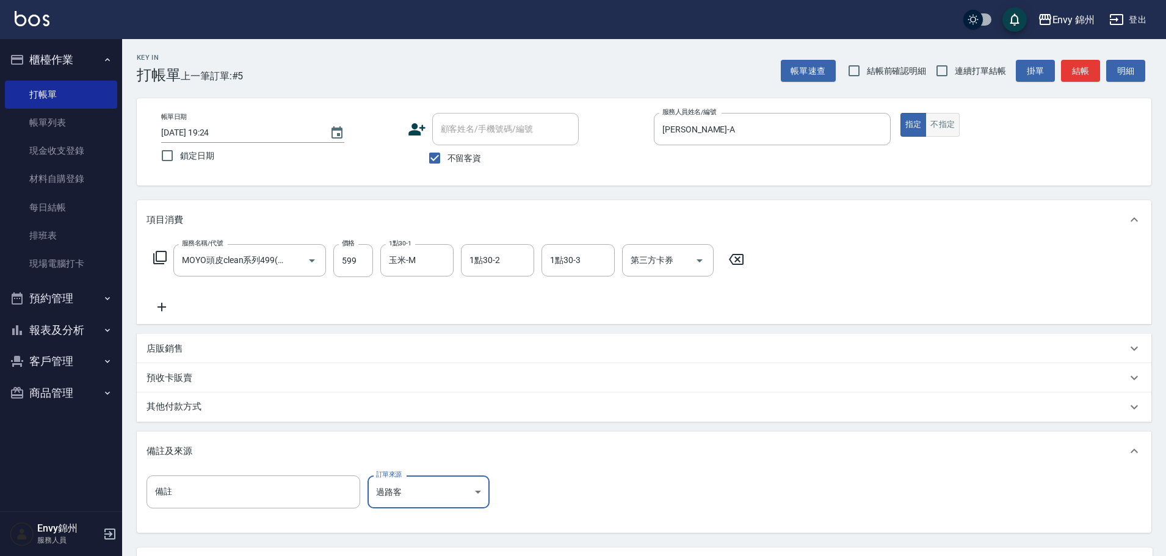
click at [949, 132] on button "不指定" at bounding box center [943, 125] width 34 height 24
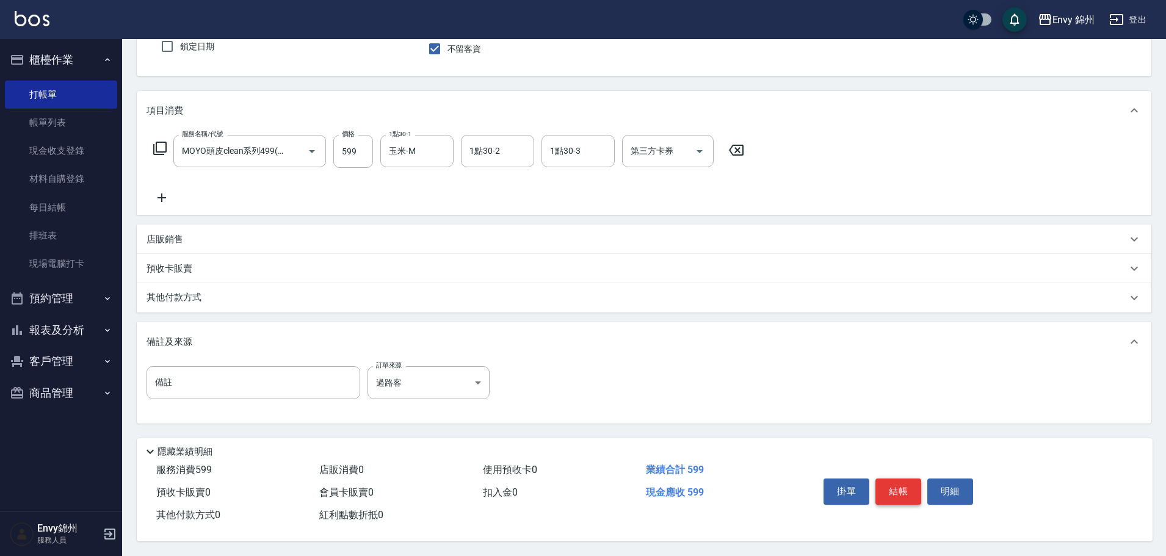
click at [893, 491] on button "結帳" at bounding box center [898, 492] width 46 height 26
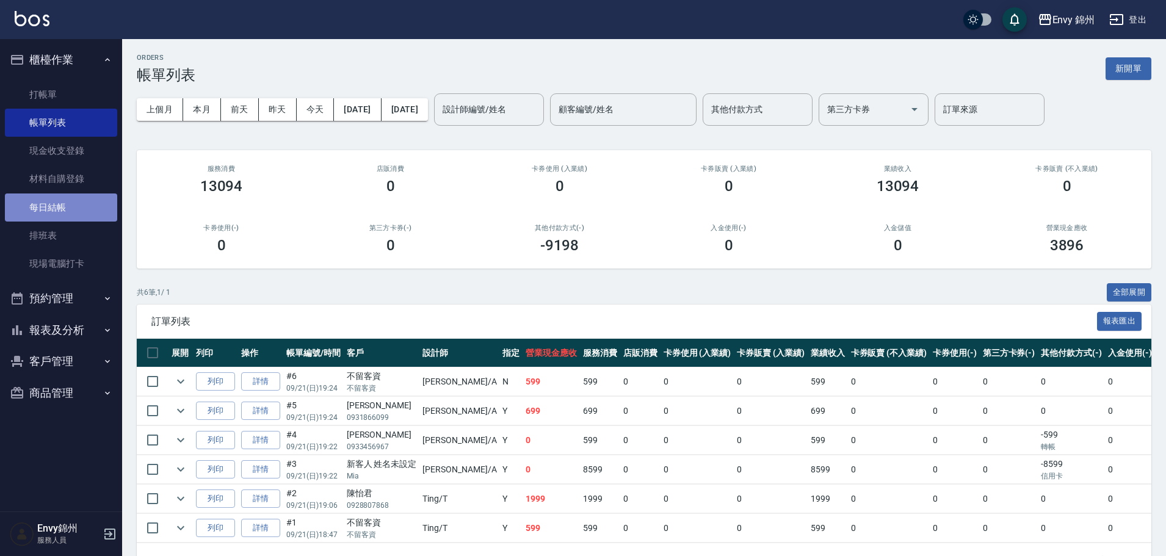
click at [59, 201] on link "每日結帳" at bounding box center [61, 208] width 112 height 28
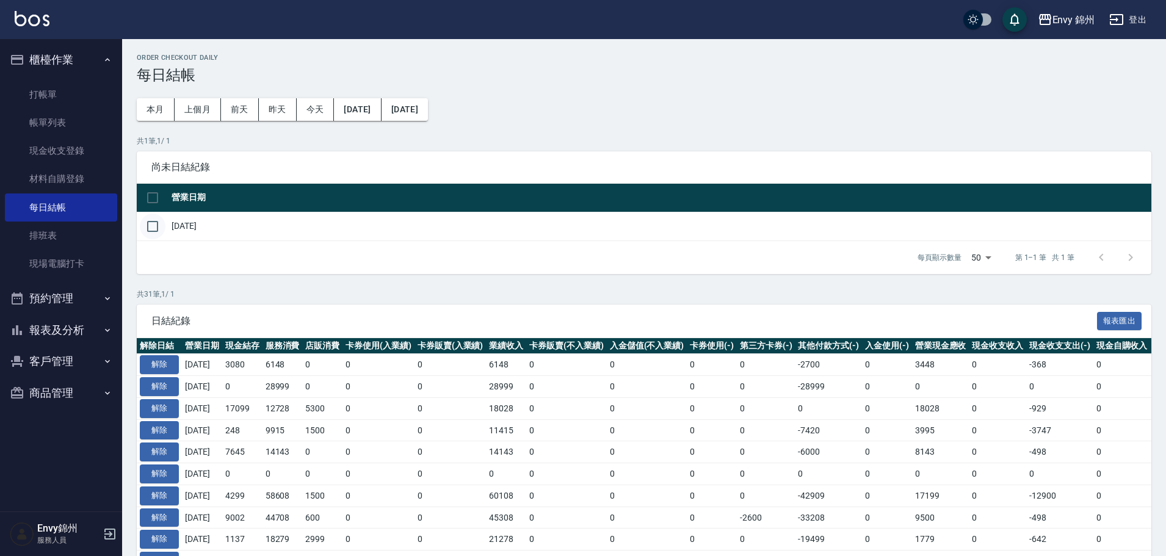
click at [150, 228] on input "checkbox" at bounding box center [153, 227] width 26 height 26
checkbox input "true"
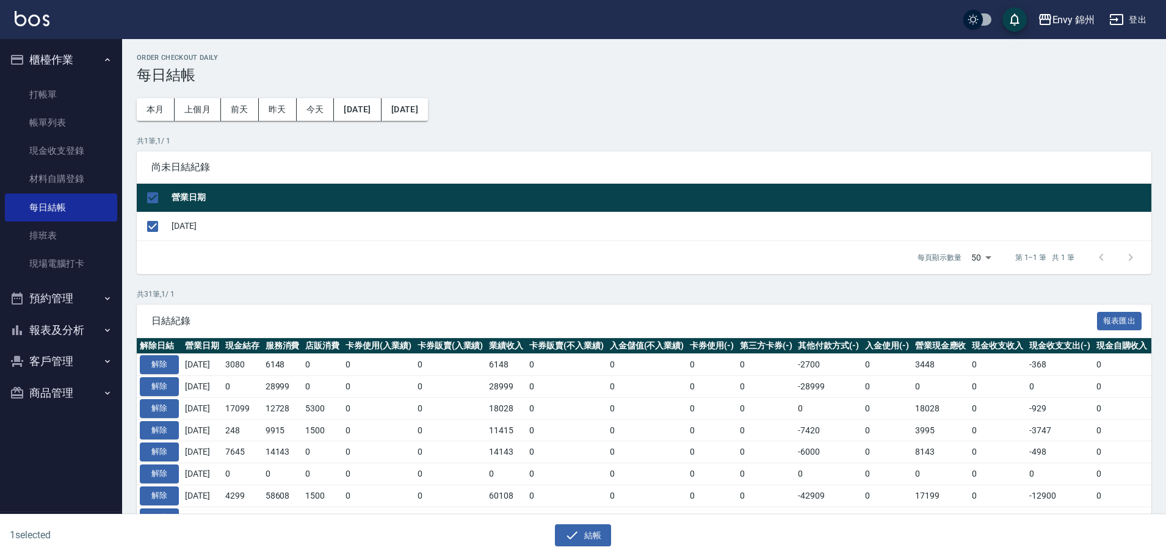
click at [595, 523] on div "結帳" at bounding box center [578, 531] width 578 height 32
click at [596, 532] on button "結帳" at bounding box center [583, 535] width 57 height 23
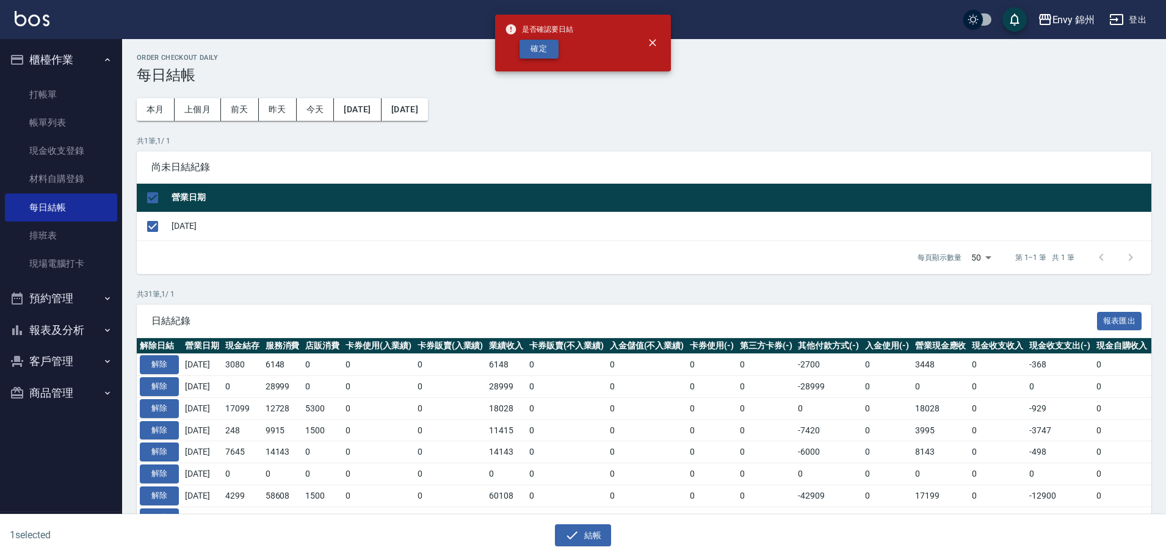
click at [535, 49] on button "確定" at bounding box center [539, 49] width 39 height 19
checkbox input "false"
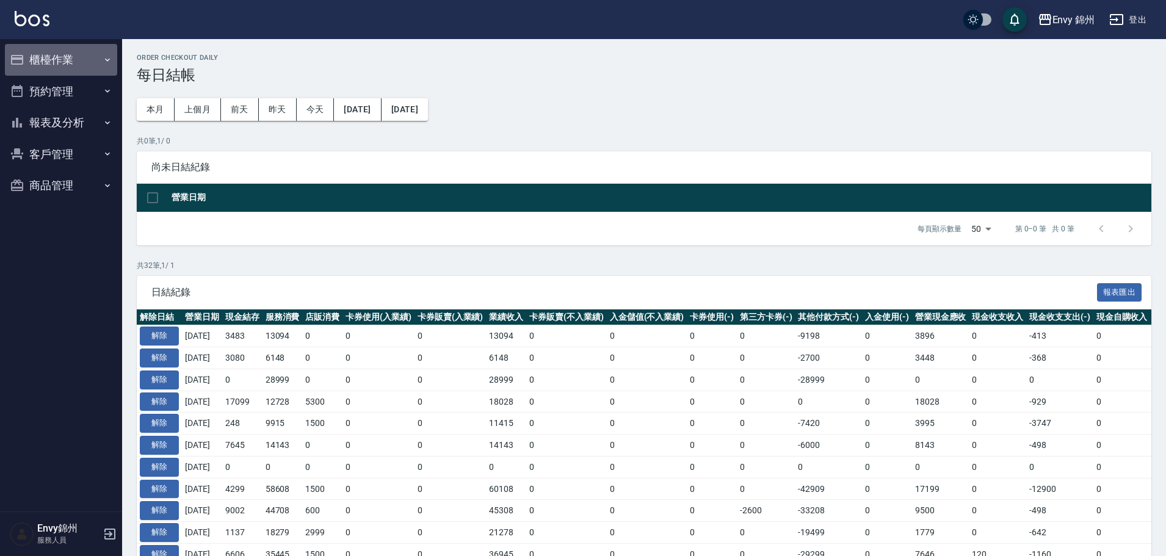
click at [48, 70] on button "櫃檯作業" at bounding box center [61, 60] width 112 height 32
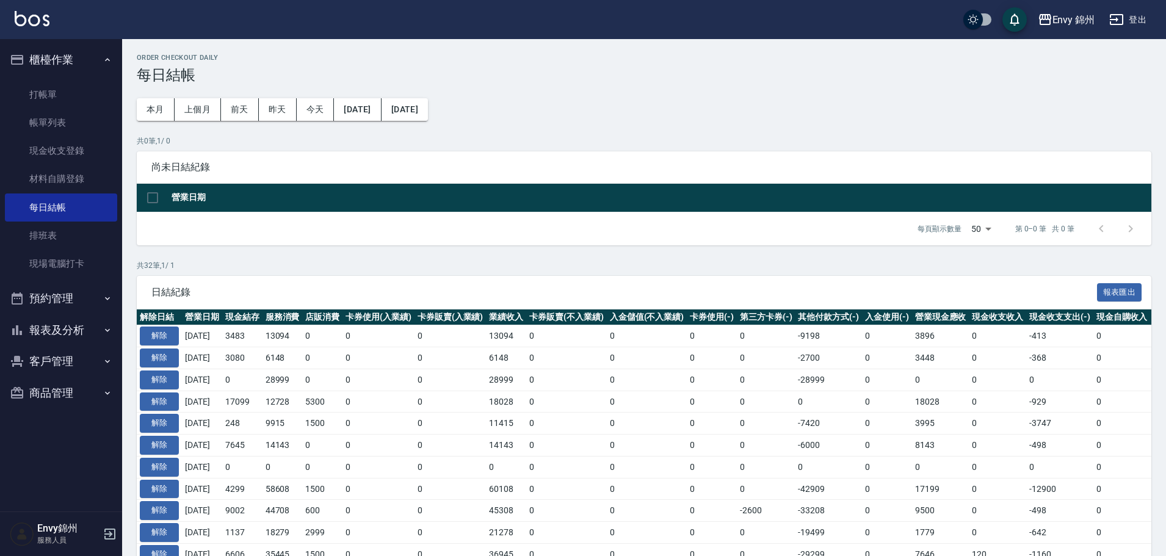
click at [66, 324] on button "報表及分析" at bounding box center [61, 330] width 112 height 32
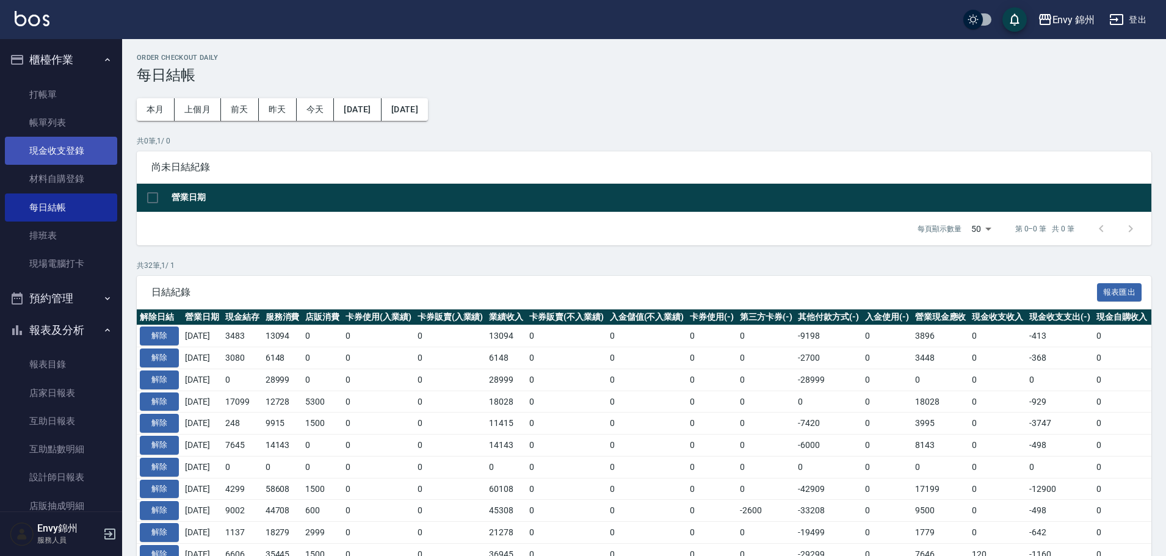
click at [58, 156] on link "現金收支登錄" at bounding box center [61, 151] width 112 height 28
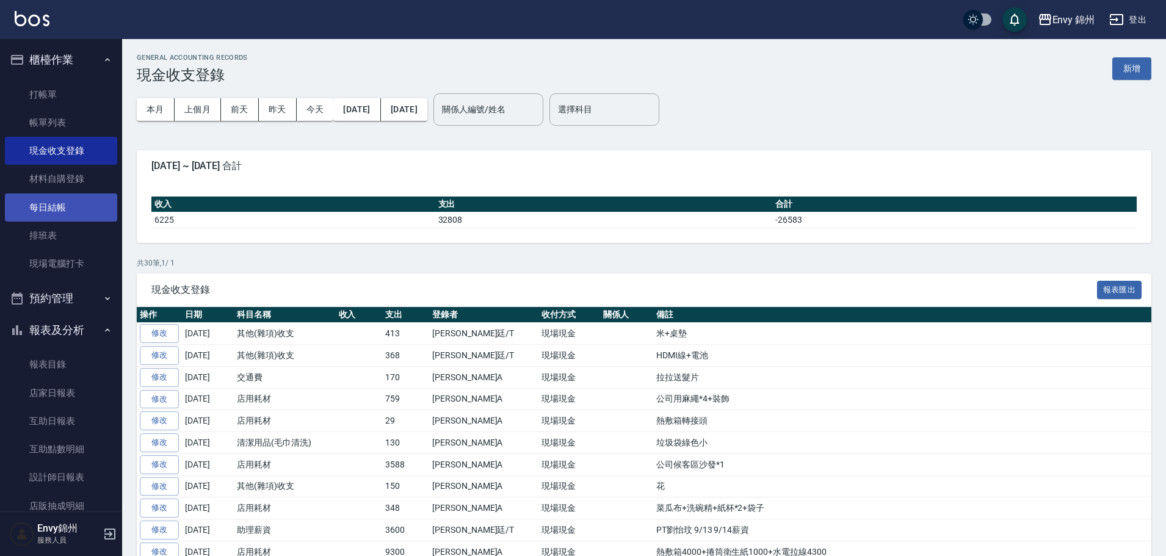
click at [48, 212] on link "每日結帳" at bounding box center [61, 208] width 112 height 28
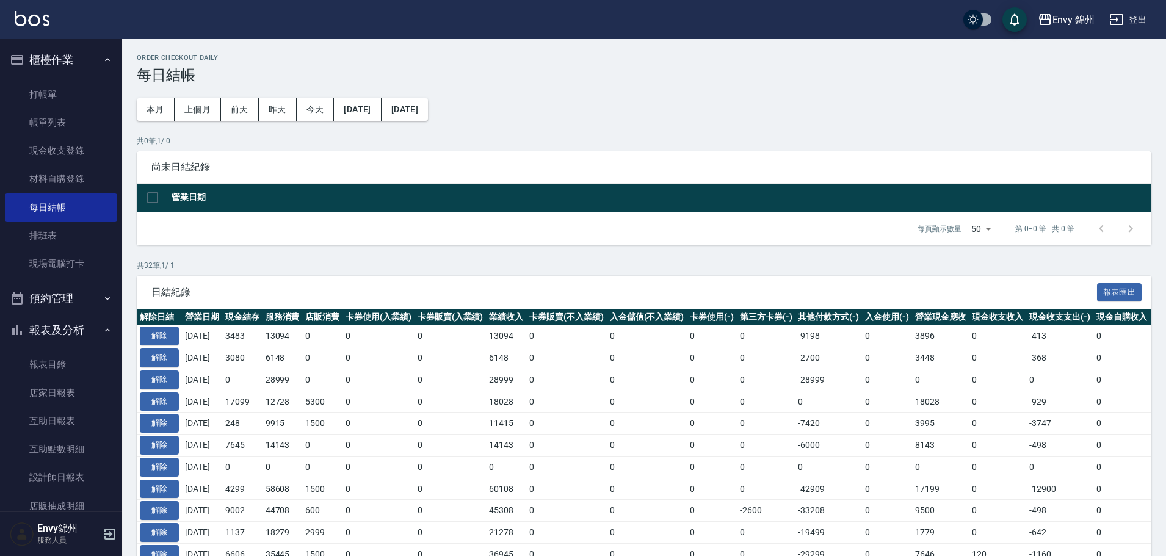
click at [355, 529] on td "0" at bounding box center [379, 533] width 72 height 22
click at [136, 101] on div "Order checkout daily 每日結帳 本月 上個月 前天 昨天 今天 2025/08/21 2025/09/21 共 0 筆, 1 / 0 尚未…" at bounding box center [644, 563] width 1044 height 1049
click at [142, 106] on button "本月" at bounding box center [156, 109] width 38 height 23
drag, startPoint x: 189, startPoint y: 106, endPoint x: 379, endPoint y: 108, distance: 189.3
click at [379, 108] on button "[DATE]" at bounding box center [357, 109] width 47 height 23
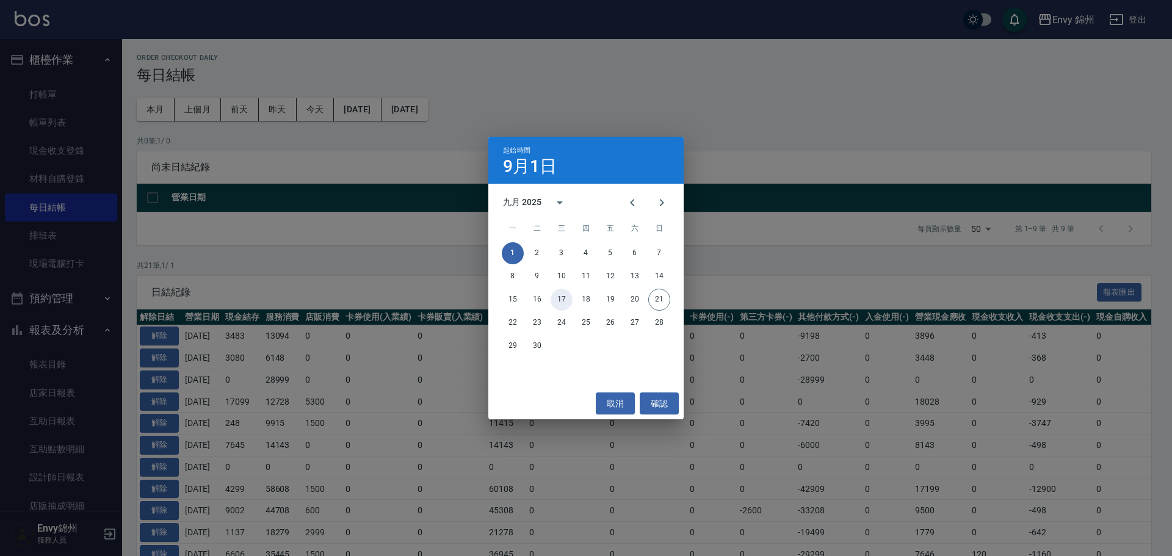
click at [563, 299] on button "17" at bounding box center [562, 300] width 22 height 22
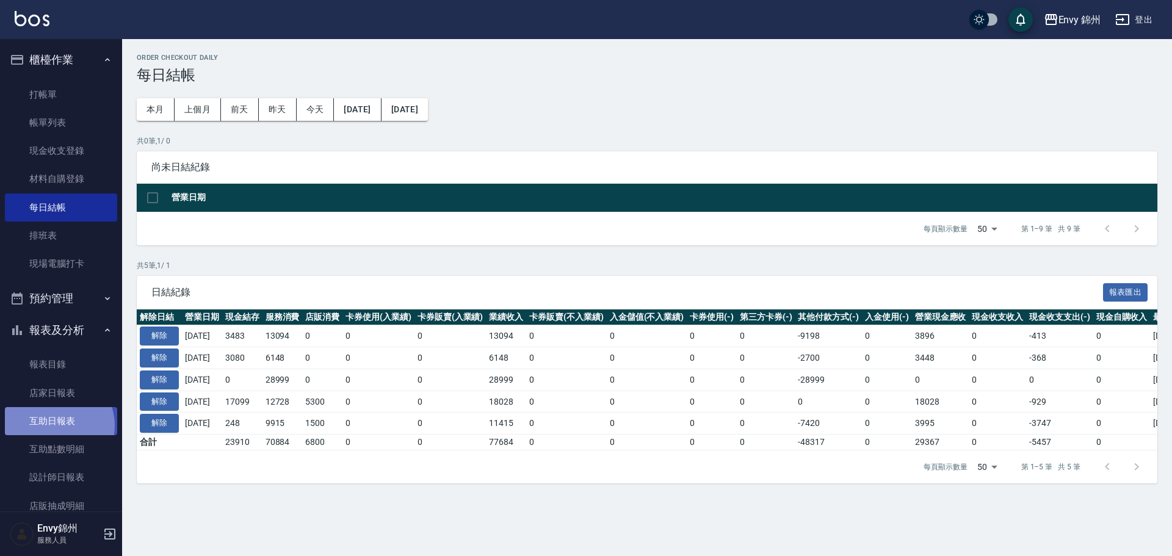
click at [55, 426] on link "互助日報表" at bounding box center [61, 421] width 112 height 28
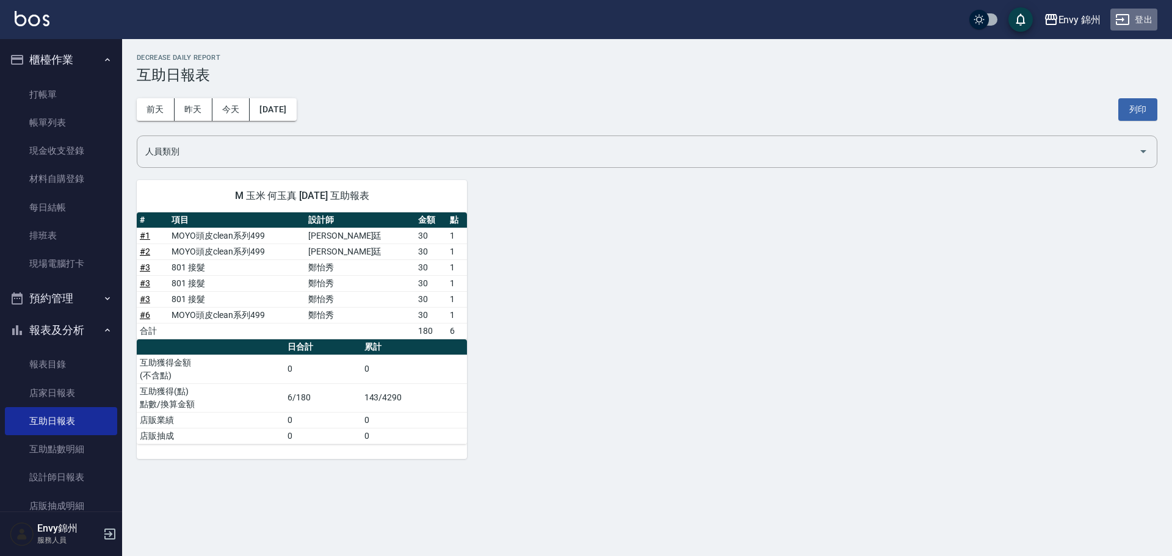
click at [1136, 15] on button "登出" at bounding box center [1134, 20] width 47 height 23
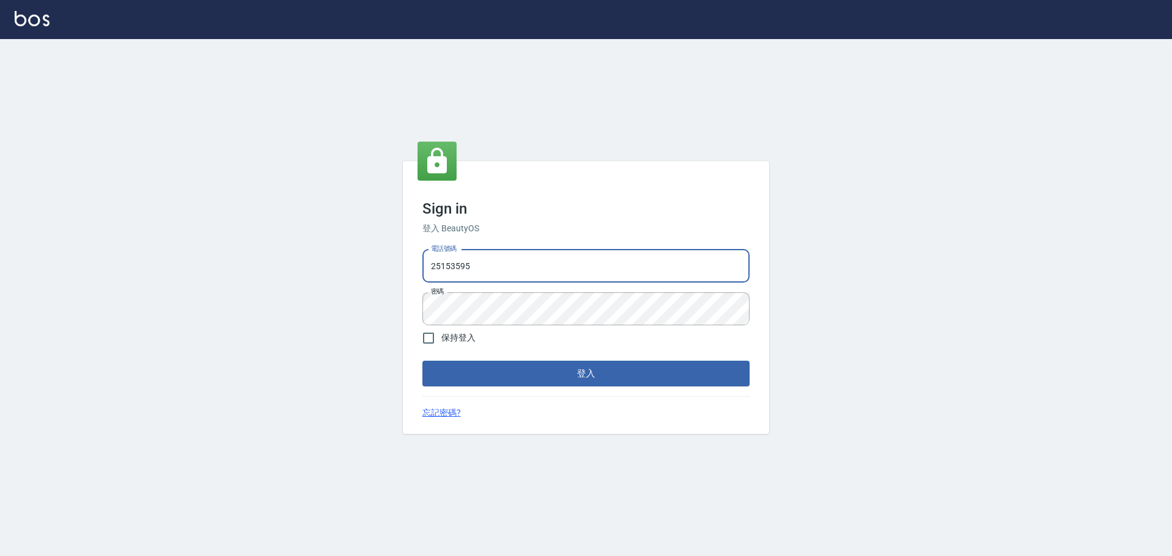
type input "9990001234567"
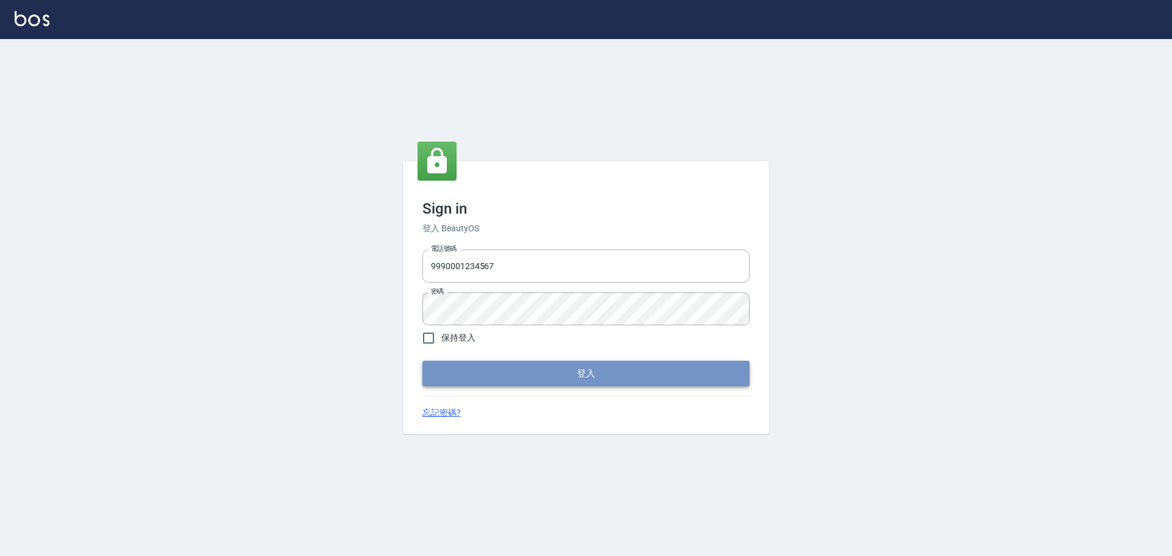
click at [562, 364] on button "登入" at bounding box center [585, 374] width 327 height 26
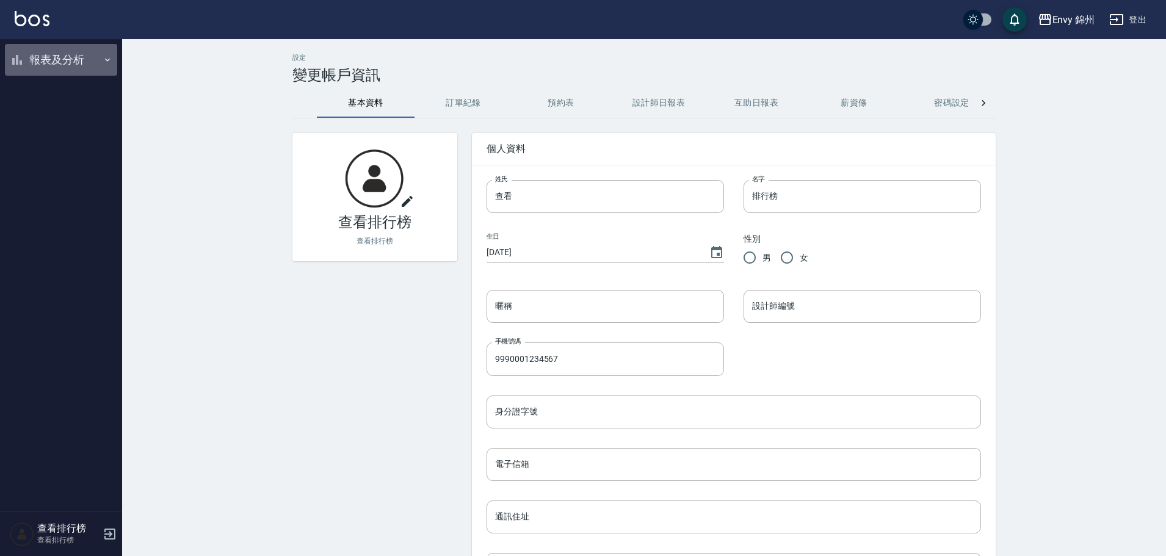
click at [82, 67] on button "報表及分析" at bounding box center [61, 60] width 112 height 32
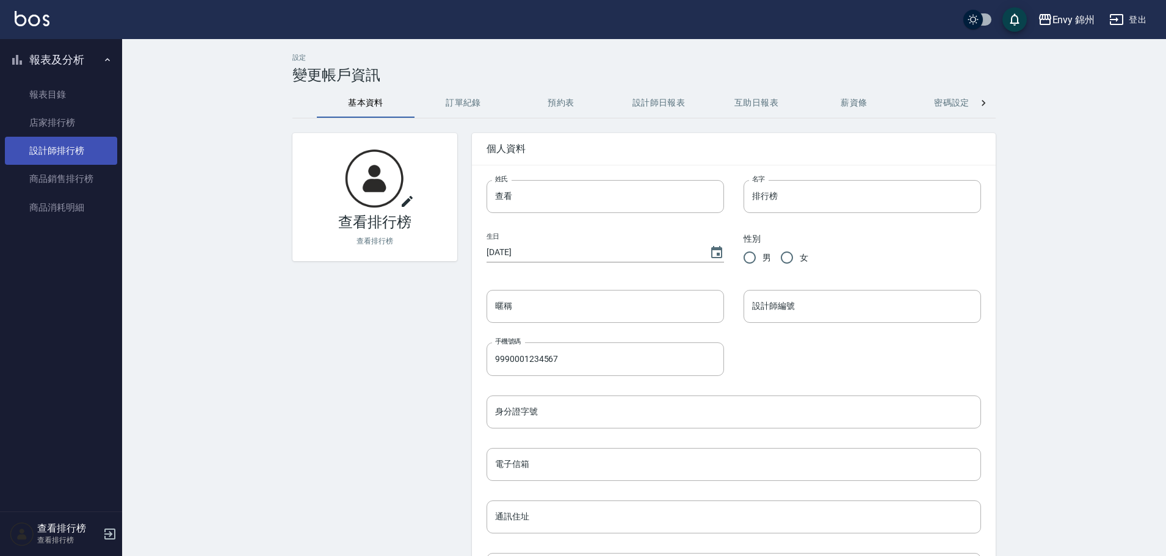
click at [96, 154] on link "設計師排行榜" at bounding box center [61, 151] width 112 height 28
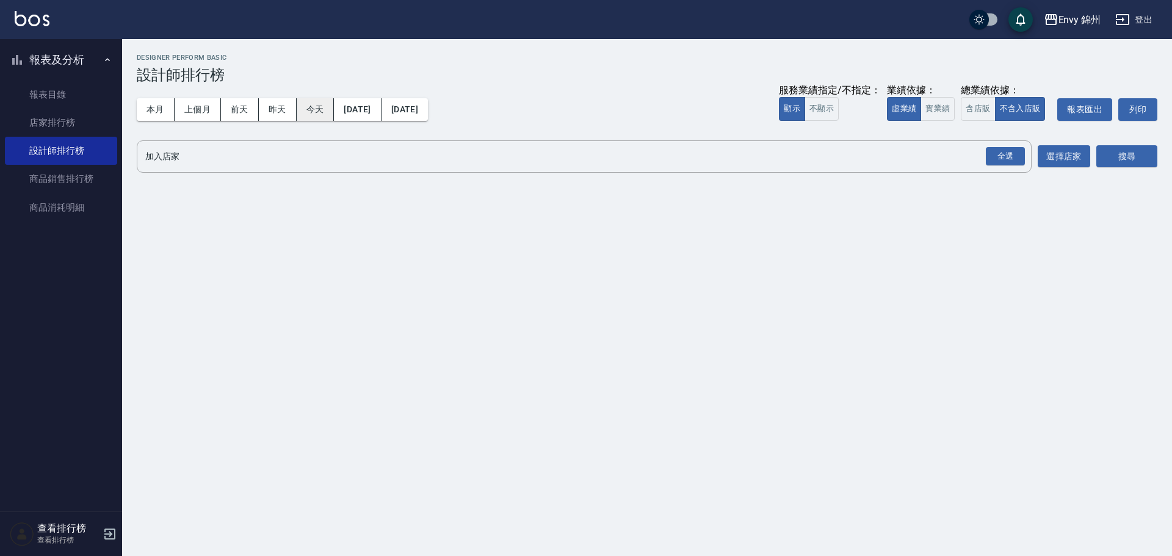
click at [313, 104] on button "今天" at bounding box center [316, 109] width 38 height 23
click at [1000, 152] on div "全選" at bounding box center [1005, 156] width 39 height 19
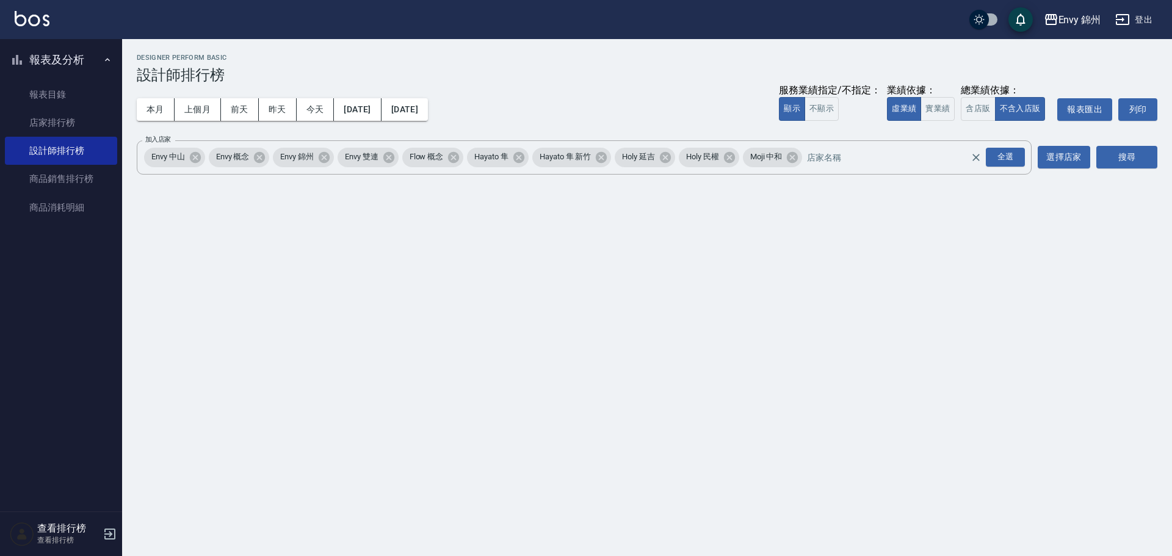
click at [1144, 172] on div "搜尋" at bounding box center [1127, 157] width 61 height 34
click at [1145, 164] on button "搜尋" at bounding box center [1127, 157] width 61 height 23
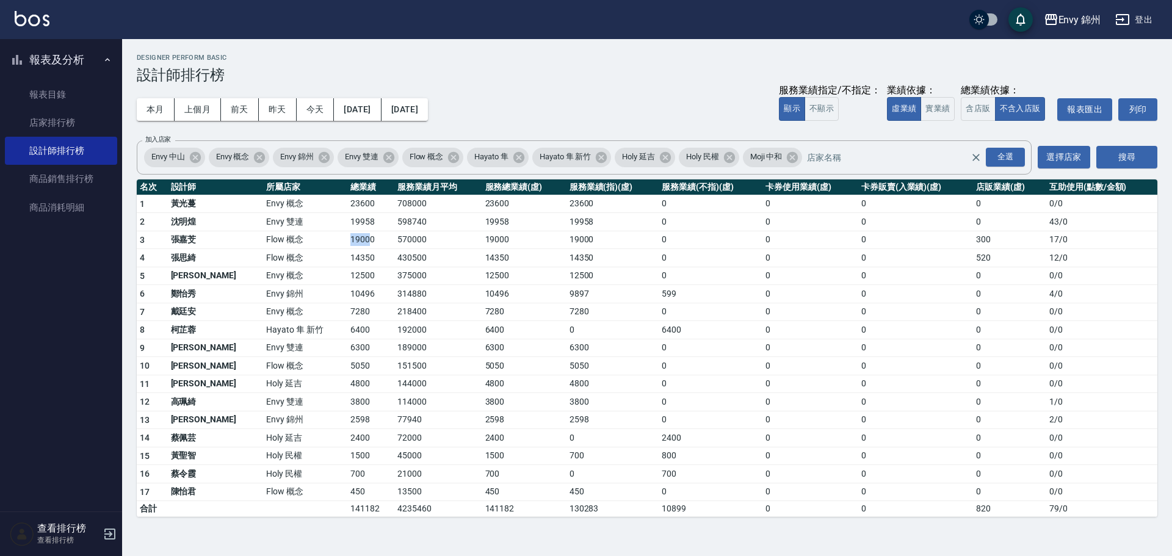
drag, startPoint x: 305, startPoint y: 243, endPoint x: 326, endPoint y: 245, distance: 21.5
click at [326, 245] on tr "3 張嘉芠 Flow 概念 19000 570000 19000 19000 0 0 0 300 17 / 0" at bounding box center [647, 240] width 1021 height 18
drag, startPoint x: 303, startPoint y: 295, endPoint x: 340, endPoint y: 300, distance: 36.9
click at [340, 300] on tr "6 鄭怡秀 Envy 錦州 10496 314880 10496 9897 599 0 0 0 4 / 0" at bounding box center [647, 294] width 1021 height 18
click at [151, 106] on button "本月" at bounding box center [156, 109] width 38 height 23
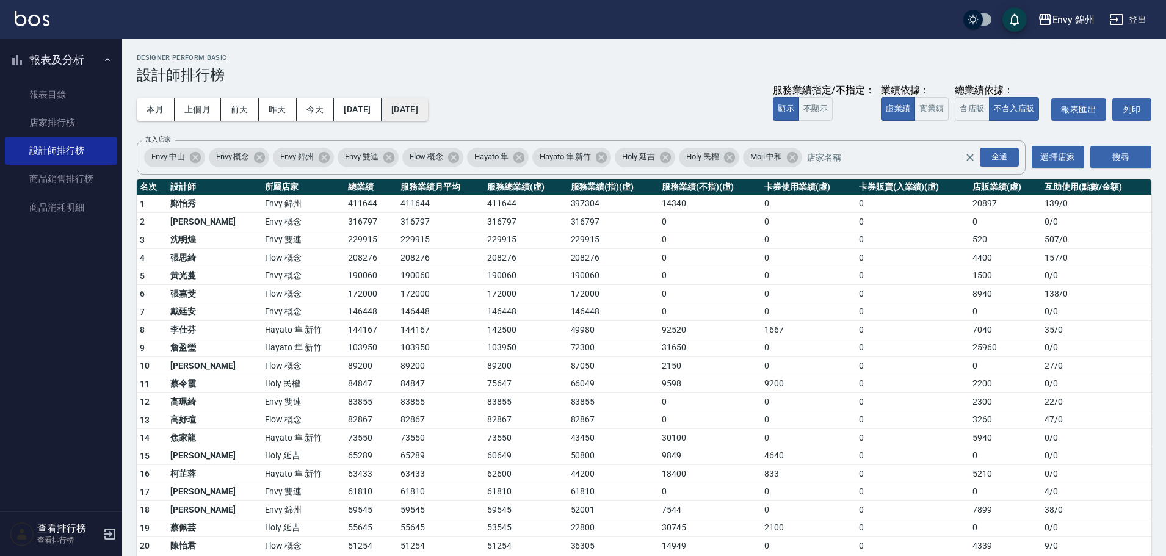
click at [428, 109] on button "2025/09/30" at bounding box center [405, 109] width 46 height 23
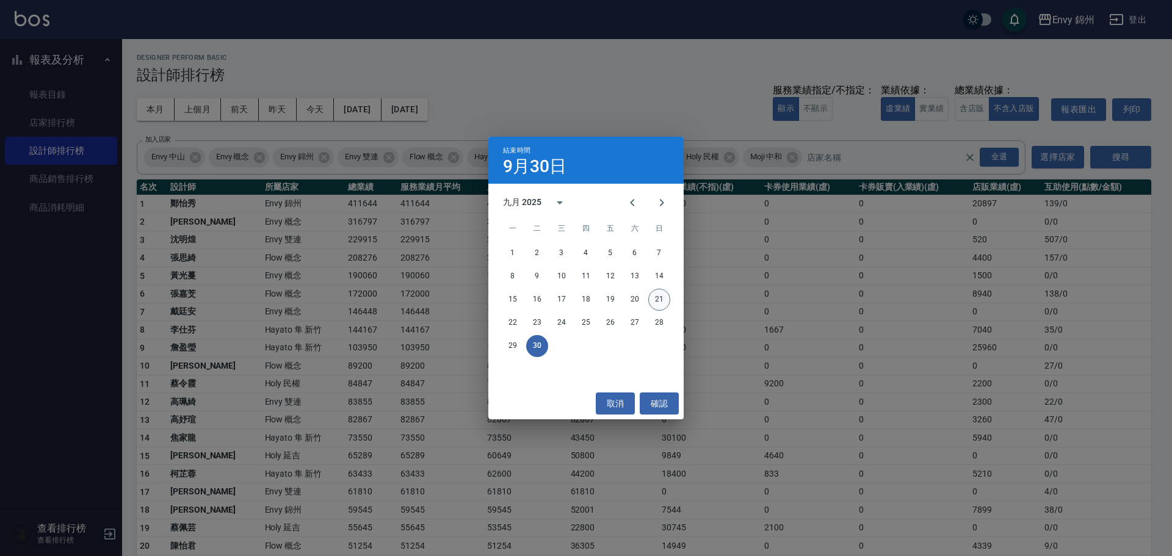
click at [662, 299] on button "21" at bounding box center [659, 300] width 22 height 22
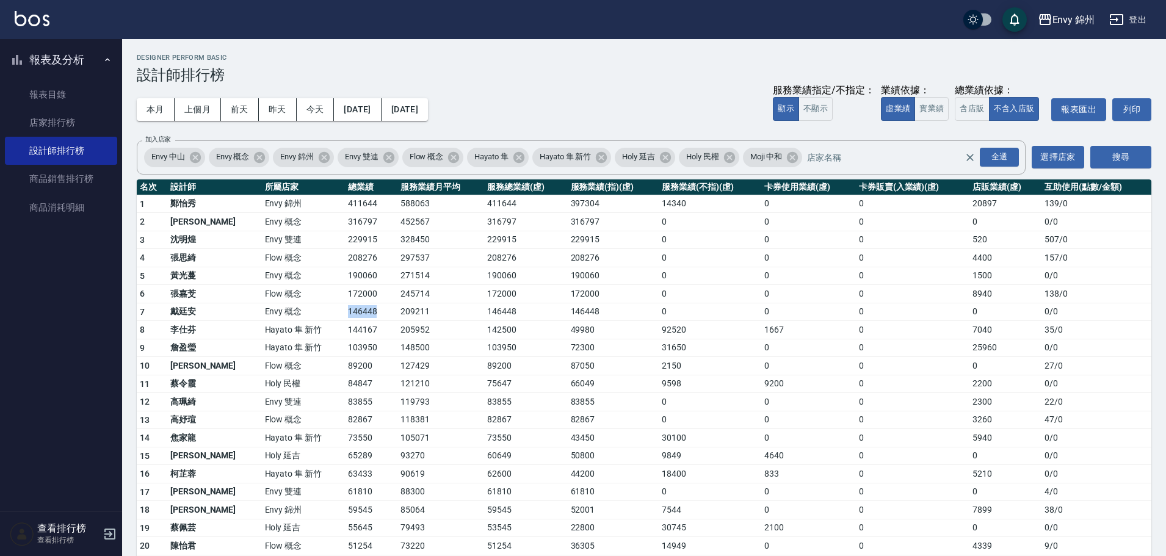
drag, startPoint x: 288, startPoint y: 315, endPoint x: 339, endPoint y: 316, distance: 51.3
click at [339, 316] on tr "7 戴廷安 Envy 概念 146448 209211 146448 146448 0 0 0 0 0 / 0" at bounding box center [644, 312] width 1015 height 18
drag, startPoint x: 302, startPoint y: 512, endPoint x: 347, endPoint y: 510, distance: 44.6
click at [347, 510] on tr "18 潘昀廷 Envy 錦州 59545 85064 59545 52001 7544 0 0 7899 38 / 0" at bounding box center [644, 510] width 1015 height 18
click at [42, 125] on link "店家排行榜" at bounding box center [61, 123] width 112 height 28
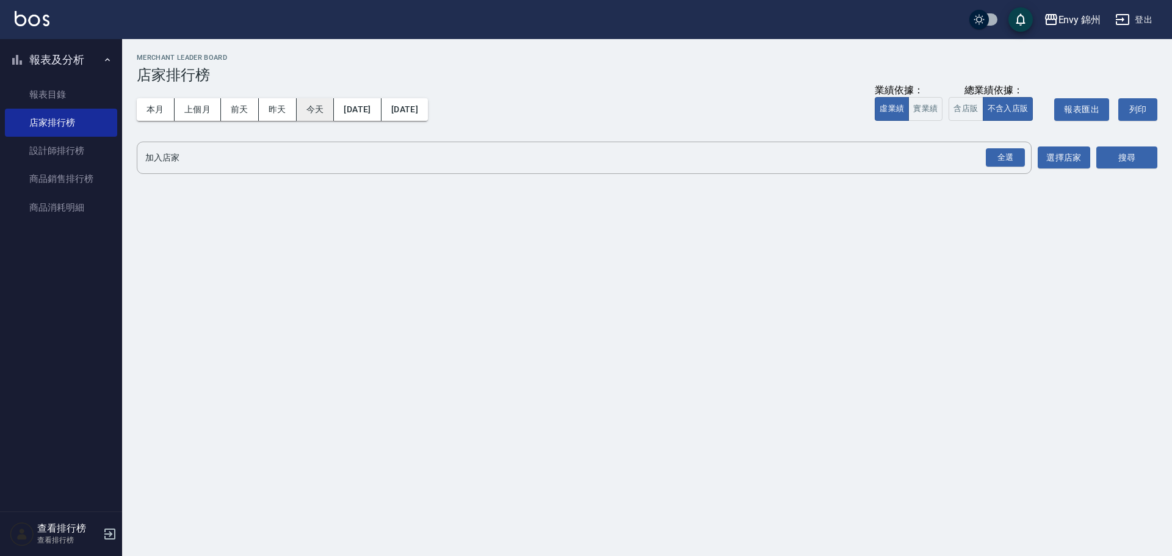
click at [317, 108] on button "今天" at bounding box center [316, 109] width 38 height 23
click at [1012, 158] on div "全選" at bounding box center [1005, 157] width 39 height 19
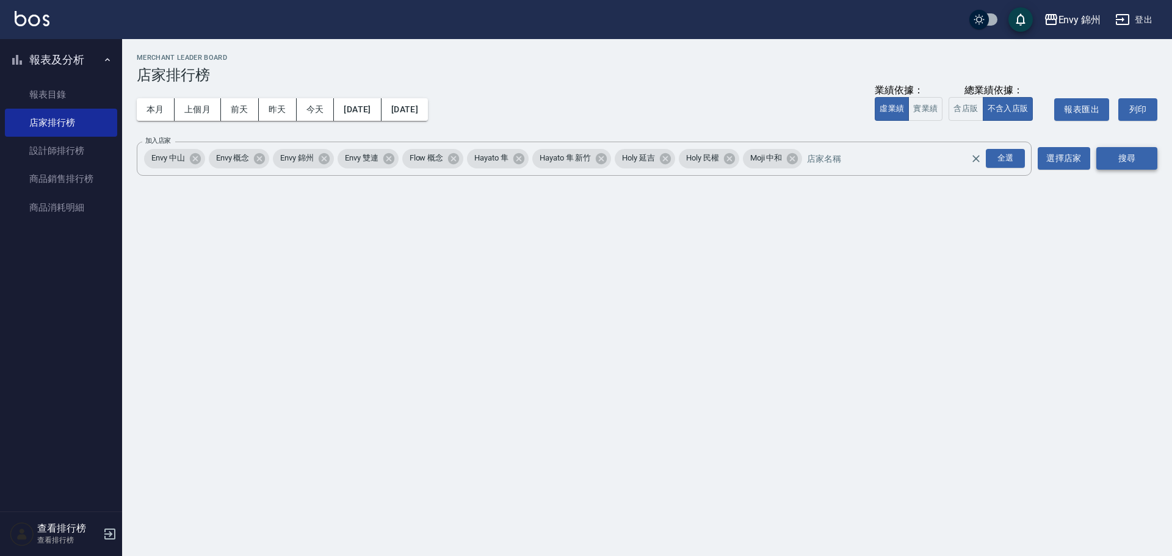
click at [1125, 158] on button "搜尋" at bounding box center [1127, 158] width 61 height 23
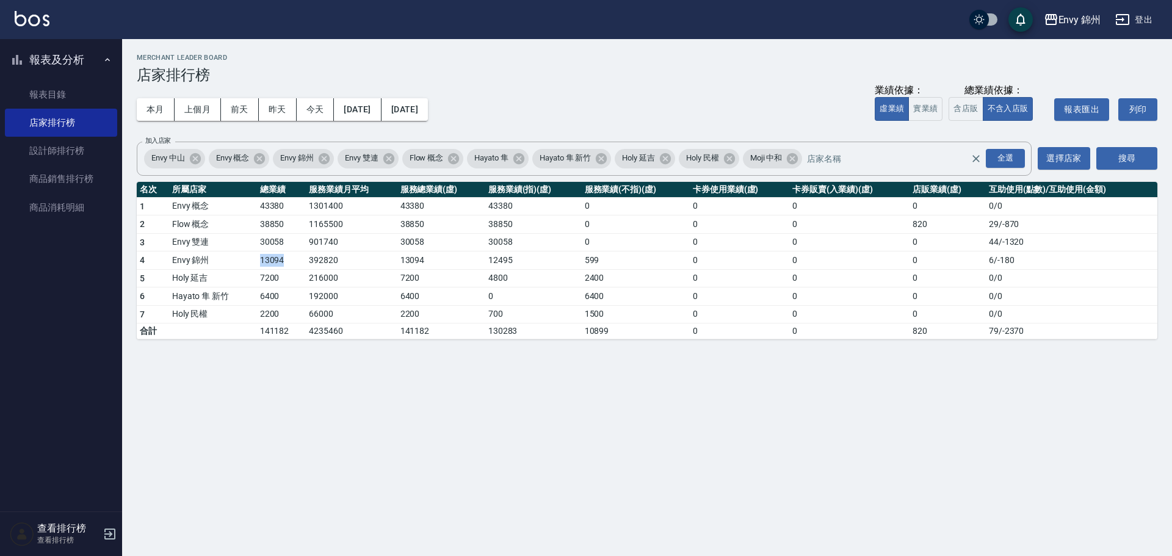
drag, startPoint x: 253, startPoint y: 263, endPoint x: 281, endPoint y: 265, distance: 28.1
click at [281, 265] on tr "4 Envy 錦州 13094 392820 13094 12495 599 0 0 0 6 / -180" at bounding box center [647, 261] width 1021 height 18
click at [153, 107] on button "本月" at bounding box center [156, 109] width 38 height 23
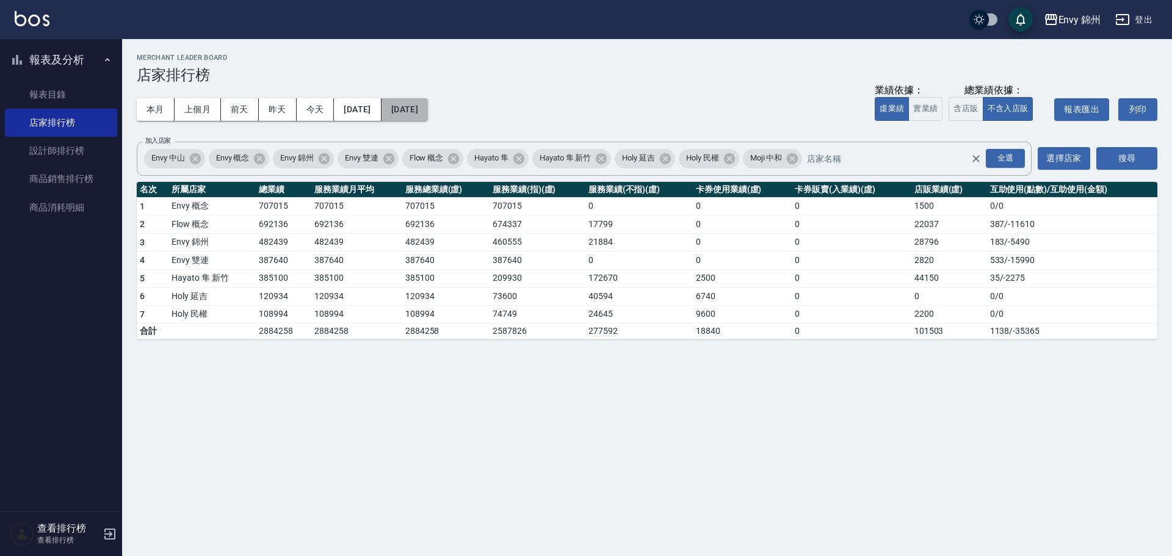
click at [428, 106] on button "2025/09/30" at bounding box center [405, 109] width 46 height 23
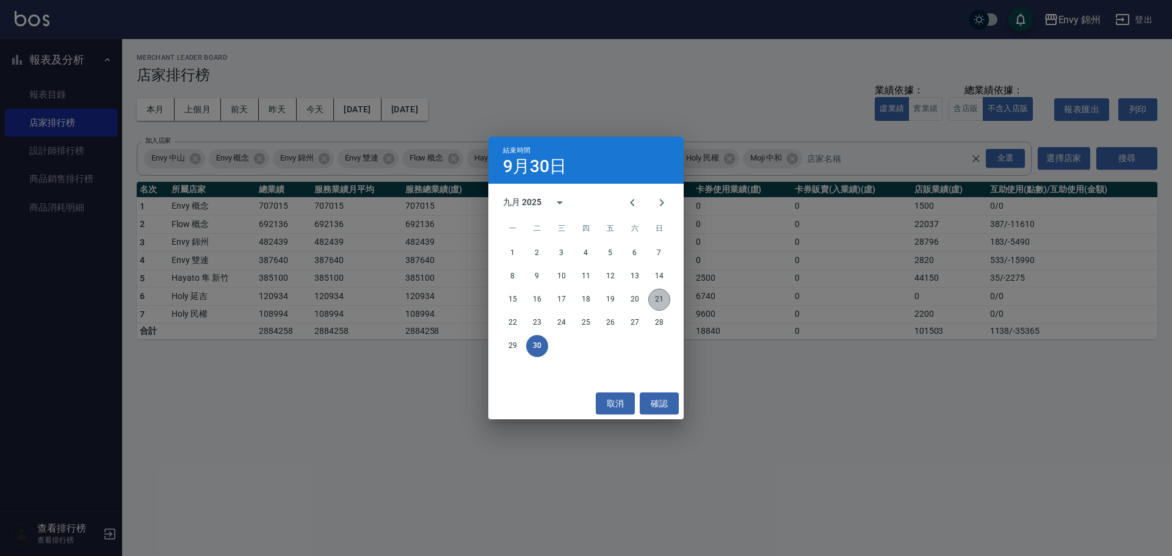
click at [659, 302] on button "21" at bounding box center [659, 300] width 22 height 22
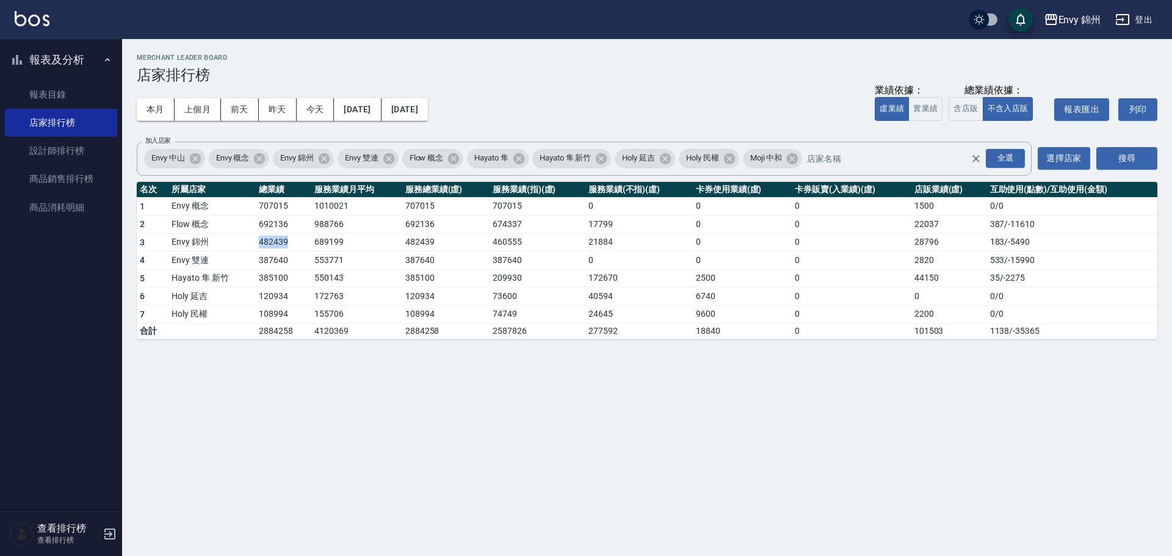
drag, startPoint x: 247, startPoint y: 245, endPoint x: 289, endPoint y: 244, distance: 42.2
click at [289, 244] on tr "3 Envy 錦州 482439 689199 482439 460555 21884 0 0 28796 183 / -5490" at bounding box center [647, 242] width 1021 height 18
drag, startPoint x: 292, startPoint y: 225, endPoint x: 299, endPoint y: 225, distance: 6.1
click at [299, 225] on td "692136" at bounding box center [284, 225] width 56 height 18
drag, startPoint x: 269, startPoint y: 239, endPoint x: 287, endPoint y: 241, distance: 18.5
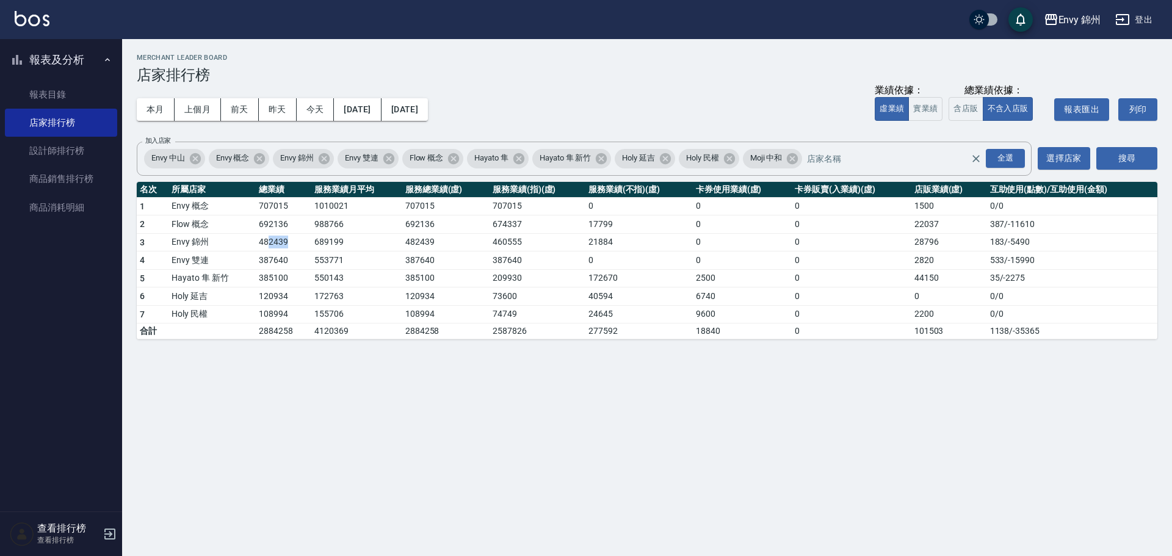
click at [287, 241] on td "482439" at bounding box center [284, 242] width 56 height 18
click at [1150, 21] on button "登出" at bounding box center [1134, 20] width 47 height 23
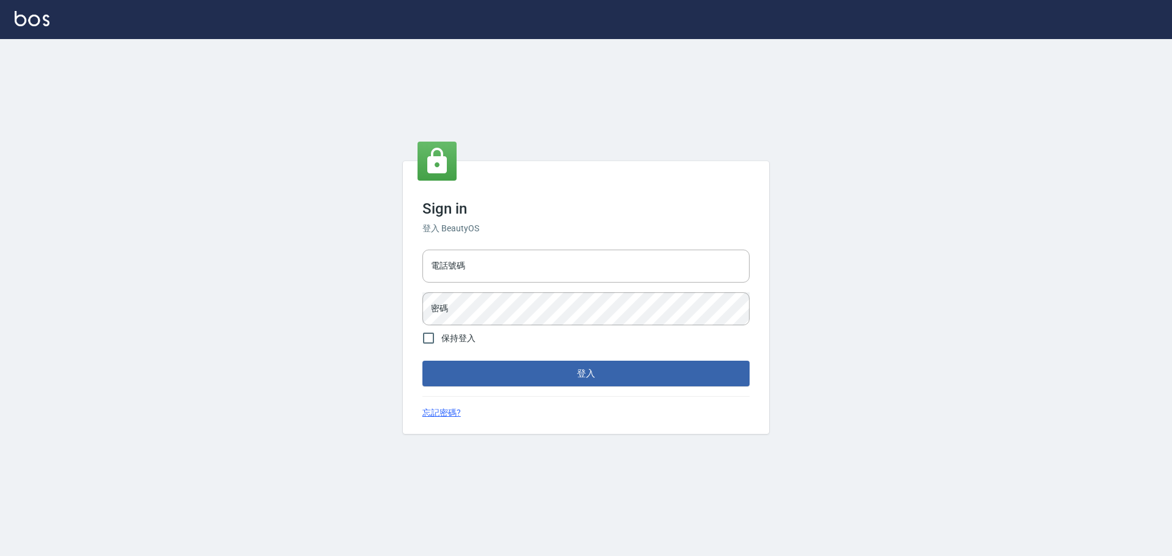
type input "9990001234567"
click at [495, 252] on input "9990001234567" at bounding box center [585, 266] width 327 height 33
type input "25153595"
click at [591, 363] on button "登入" at bounding box center [585, 374] width 327 height 26
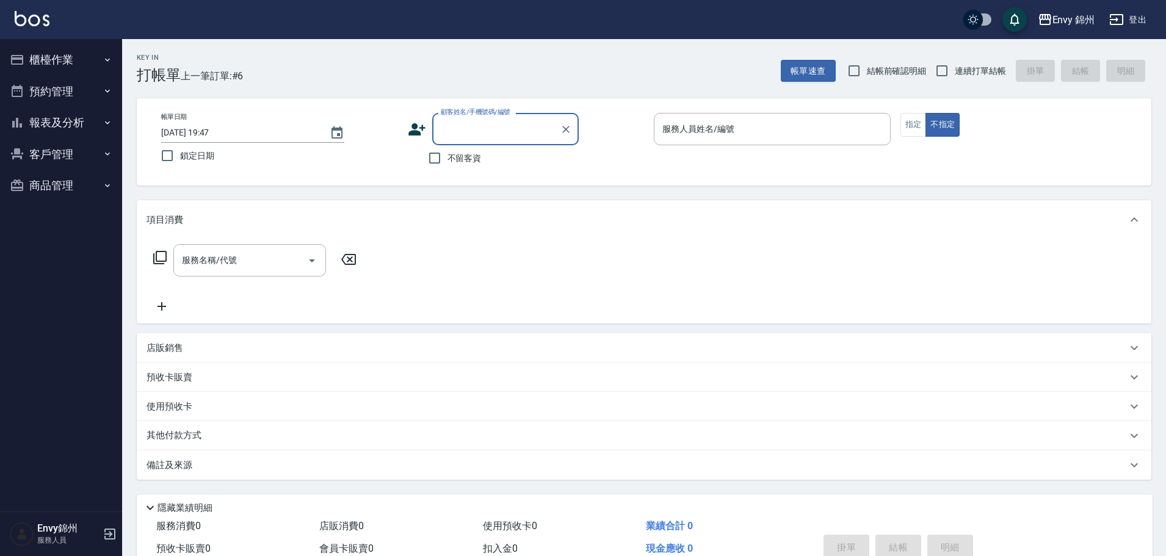
click at [37, 58] on button "櫃檯作業" at bounding box center [61, 60] width 112 height 32
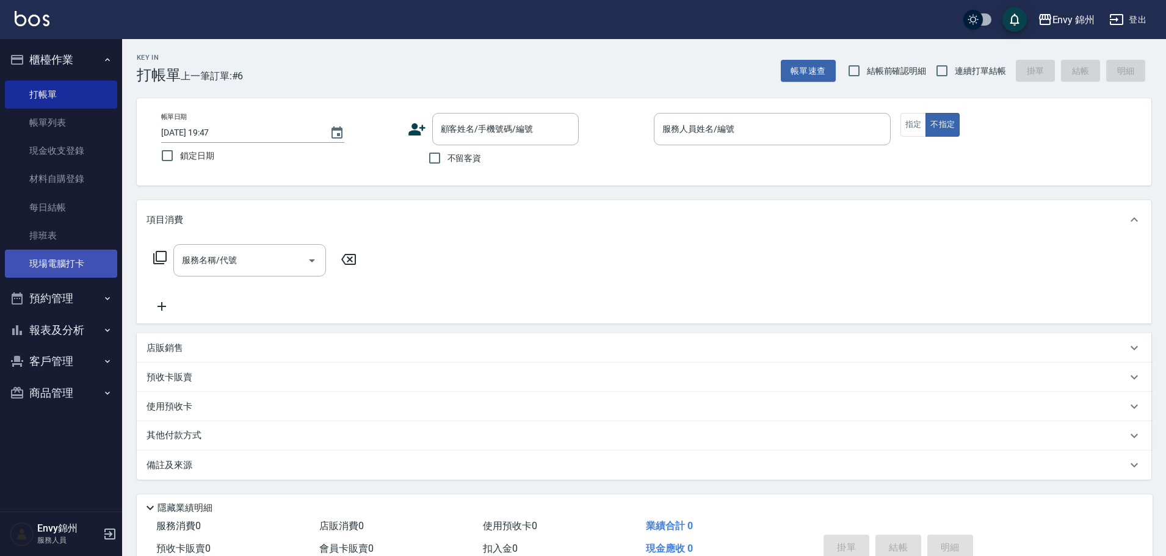
click at [94, 255] on link "現場電腦打卡" at bounding box center [61, 264] width 112 height 28
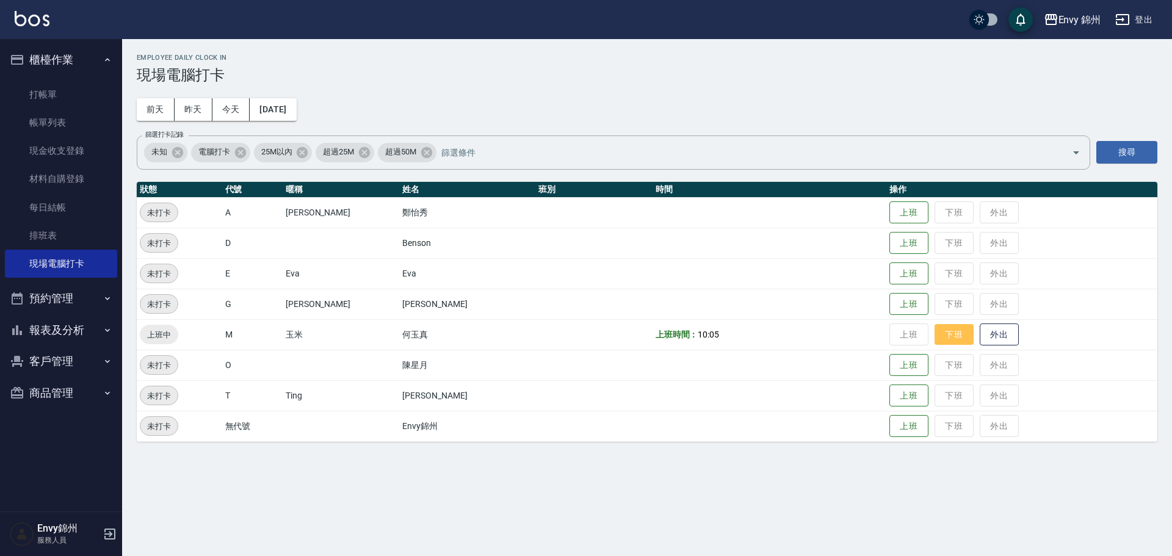
click at [935, 339] on button "下班" at bounding box center [954, 334] width 39 height 21
click at [1133, 24] on button "登出" at bounding box center [1134, 20] width 47 height 23
